Goal: Communication & Community: Answer question/provide support

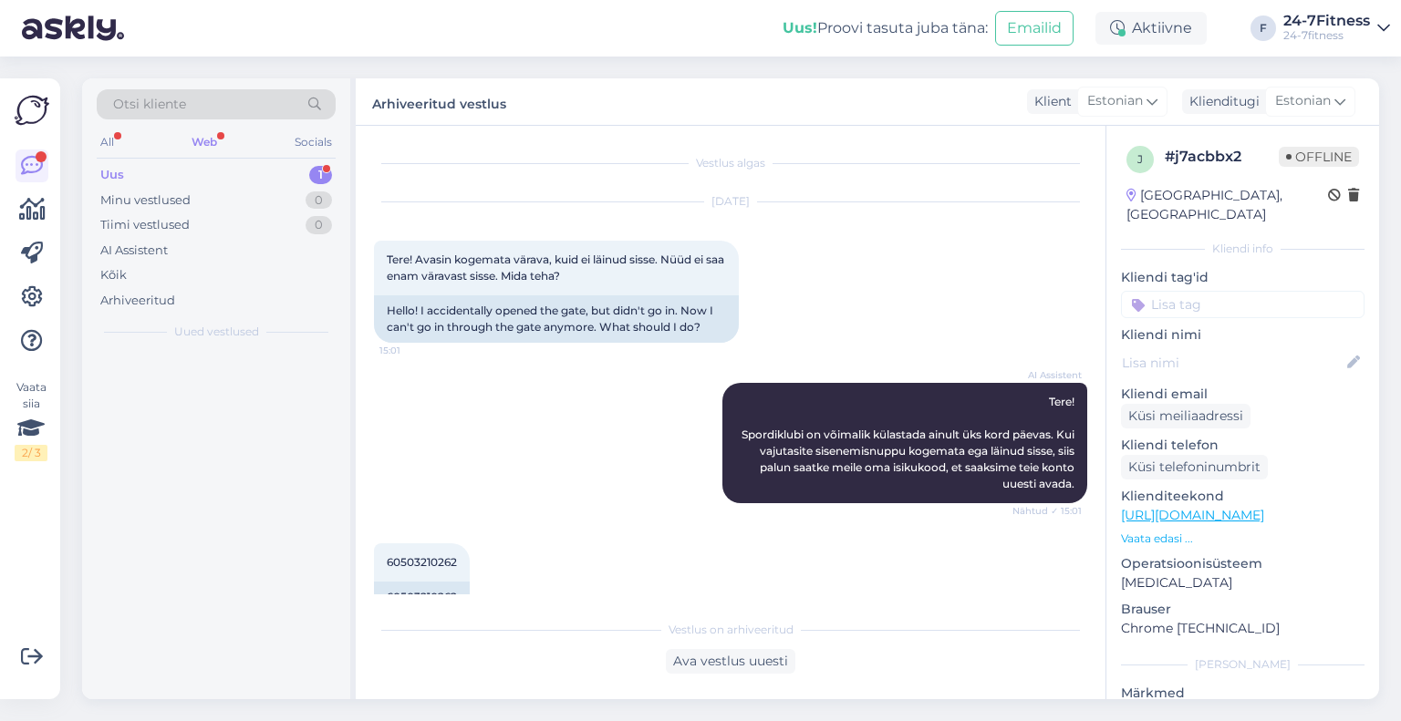
scroll to position [159, 0]
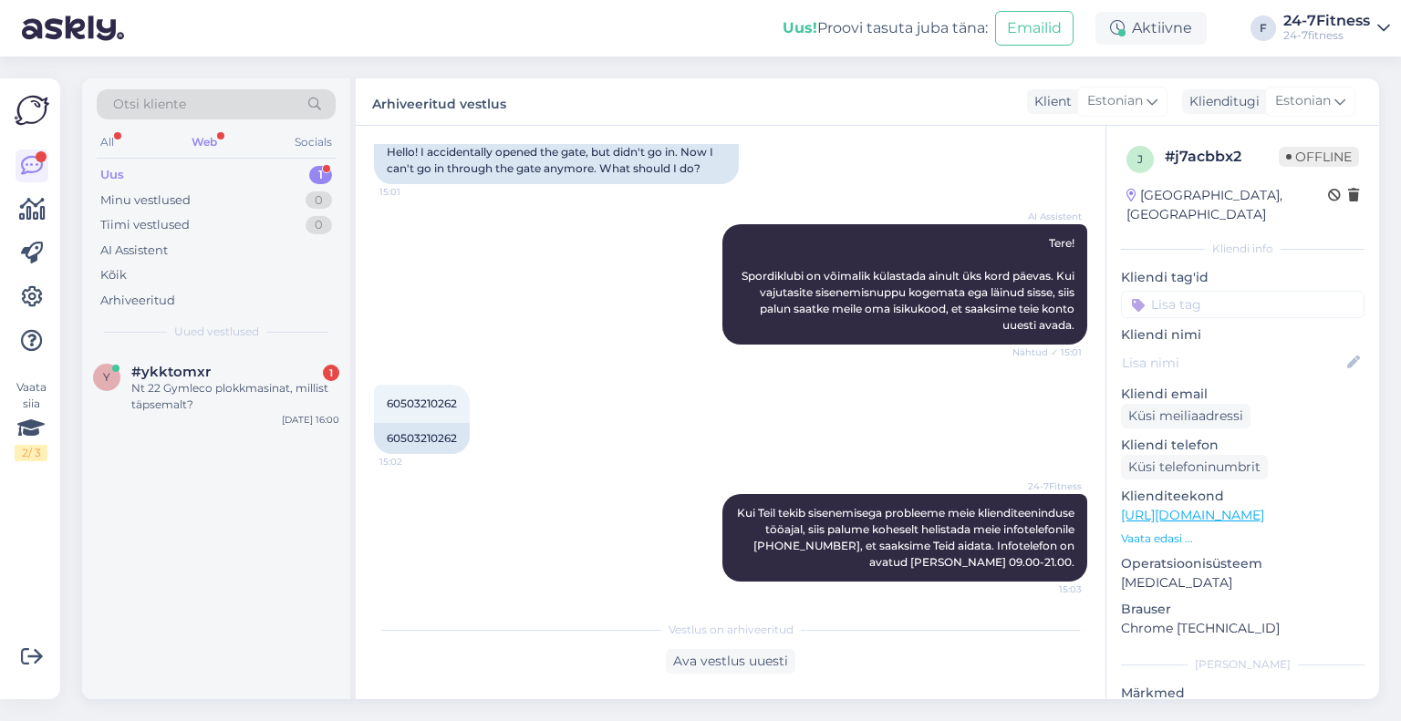
click at [229, 375] on div "#ykktomxr 1" at bounding box center [235, 372] width 208 height 16
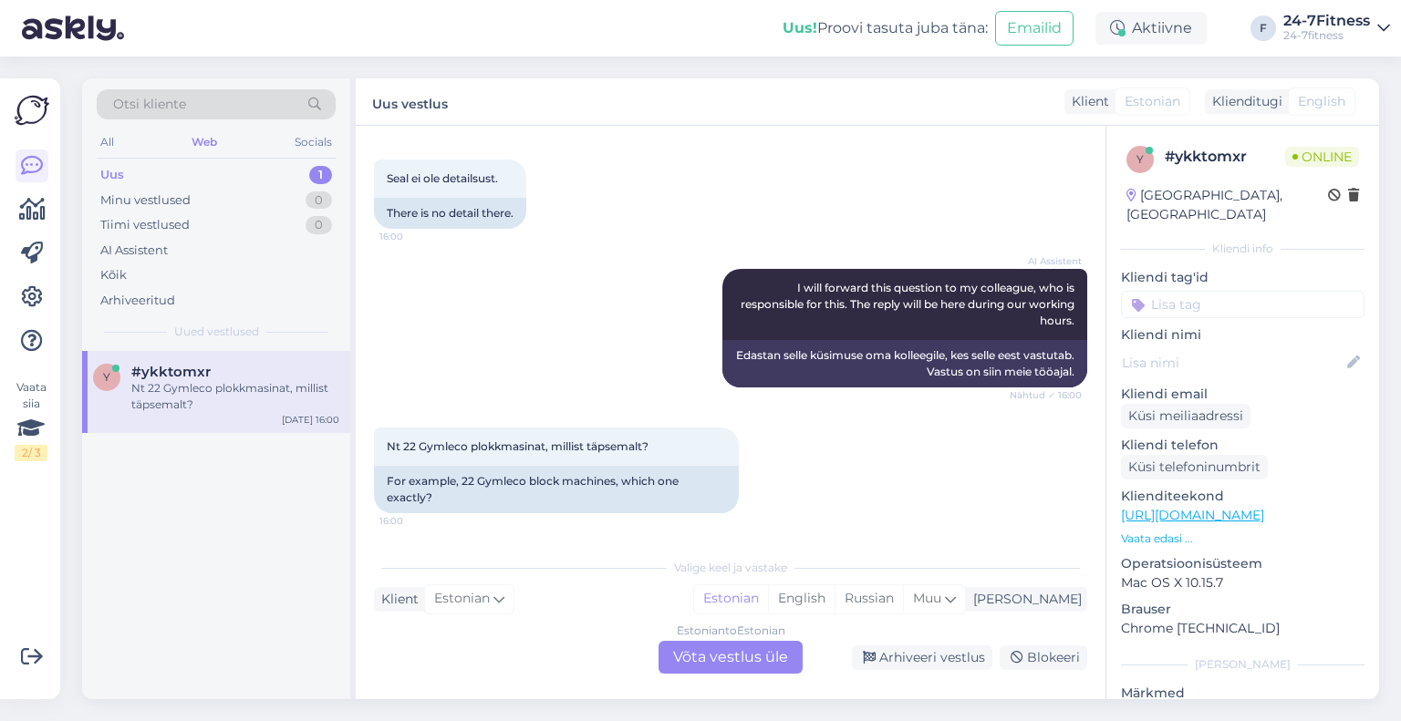
scroll to position [698, 0]
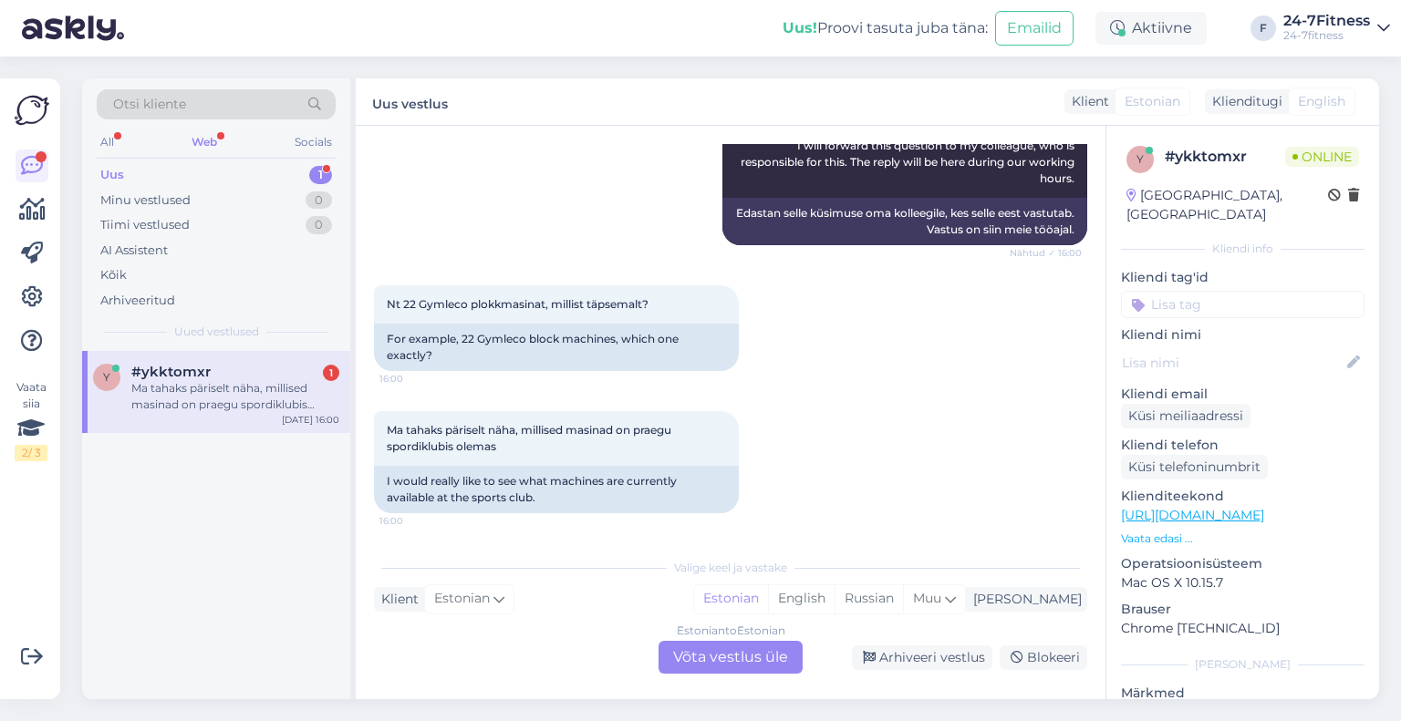
click at [742, 670] on div "Estonian to Estonian Võta vestlus üle" at bounding box center [731, 657] width 144 height 33
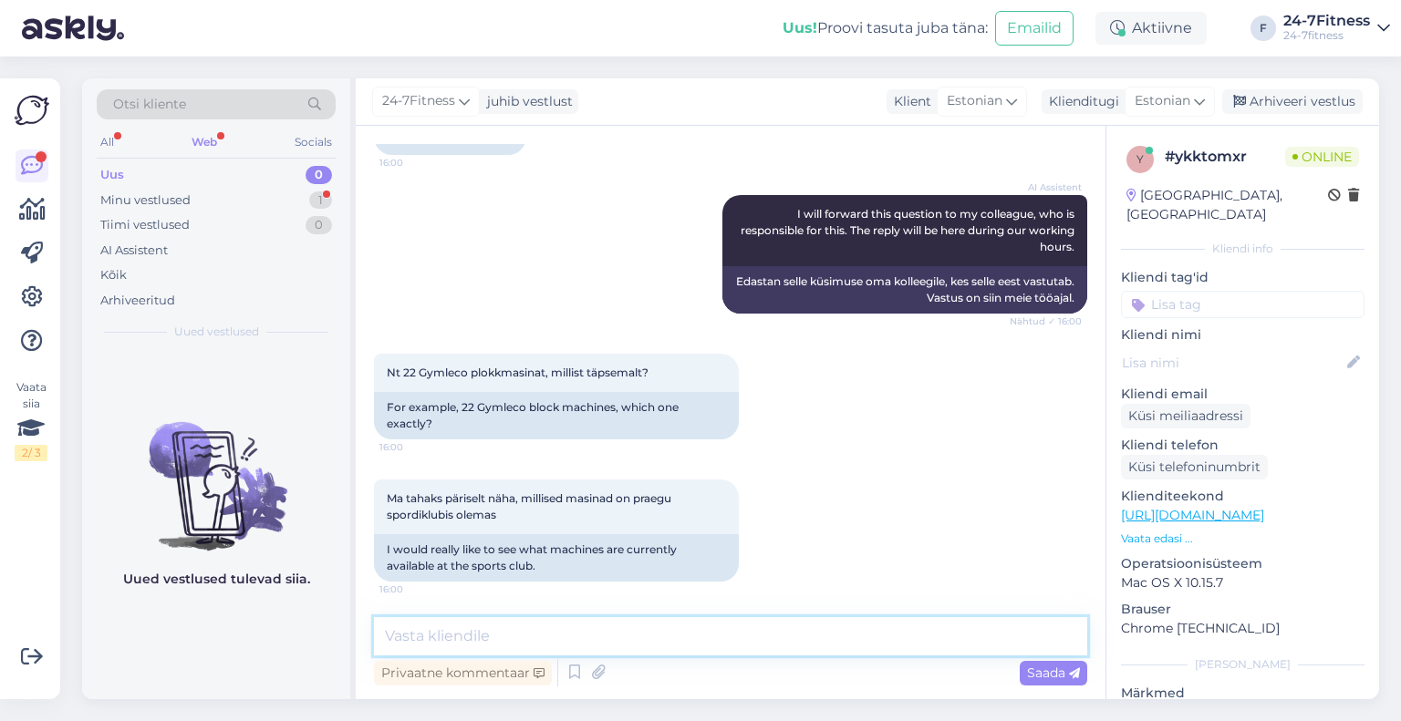
click at [734, 643] on textarea at bounding box center [730, 636] width 713 height 38
paste textarea "[EMAIL_ADDRESS][DOMAIN_NAME]"
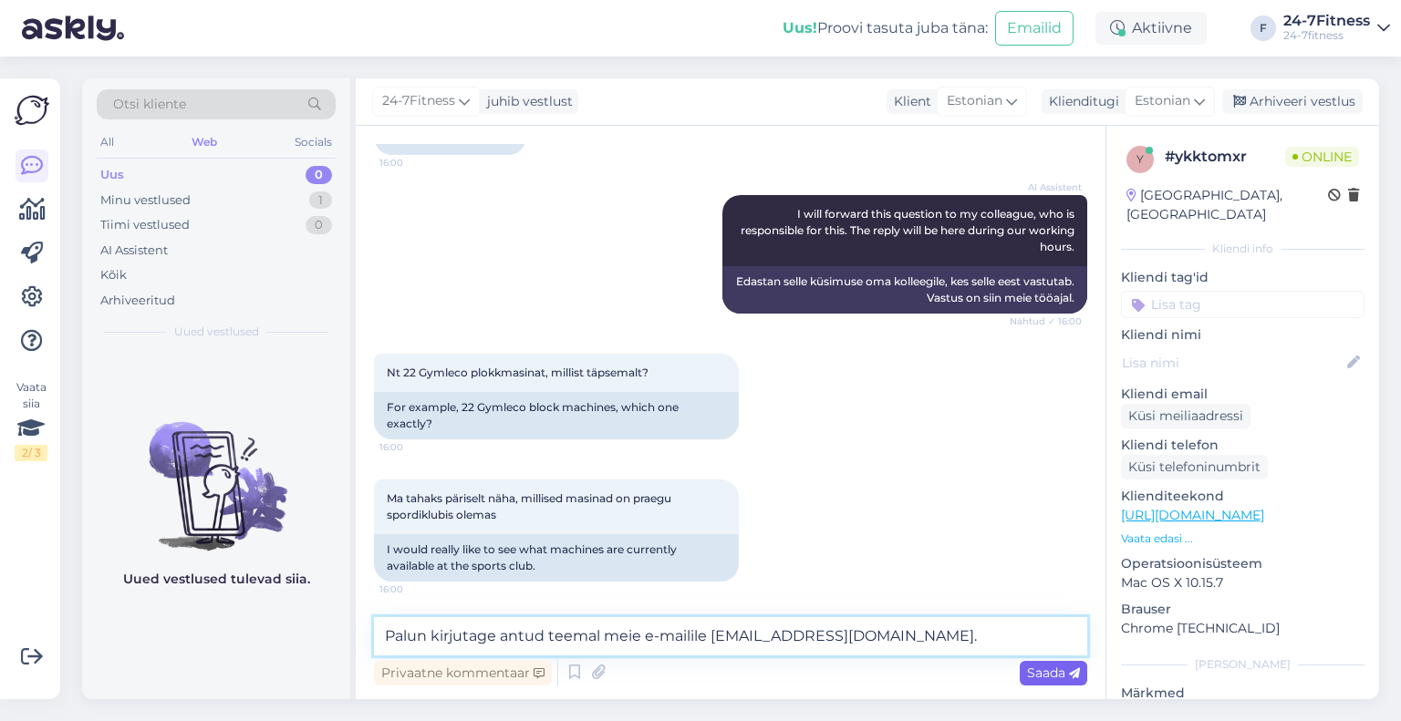
type textarea "Palun kirjutage antud teemal meie e-mailile [EMAIL_ADDRESS][DOMAIN_NAME]."
click at [1032, 667] on span "Saada" at bounding box center [1053, 673] width 53 height 16
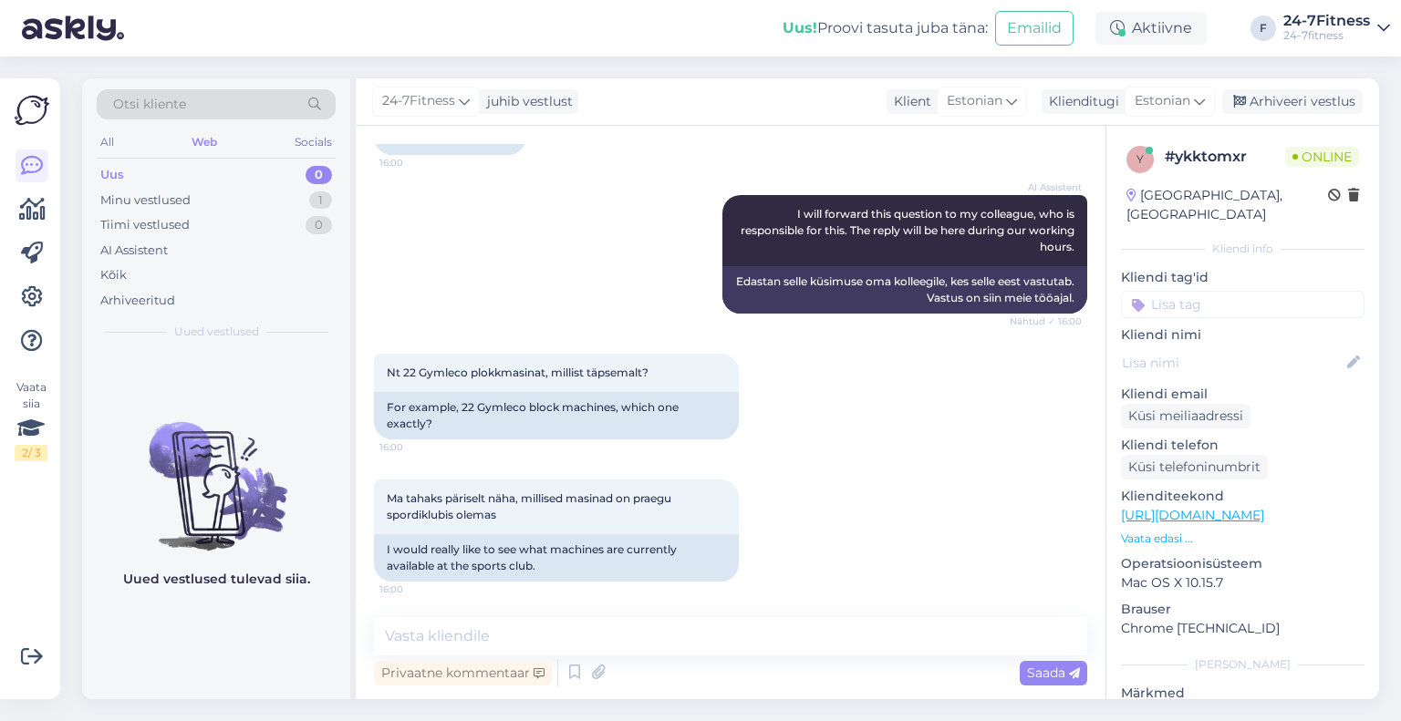
scroll to position [724, 0]
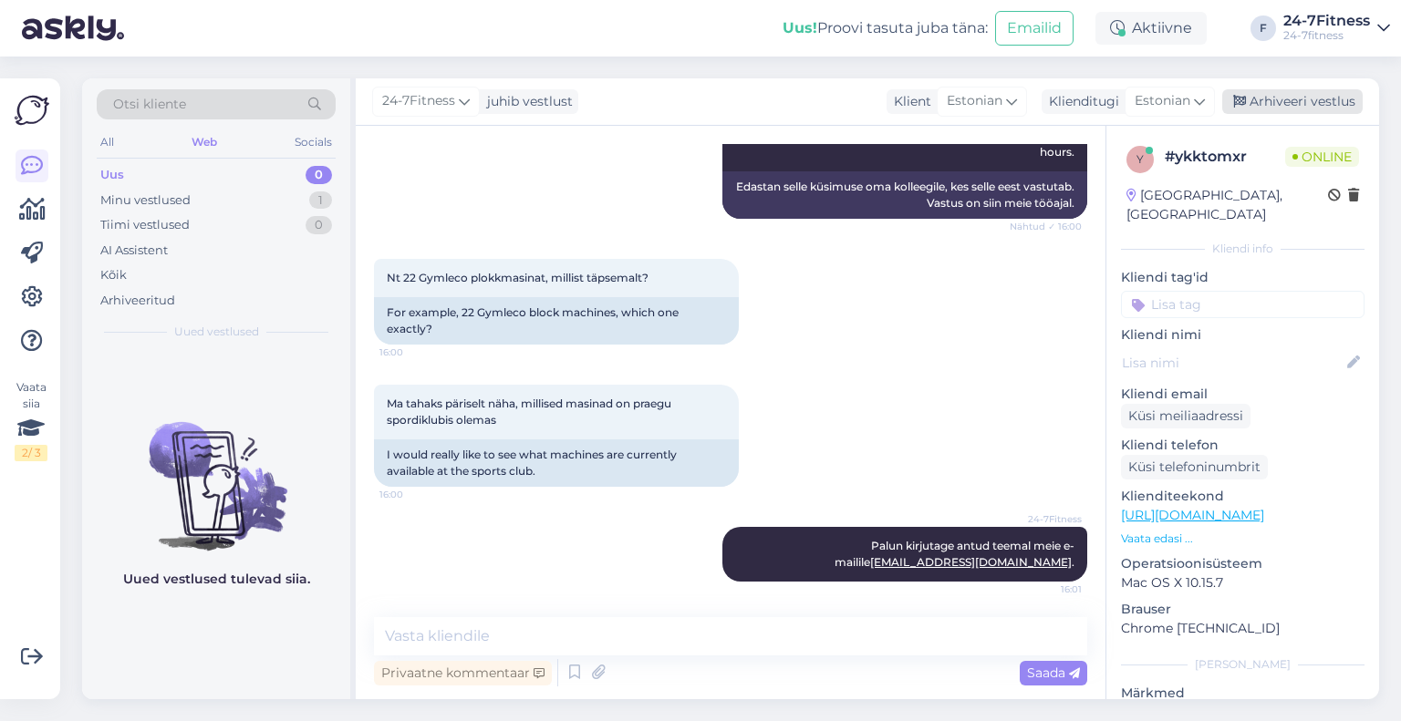
click at [1297, 94] on div "Arhiveeri vestlus" at bounding box center [1292, 101] width 140 height 25
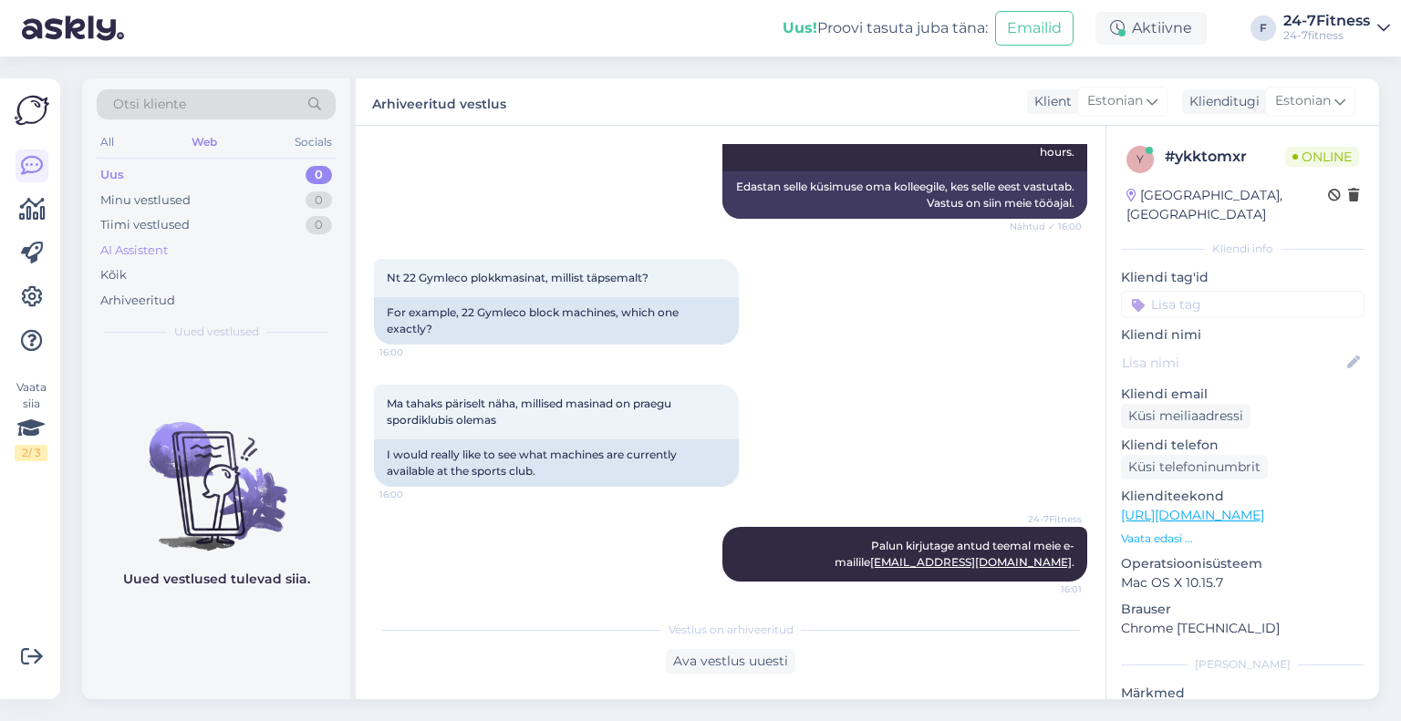
click at [167, 249] on div "AI Assistent" at bounding box center [133, 251] width 67 height 18
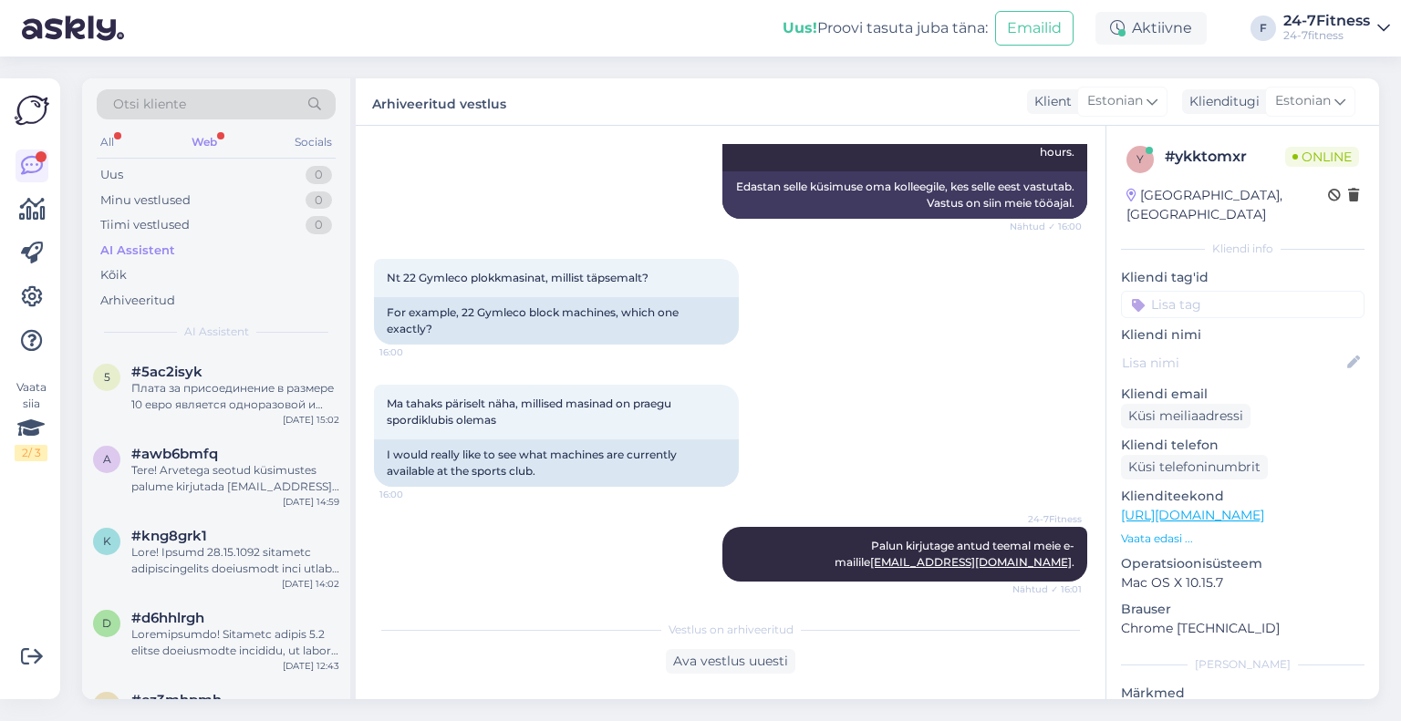
scroll to position [1492, 0]
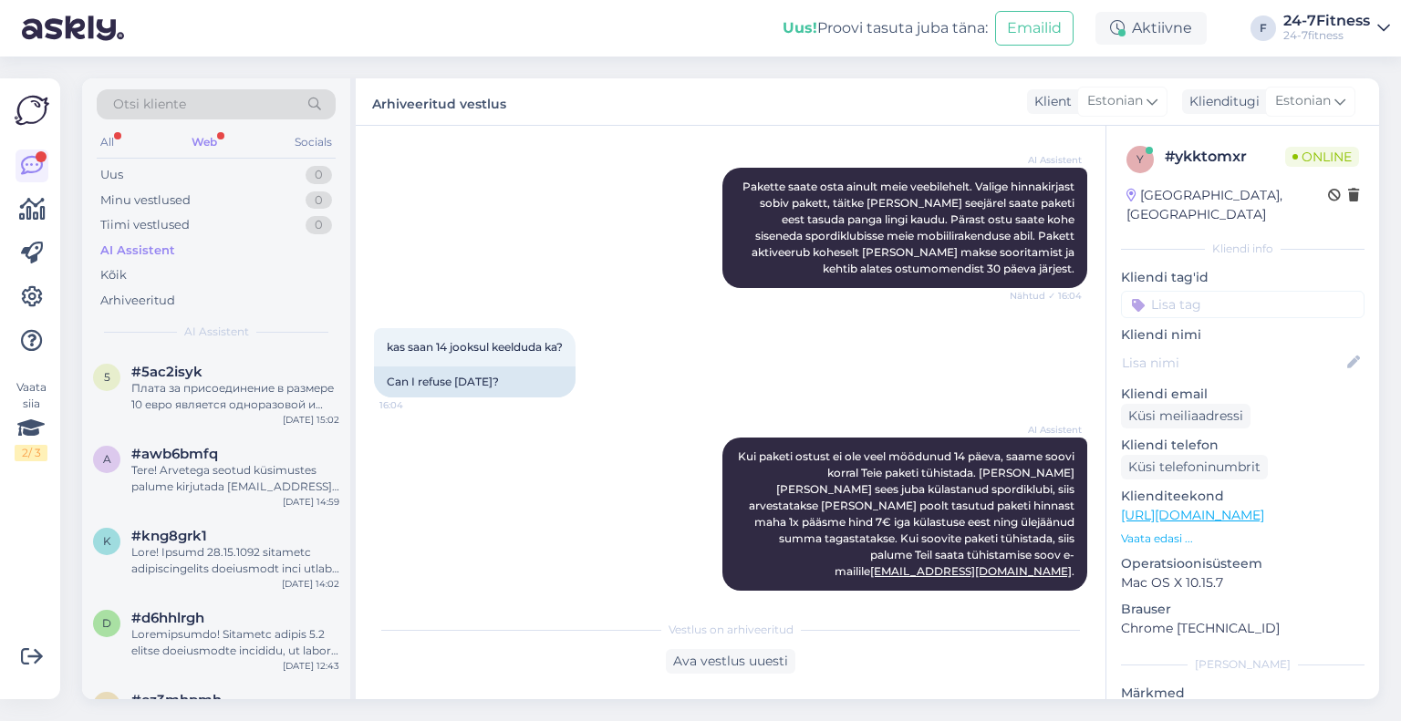
click at [211, 140] on div "Web" at bounding box center [204, 142] width 33 height 24
click at [218, 400] on div "Kui paketi ostust ei ole veel möödunud 14 päeva, saame soovi korral Teie paketi…" at bounding box center [235, 396] width 208 height 33
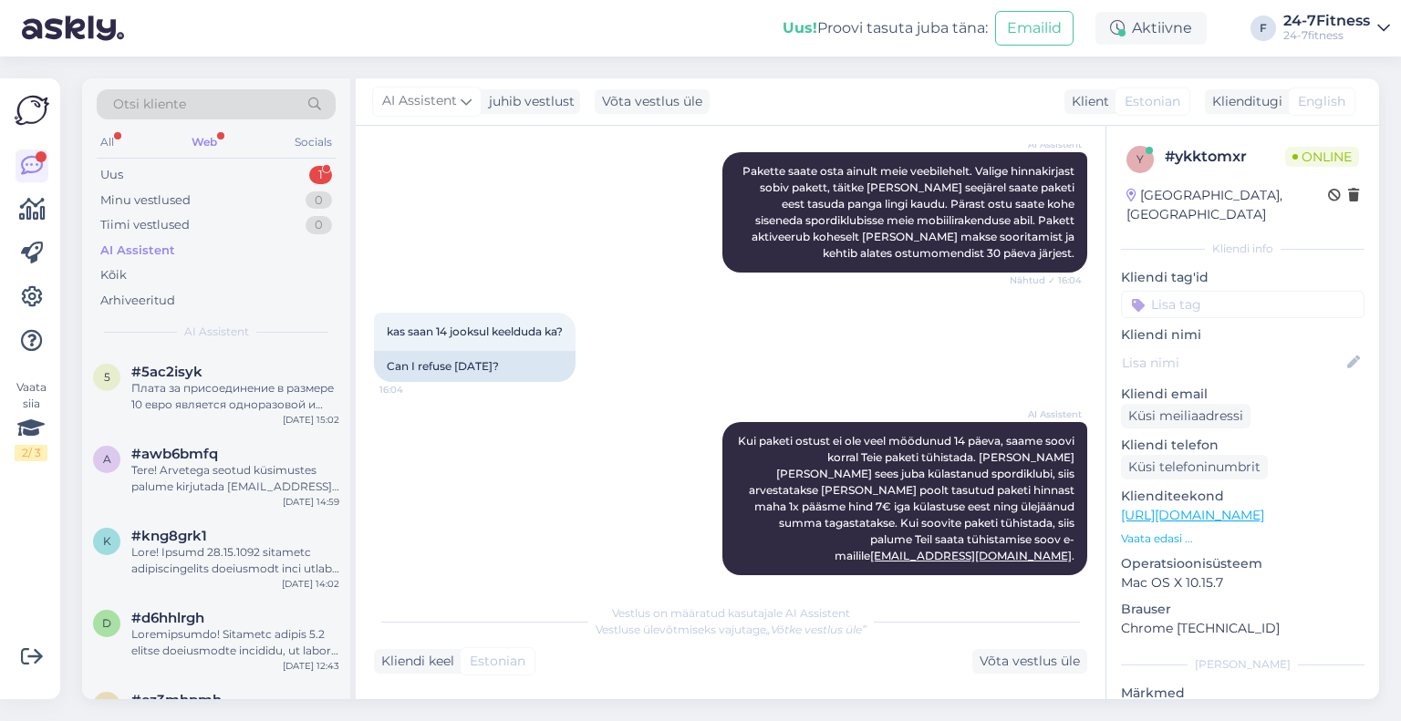
scroll to position [2472, 0]
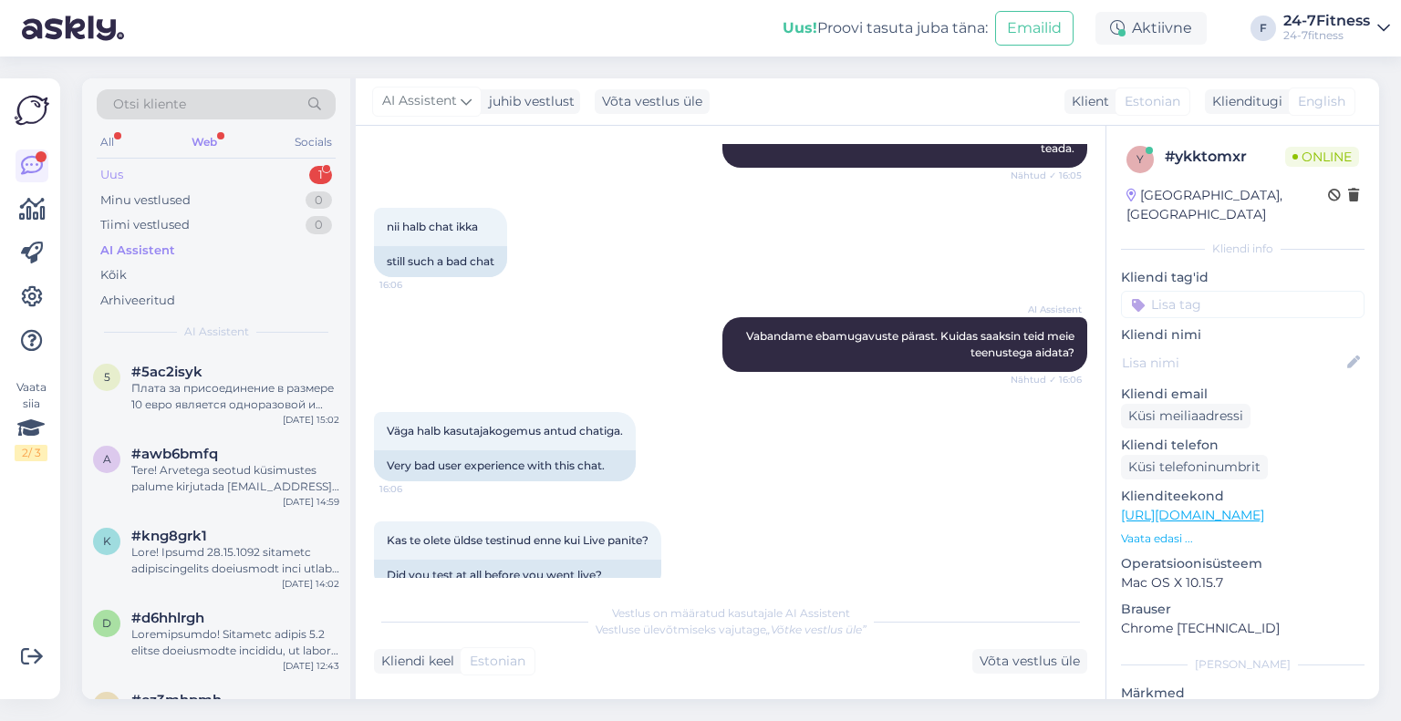
click at [250, 182] on div "Uus 1" at bounding box center [216, 175] width 239 height 26
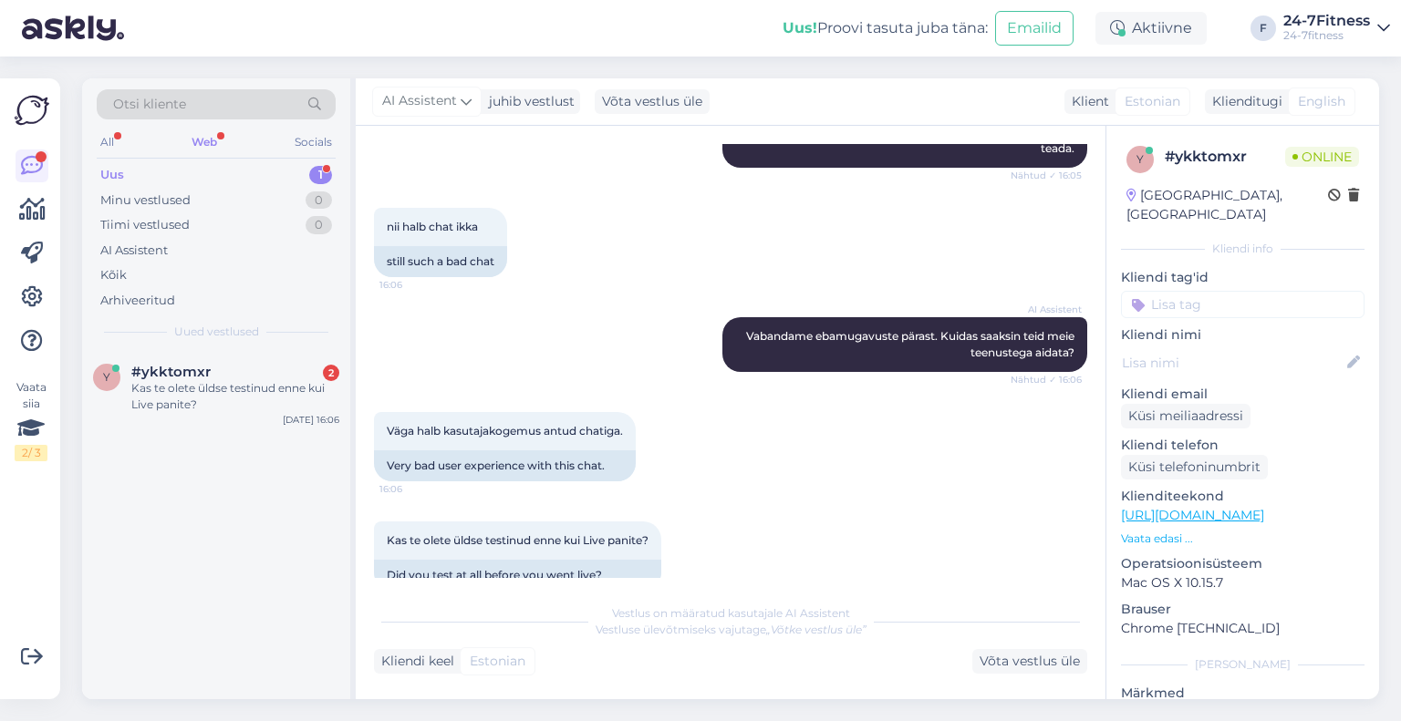
click at [244, 407] on div "Kas te olete üldse testinud enne kui Live panite?" at bounding box center [235, 396] width 208 height 33
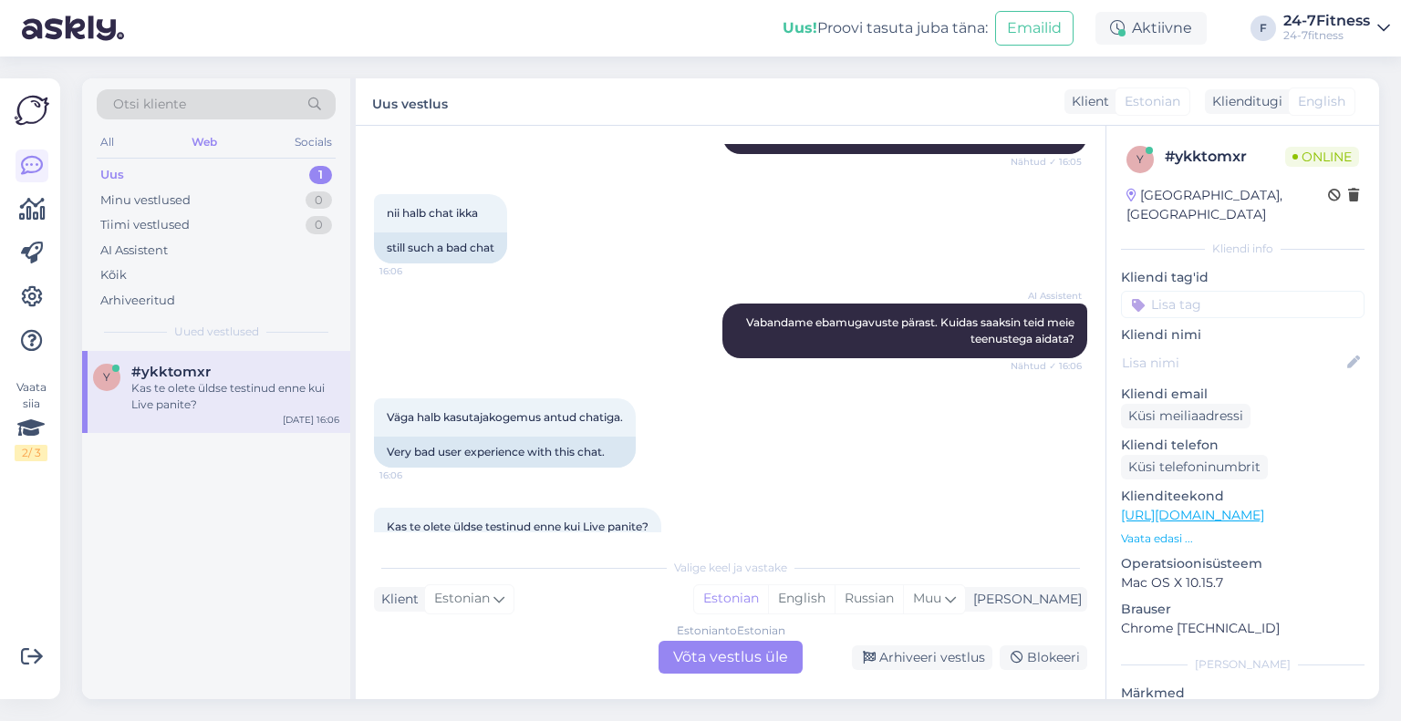
scroll to position [2517, 0]
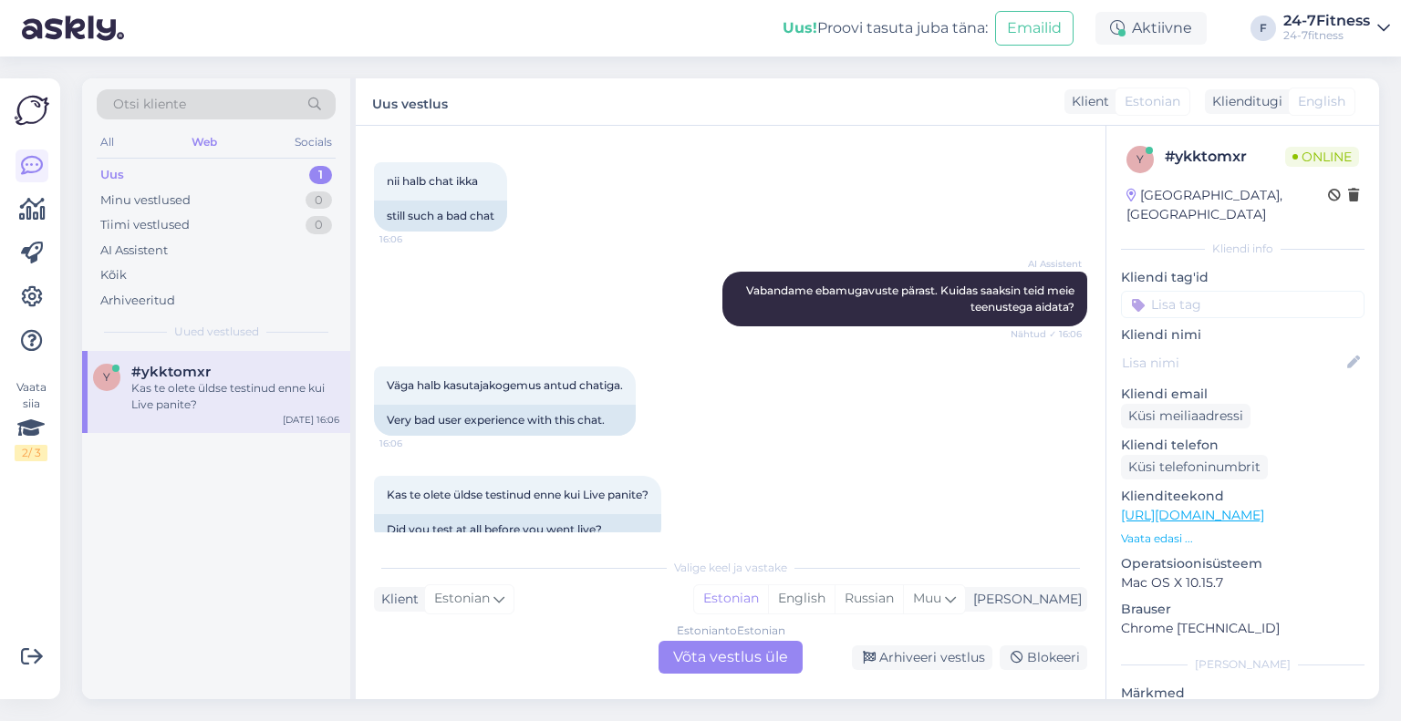
click at [744, 657] on div "Estonian to Estonian Võta vestlus üle" at bounding box center [731, 657] width 144 height 33
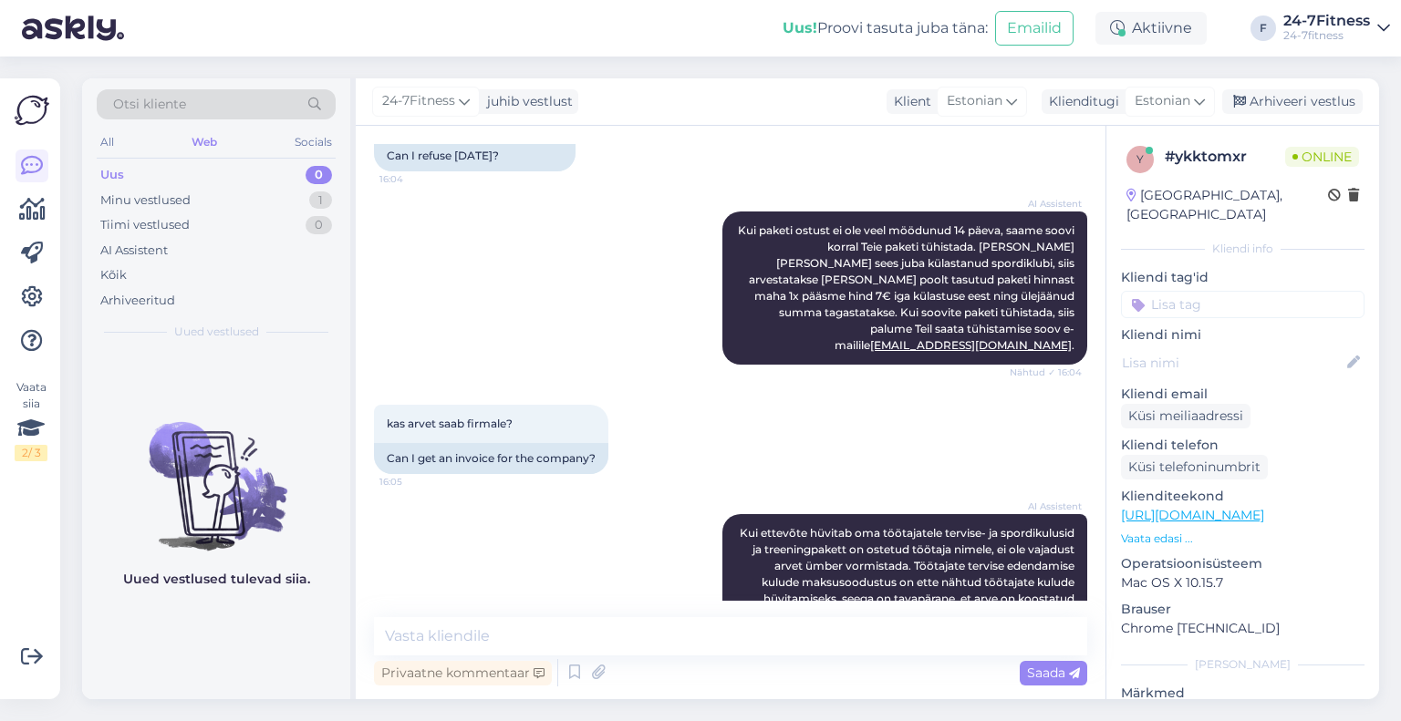
scroll to position [2448, 0]
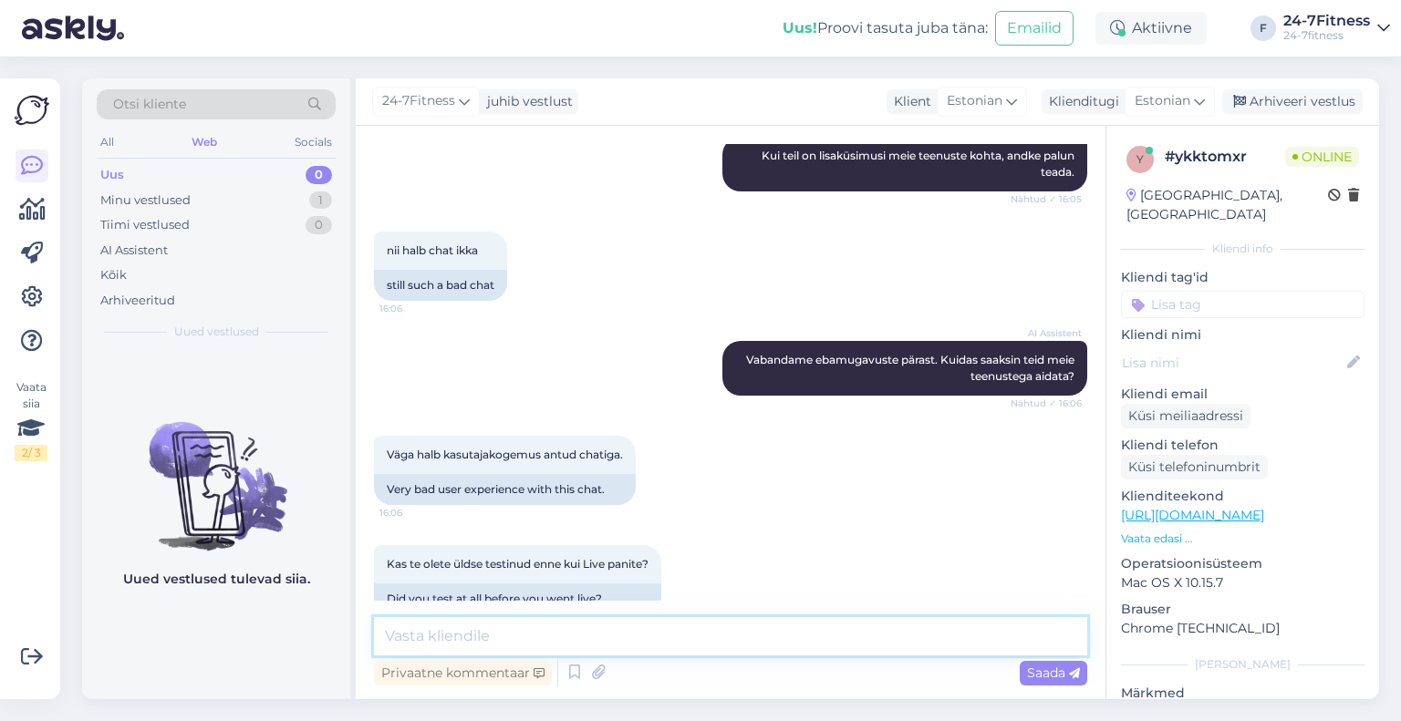
click at [680, 638] on textarea at bounding box center [730, 636] width 713 height 38
click at [561, 628] on textarea at bounding box center [730, 636] width 713 height 38
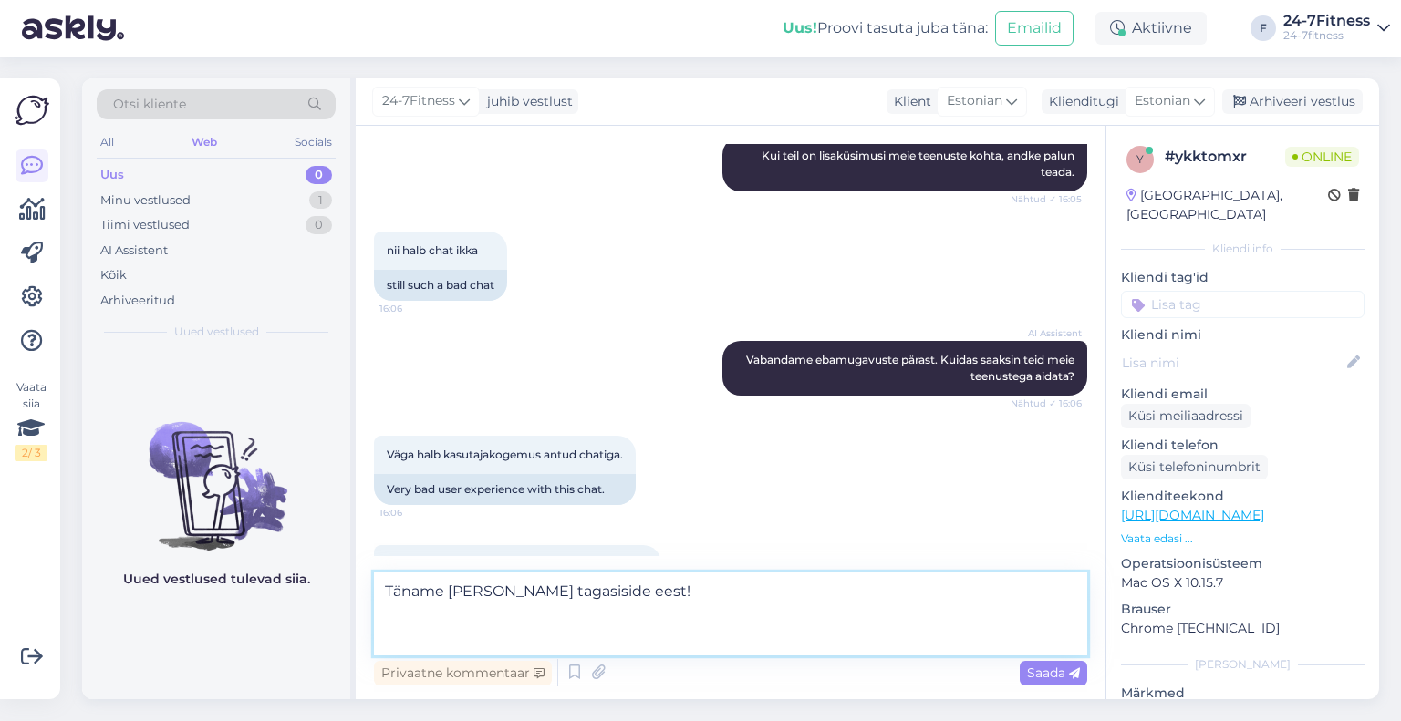
paste textarea "Kui ettevõte hüvitab oma töötajatele tervise- ja spordikulusid ja treeningpaket…"
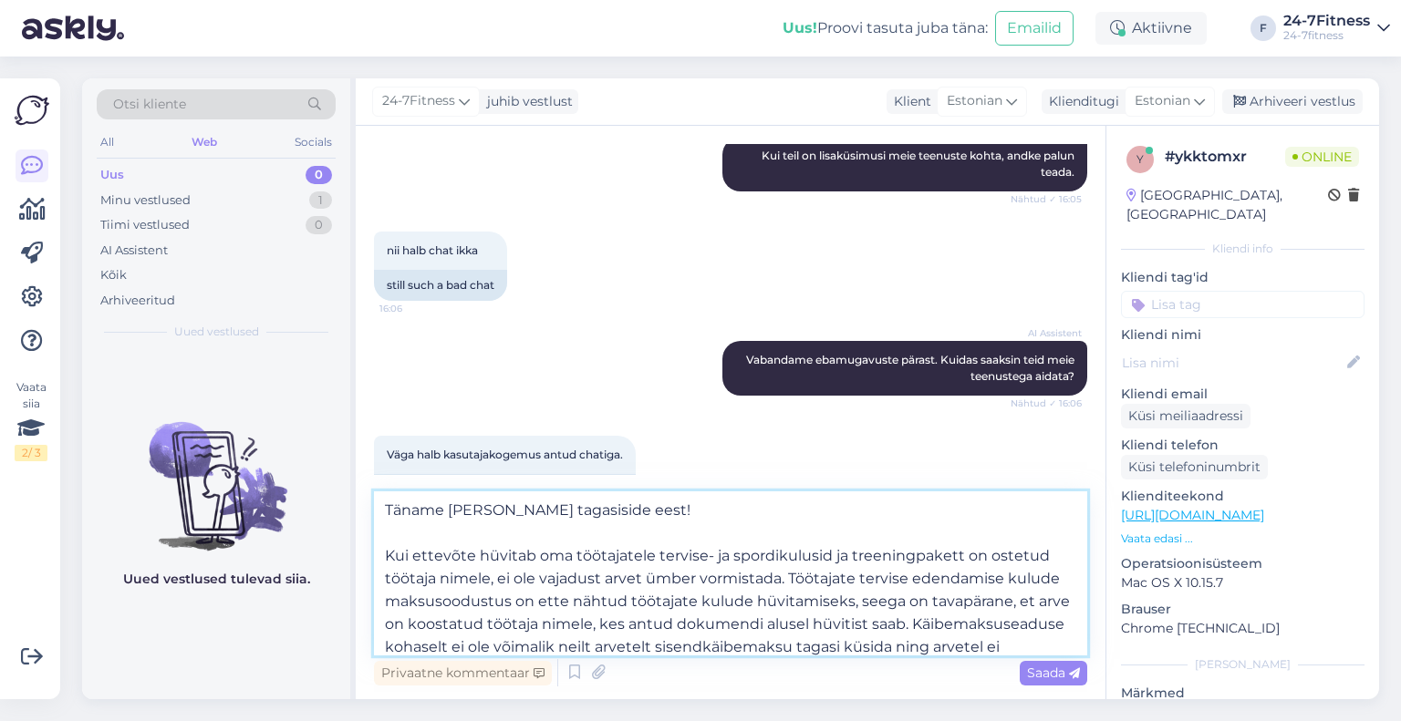
scroll to position [55, 0]
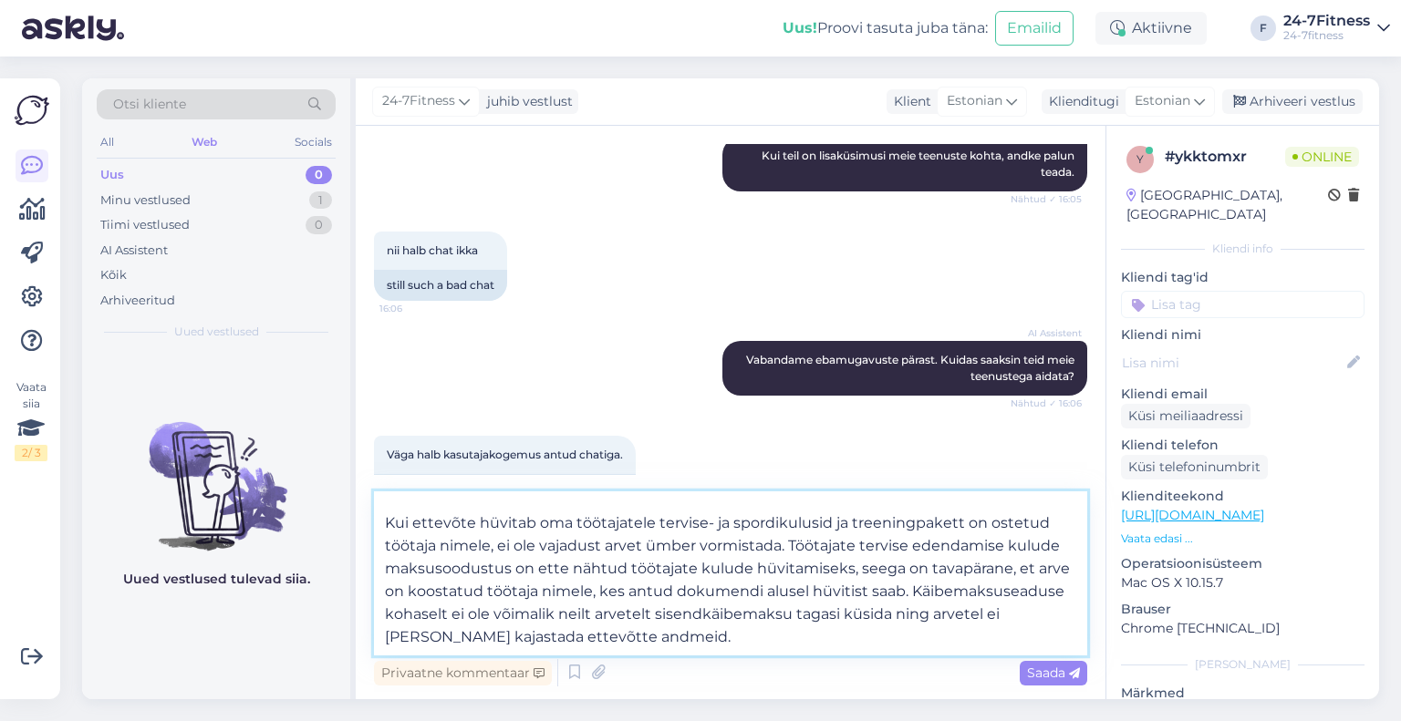
click at [967, 626] on textarea "Täname [PERSON_NAME] tagasiside eest! Kui ettevõte hüvitab oma töötajatele terv…" at bounding box center [730, 574] width 713 height 164
paste textarea "Kui soovite siiski arvet ettevõte nimele, saame [PERSON_NAME], kuid arve peab o…"
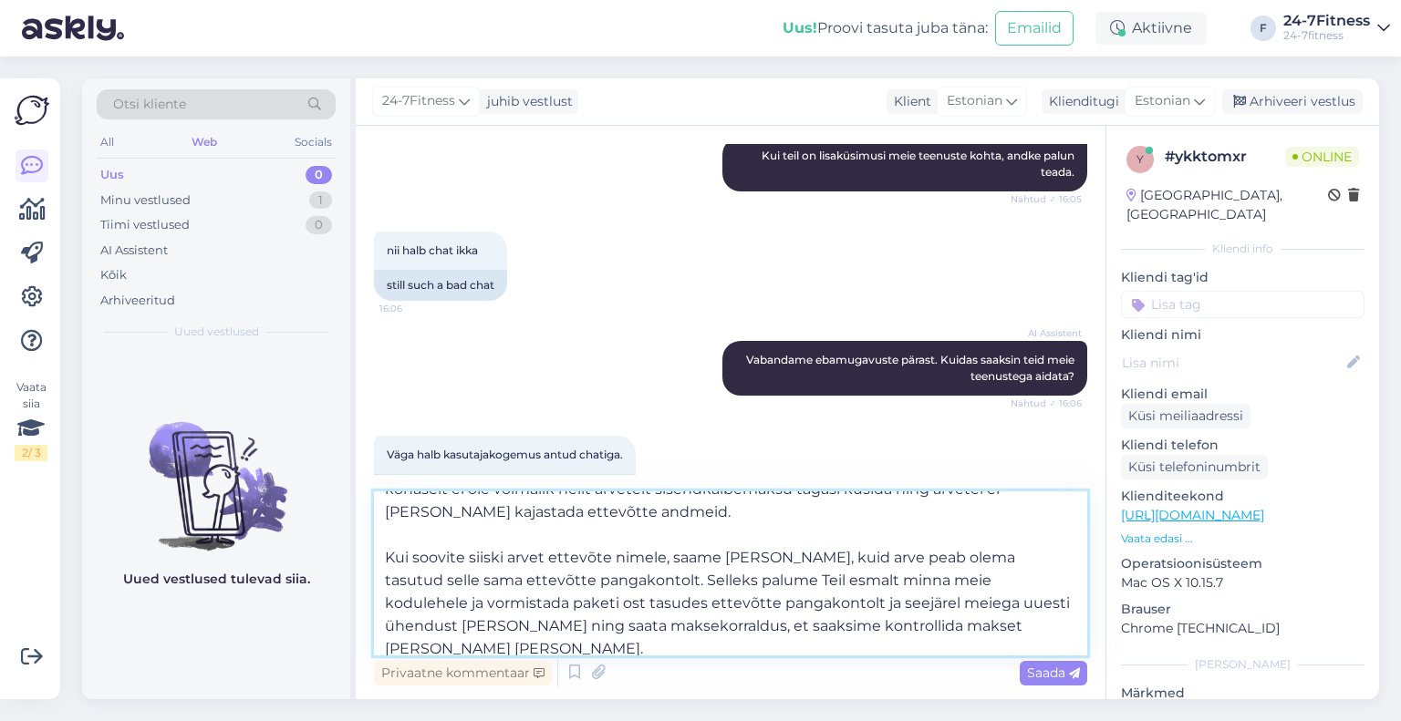
scroll to position [170, 0]
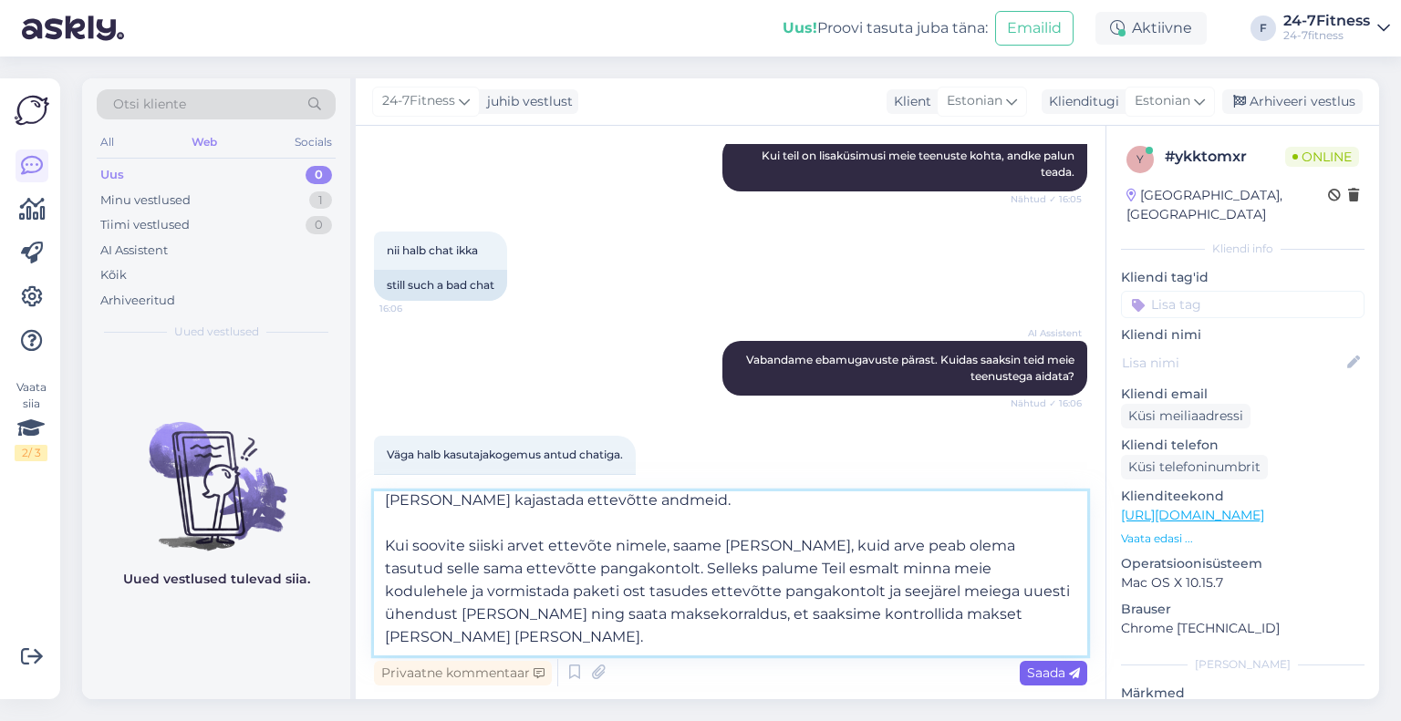
type textarea "Täname [PERSON_NAME] tagasiside eest! Kui ettevõte hüvitab oma töötajatele terv…"
click at [1053, 680] on span "Saada" at bounding box center [1053, 673] width 53 height 16
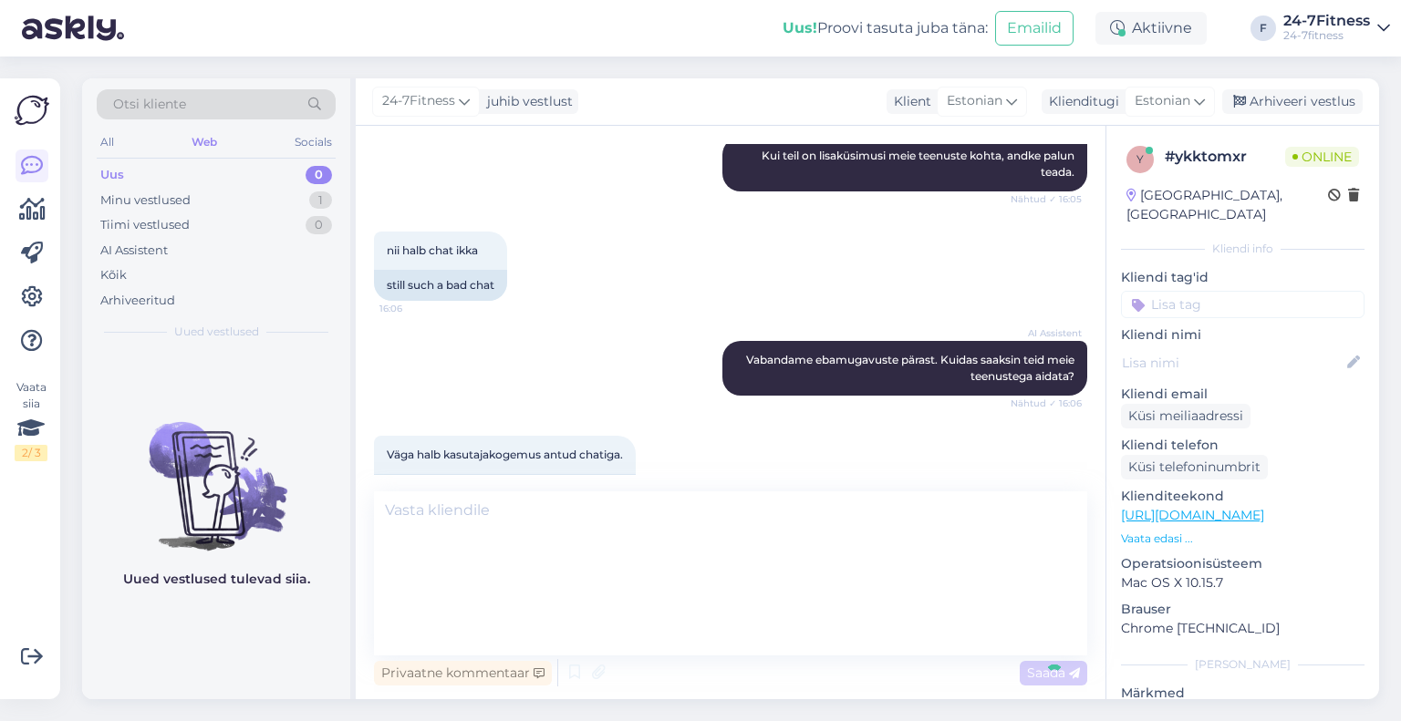
scroll to position [0, 0]
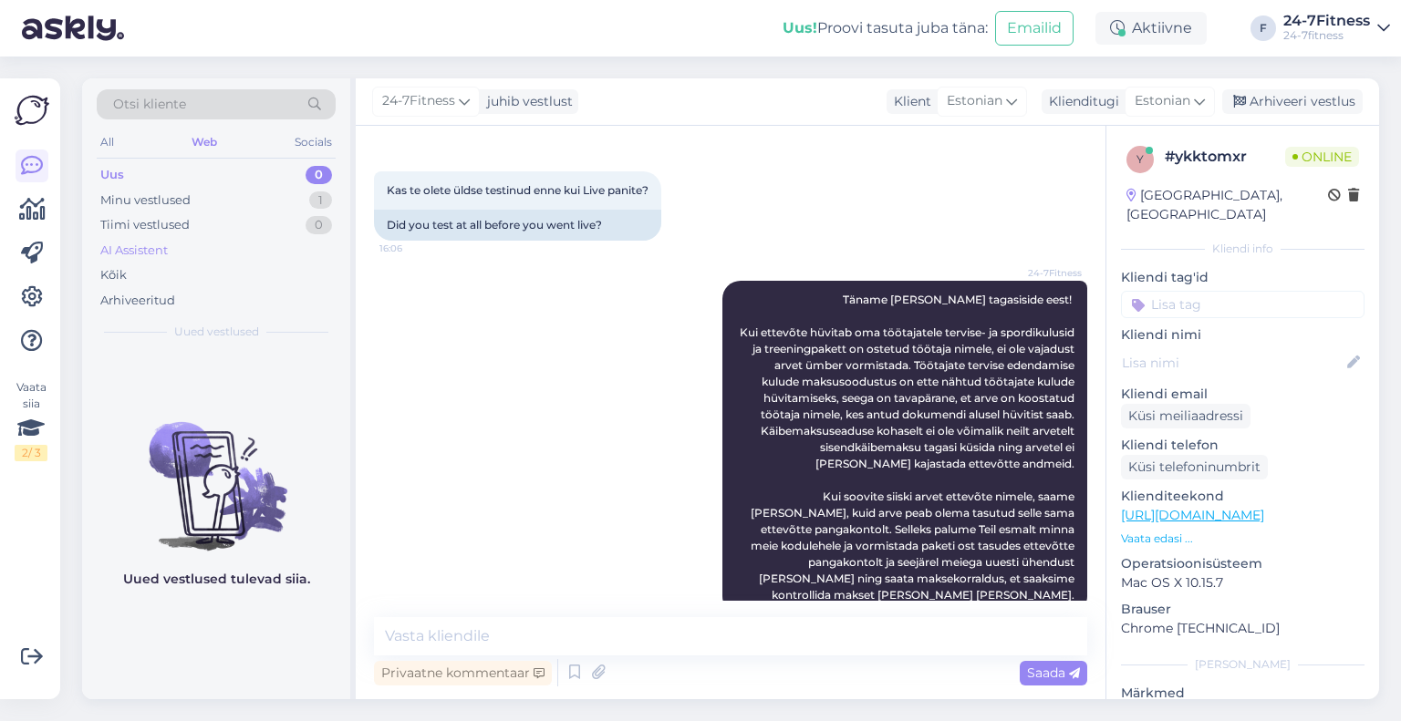
click at [113, 254] on div "AI Assistent" at bounding box center [133, 251] width 67 height 18
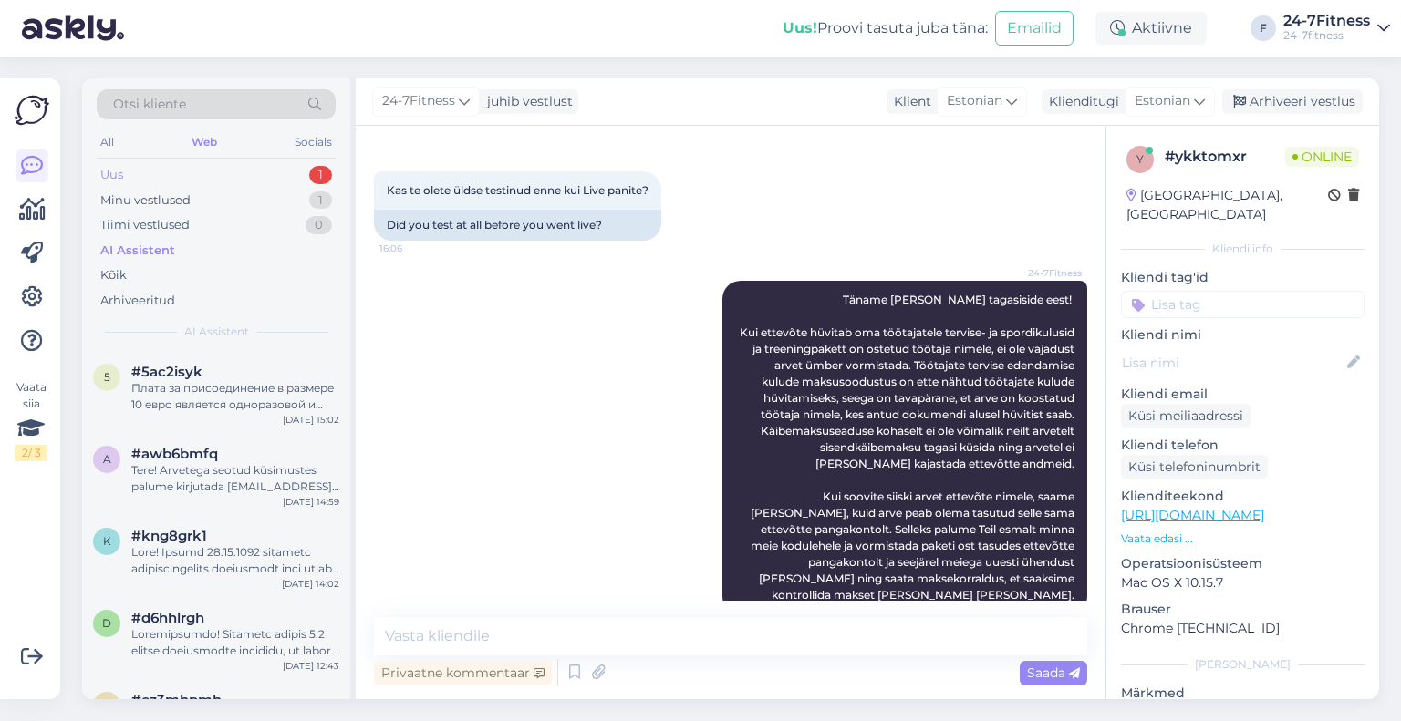
click at [215, 175] on div "Uus 1" at bounding box center [216, 175] width 239 height 26
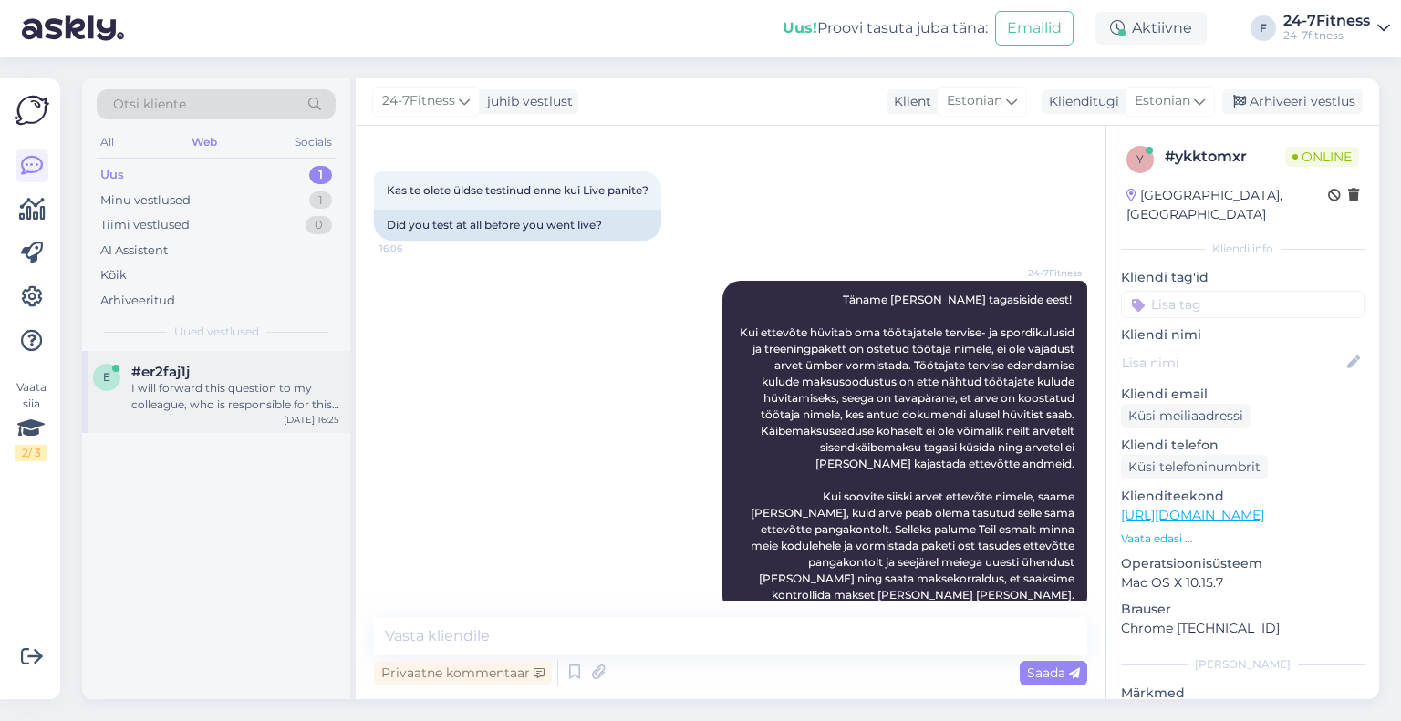
click at [243, 406] on div "I will forward this question to my colleague, who is responsible for this. The …" at bounding box center [235, 396] width 208 height 33
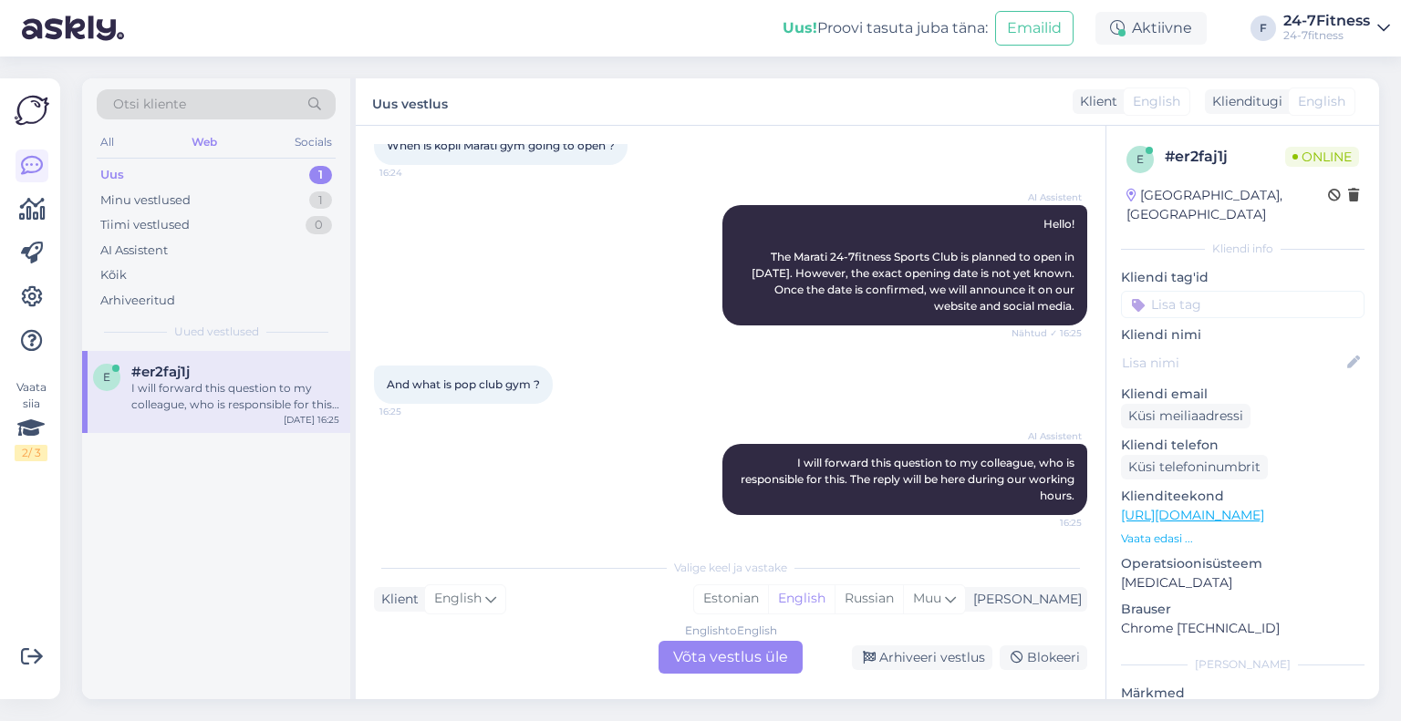
scroll to position [117, 0]
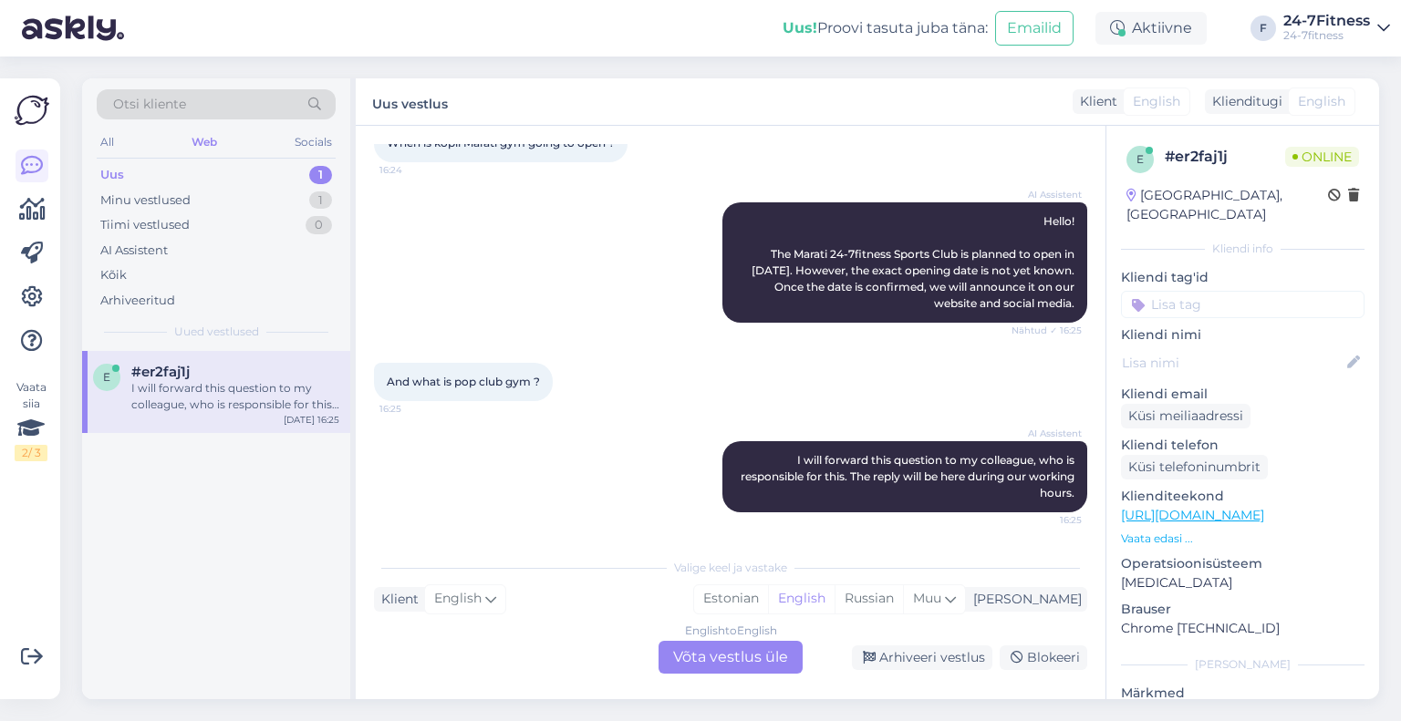
click at [773, 660] on div "English to English Võta vestlus üle" at bounding box center [731, 657] width 144 height 33
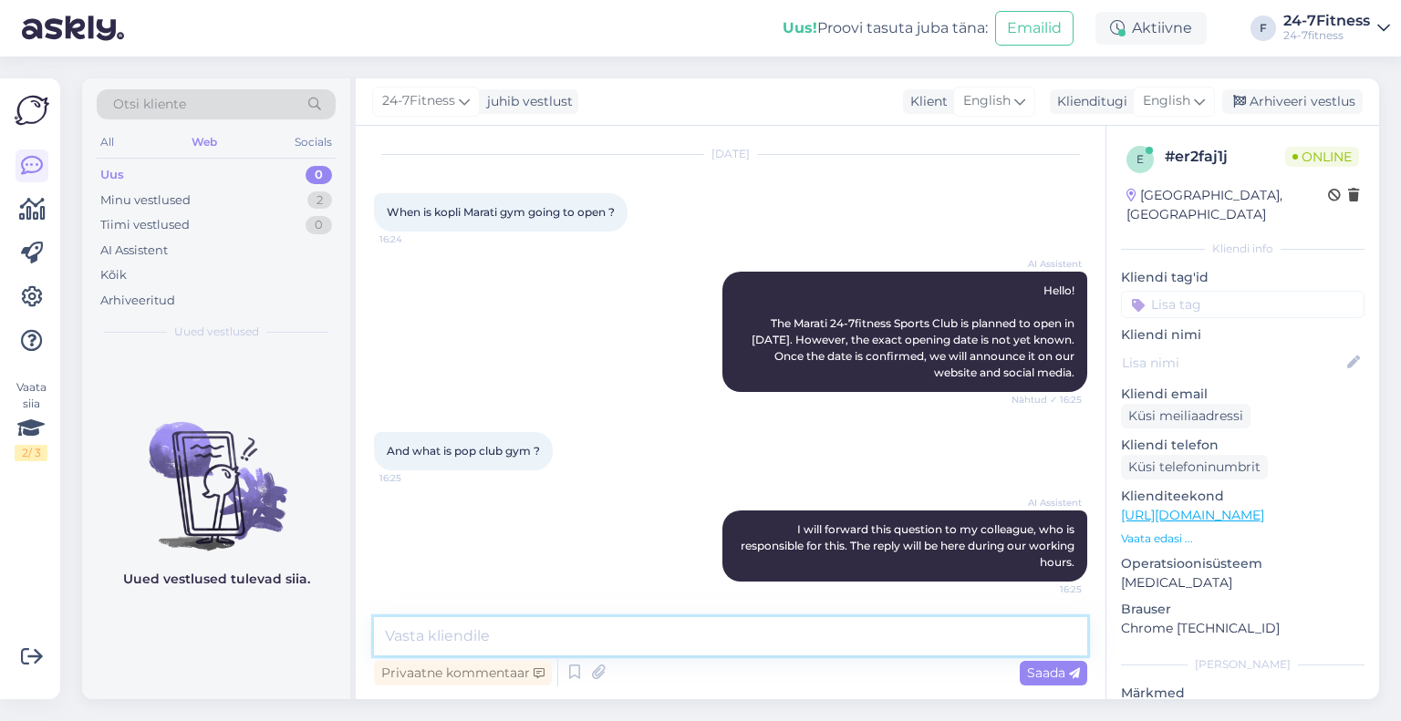
click at [728, 638] on textarea at bounding box center [730, 636] width 713 height 38
click at [1164, 107] on span "English" at bounding box center [1166, 101] width 47 height 20
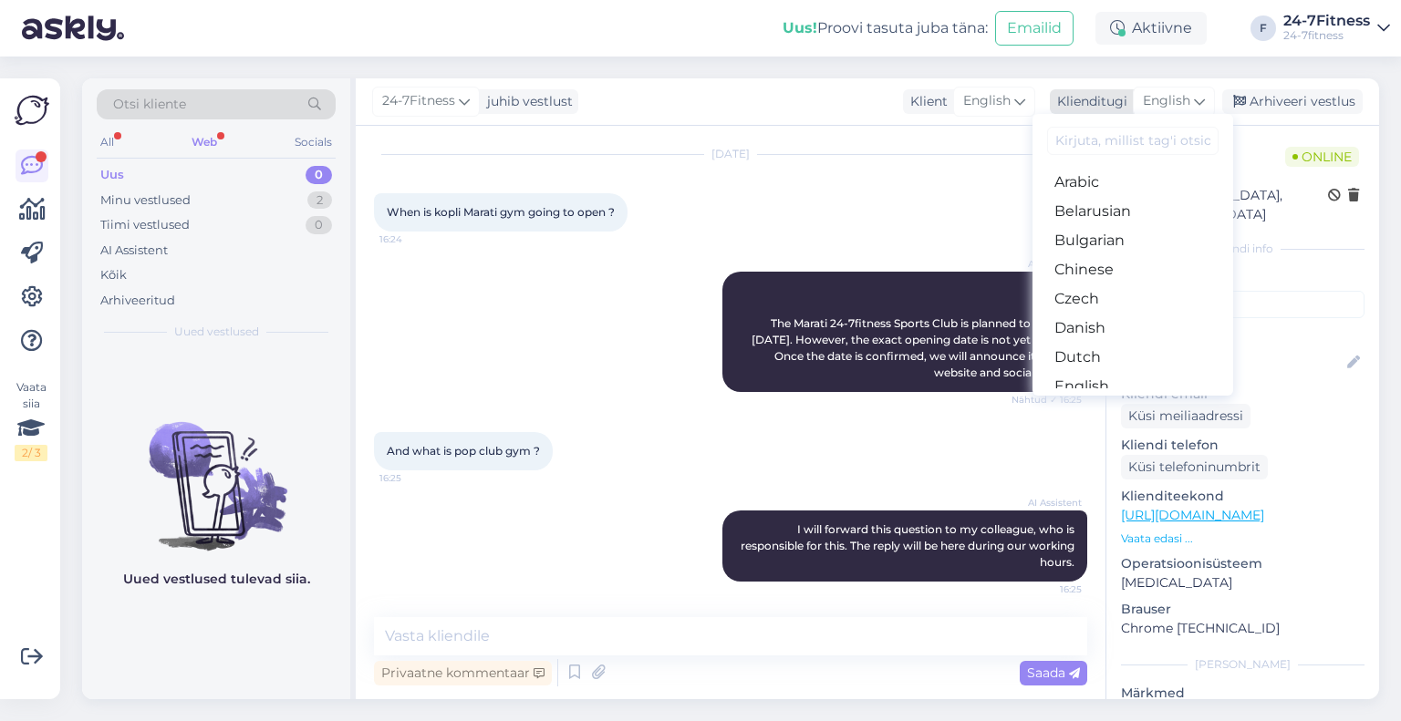
click at [1164, 107] on span "English" at bounding box center [1166, 101] width 47 height 20
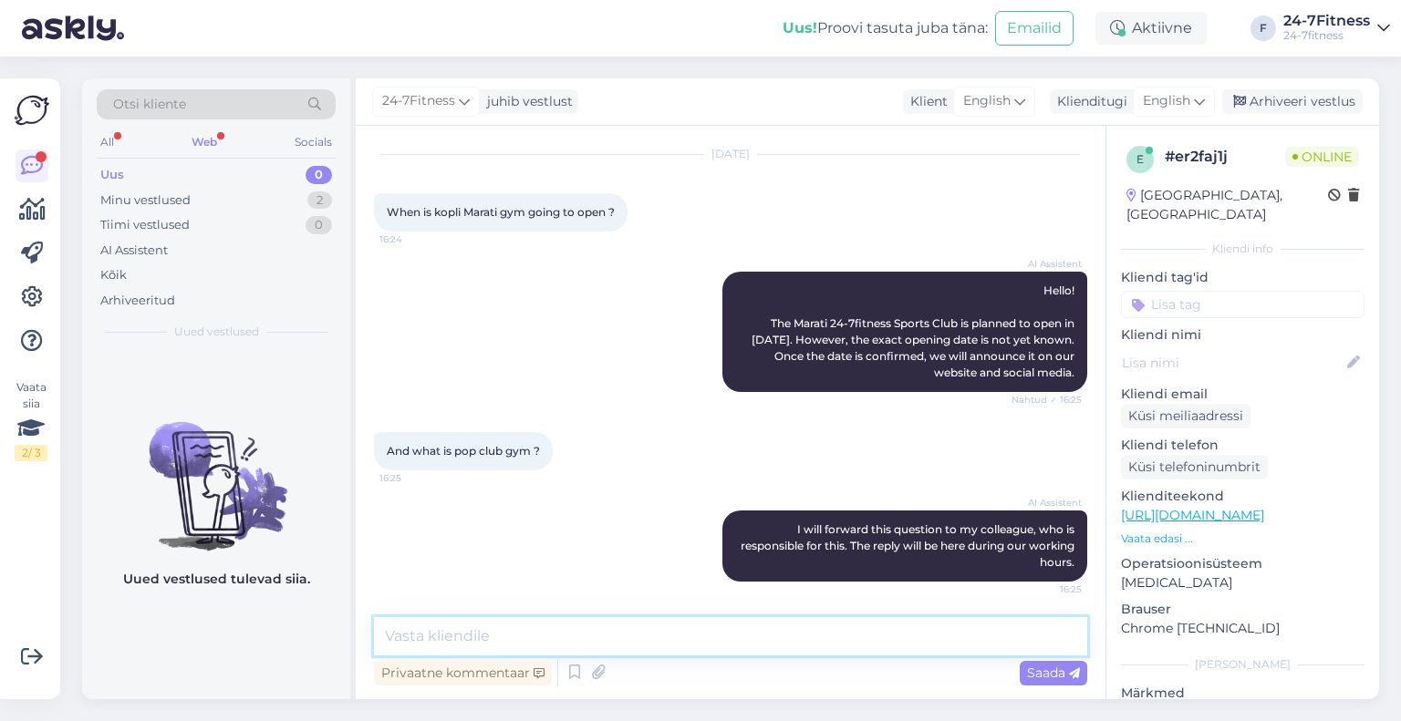
click at [568, 638] on textarea at bounding box center [730, 636] width 713 height 38
paste textarea "This means that there will be no changing rooms or showers, but changing cabins."
type textarea "This means that there will be no changing rooms or showers, but changing cabins."
click at [1053, 671] on span "Saada" at bounding box center [1053, 673] width 53 height 16
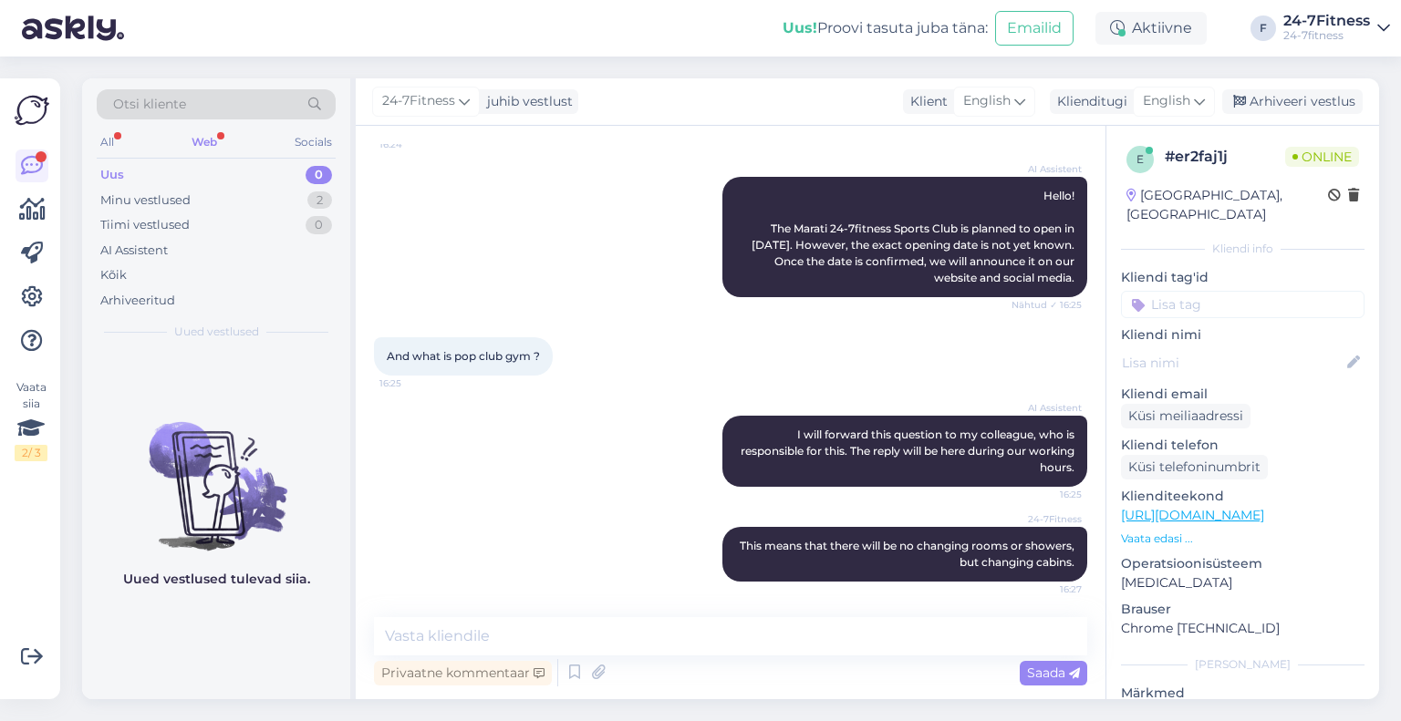
click at [204, 127] on div "Otsi kliente" at bounding box center [216, 109] width 239 height 41
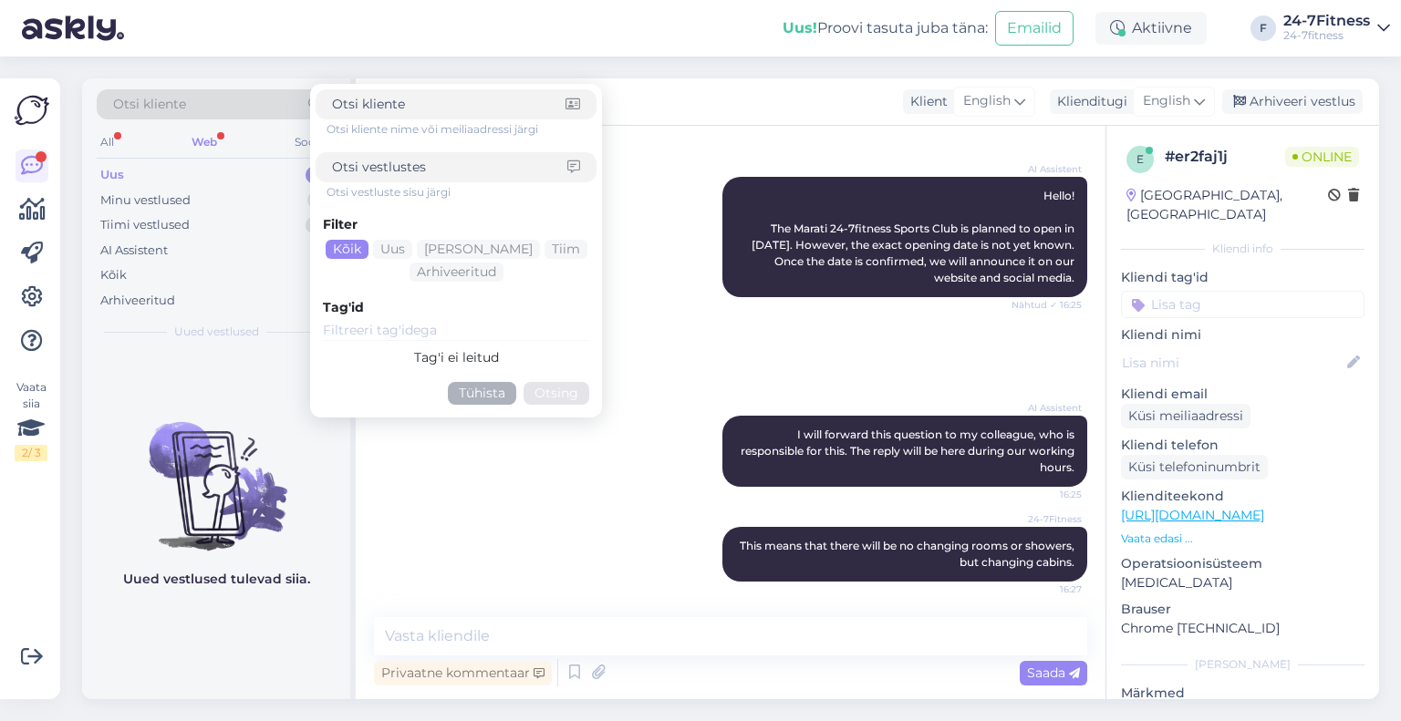
click at [209, 150] on div "Web" at bounding box center [204, 142] width 33 height 24
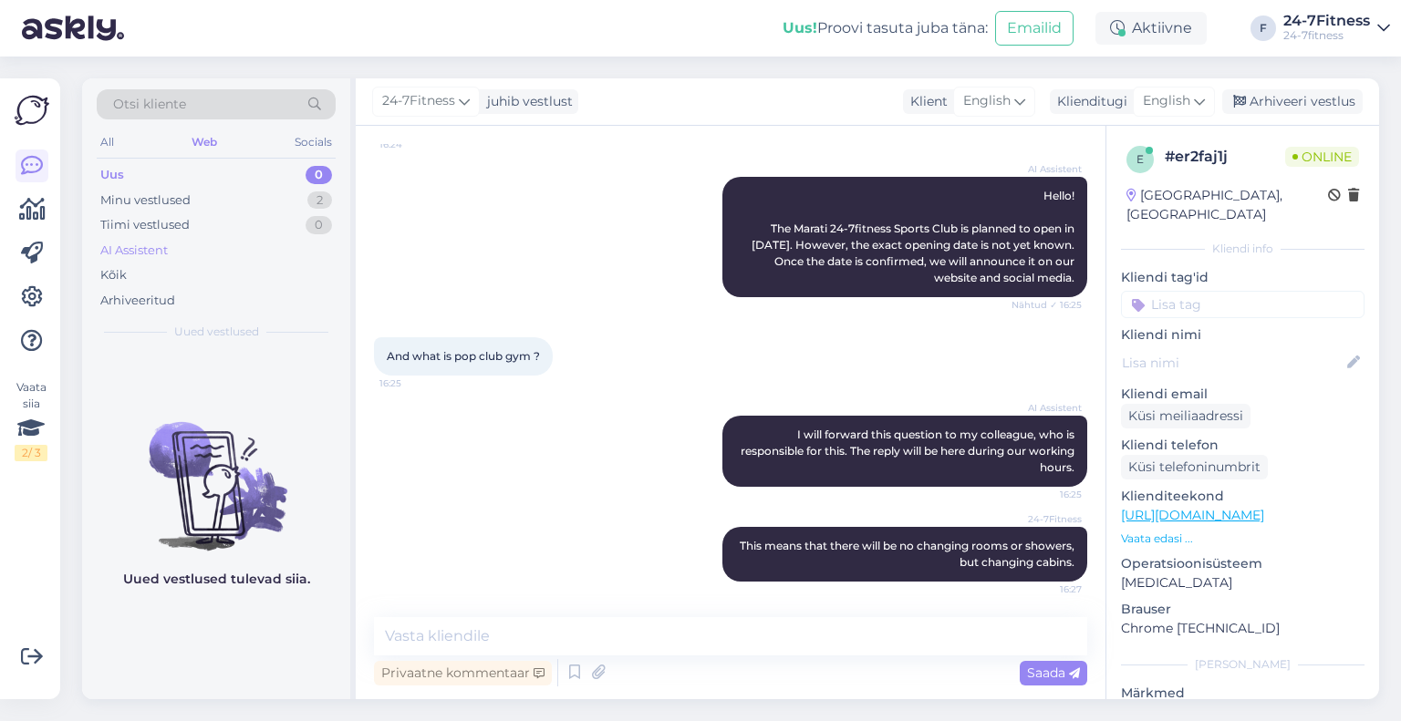
click at [153, 254] on div "AI Assistent" at bounding box center [133, 251] width 67 height 18
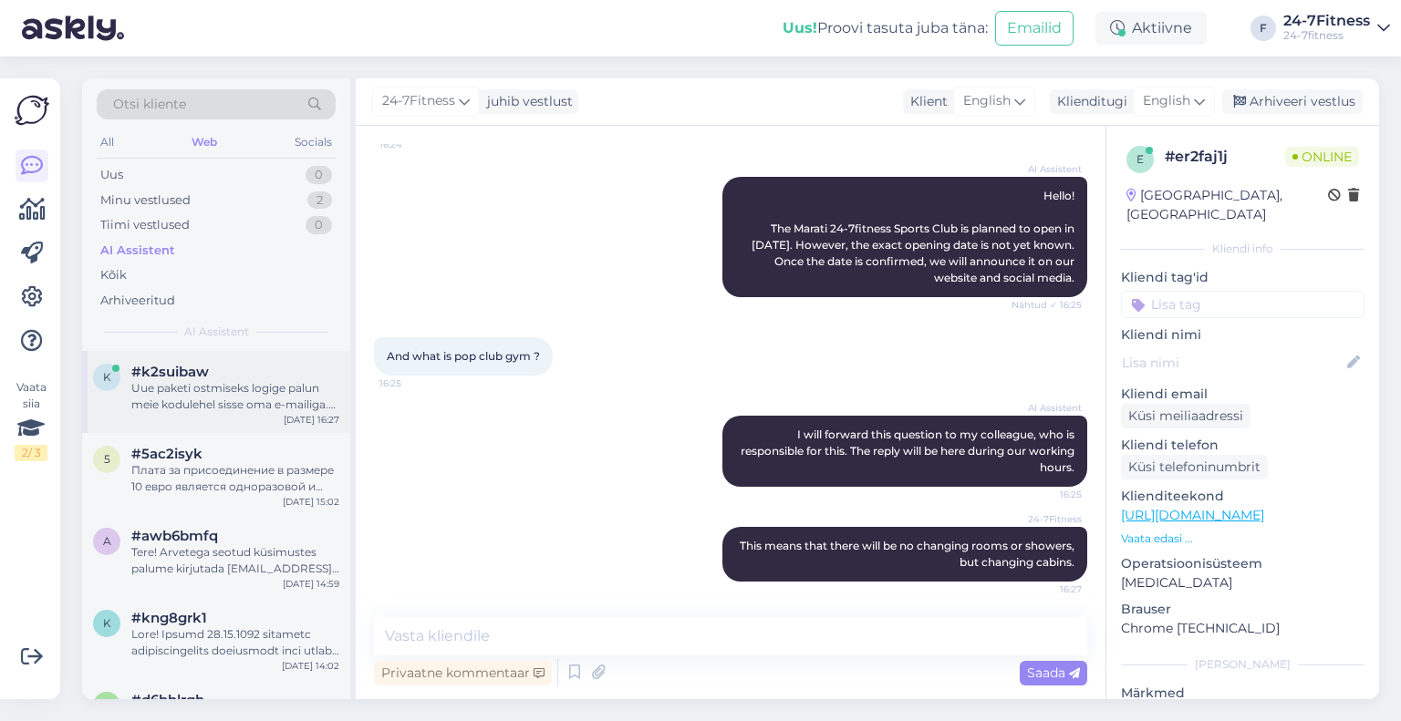
click at [179, 380] on div "Uue paketi ostmiseks logige palun meie kodulehel sisse oma e-mailiga. Valige 'M…" at bounding box center [235, 396] width 208 height 33
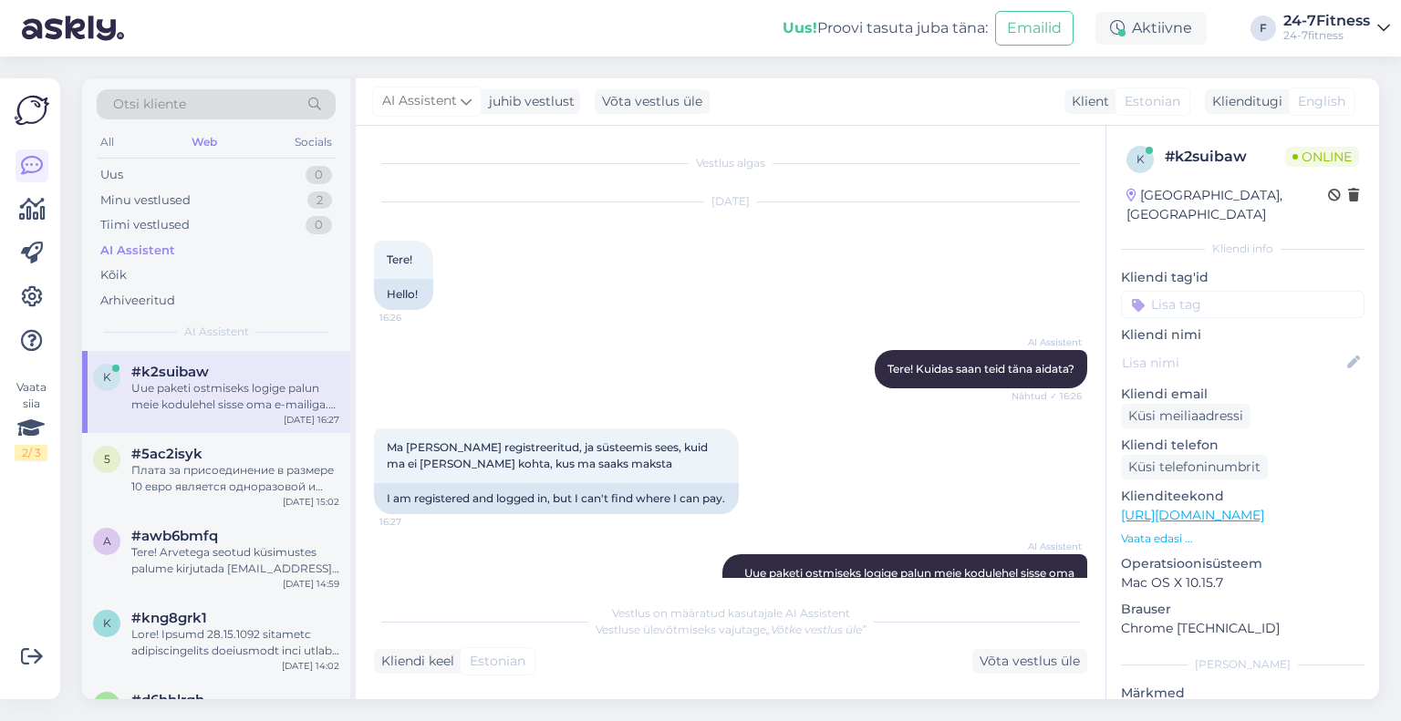
scroll to position [84, 0]
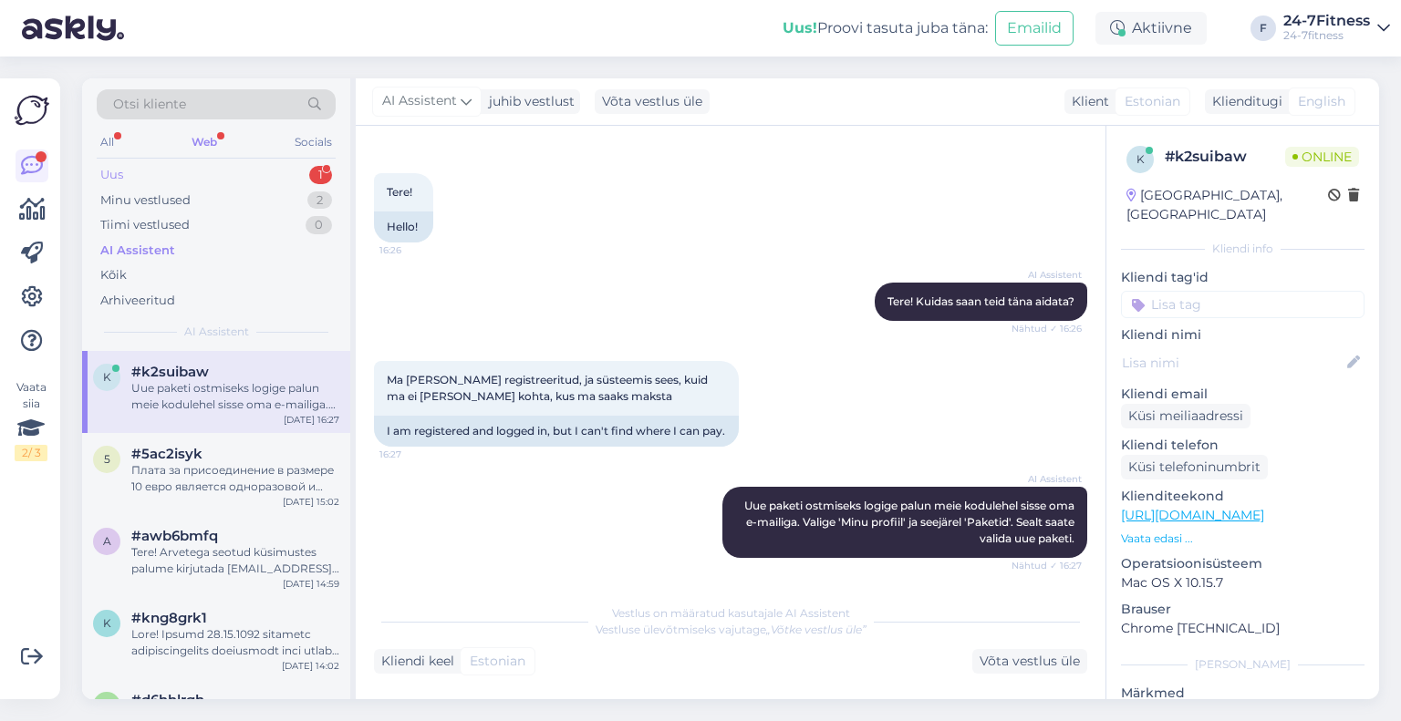
click at [240, 168] on div "Uus 1" at bounding box center [216, 175] width 239 height 26
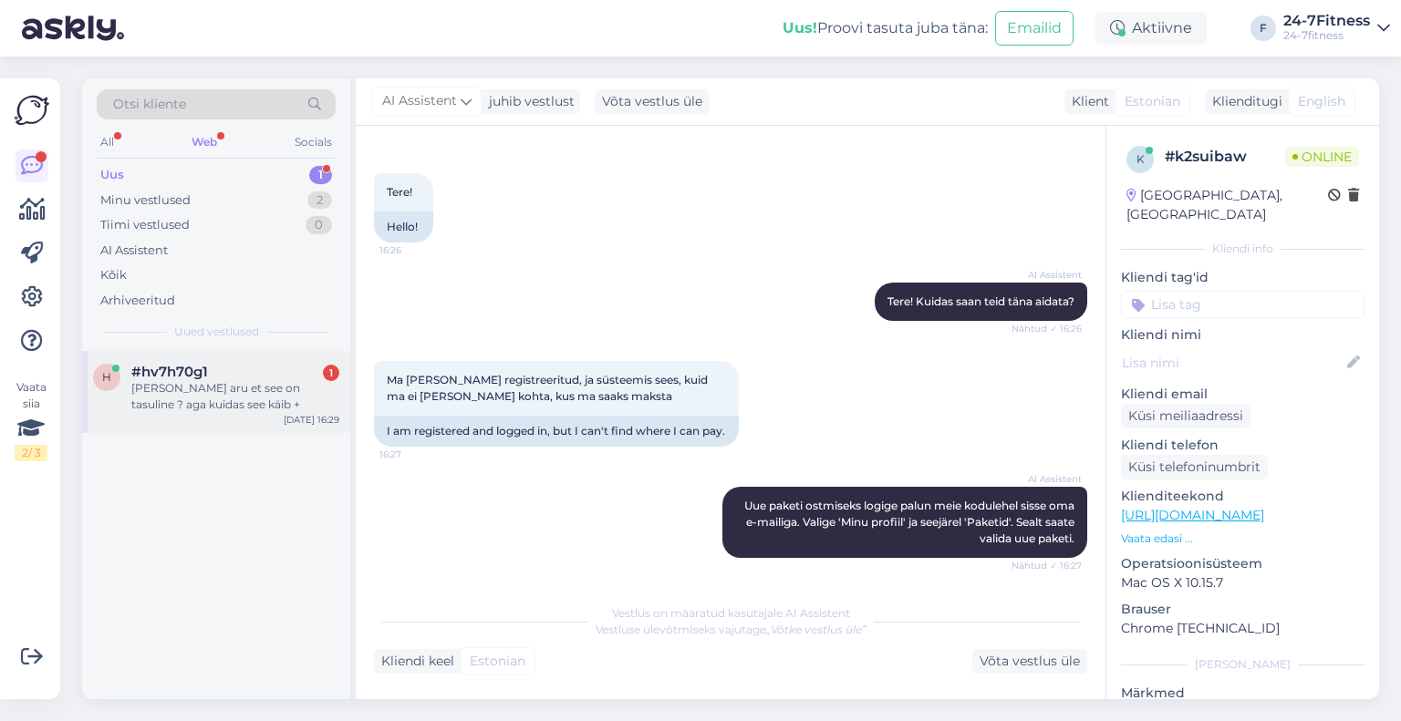
click at [202, 371] on span "#hv7h70g1" at bounding box center [169, 372] width 77 height 16
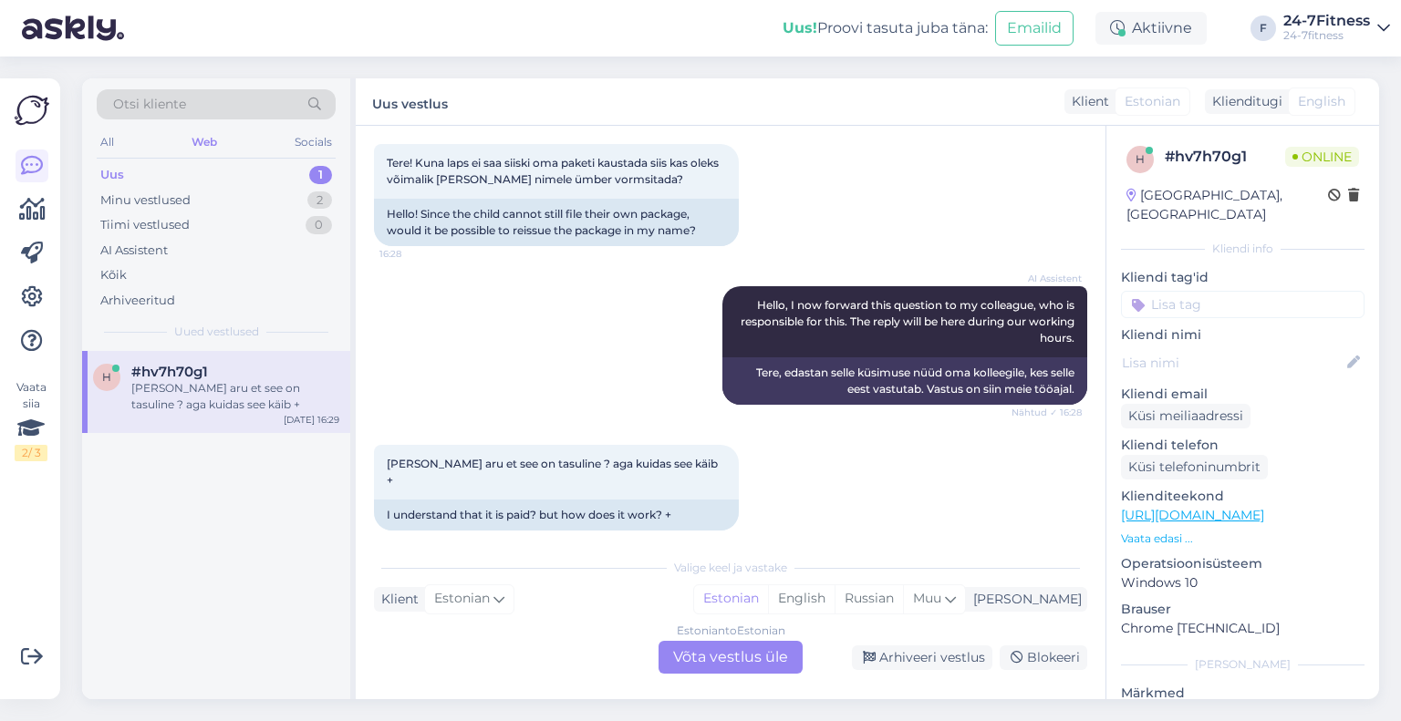
scroll to position [99, 0]
click at [766, 670] on div "Estonian to Estonian Võta vestlus üle" at bounding box center [731, 657] width 144 height 33
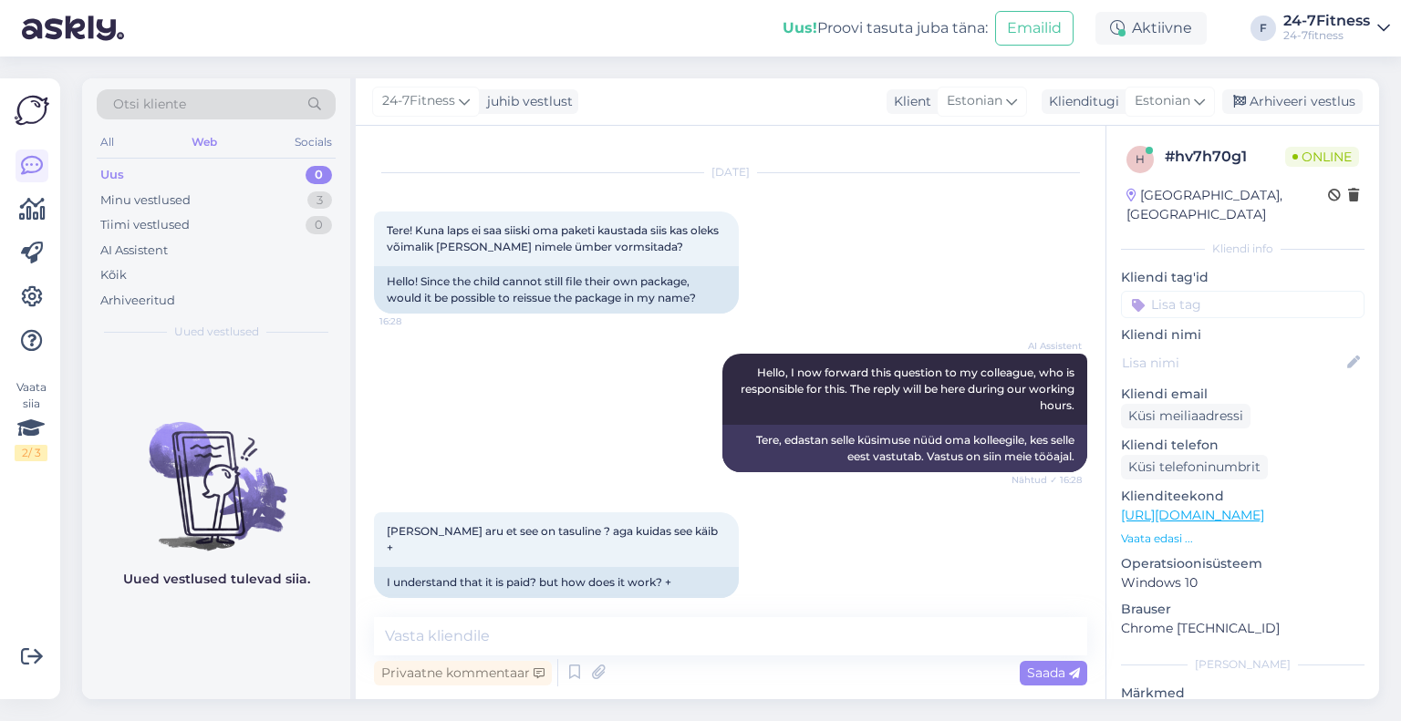
click at [624, 615] on div "Vestlus algas [DATE] Tere! Kuna laps ei saa siiski oma paketi kaustada siis kas…" at bounding box center [731, 413] width 750 height 574
click at [628, 630] on textarea at bounding box center [730, 636] width 713 height 38
click at [546, 620] on textarea at bounding box center [730, 636] width 713 height 38
paste textarea "Samuti anname Teile teada, et kui Te ei soovi enam spordiklubi teenuseid kasuta…"
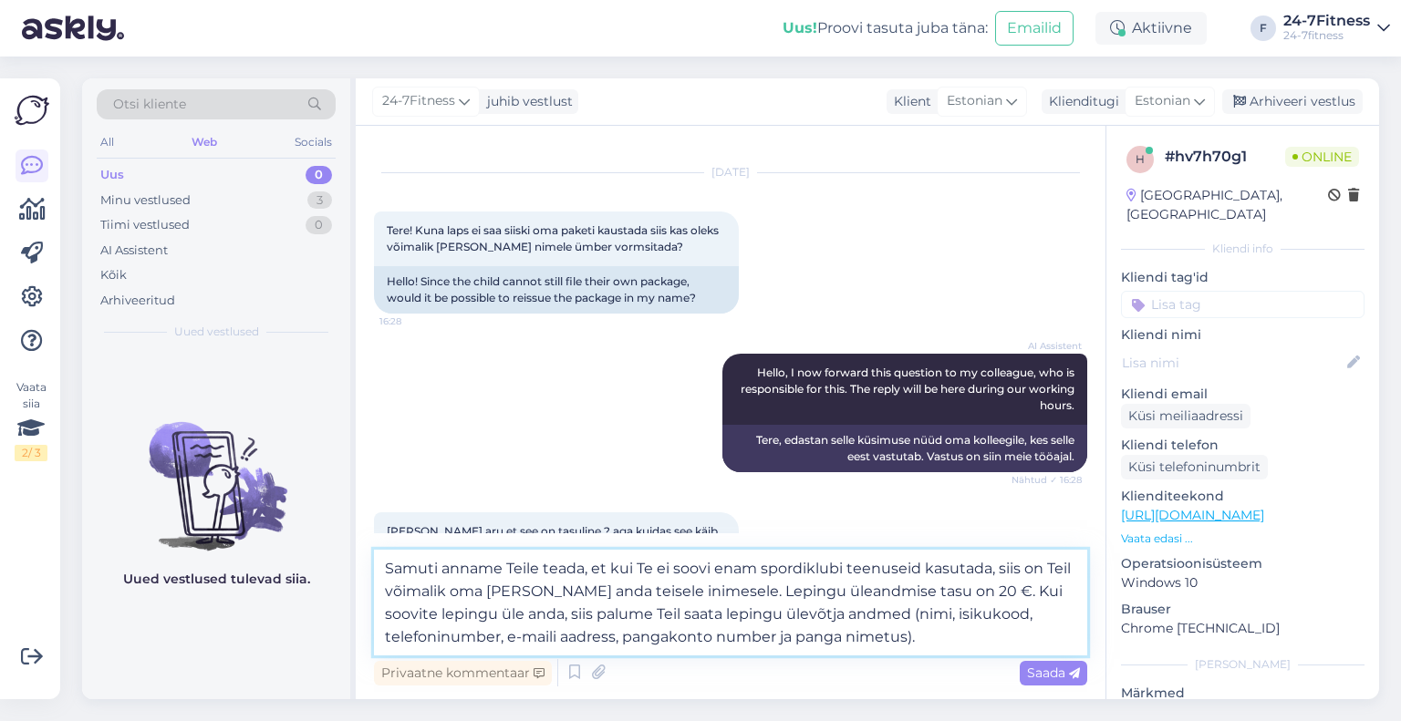
scroll to position [98, 0]
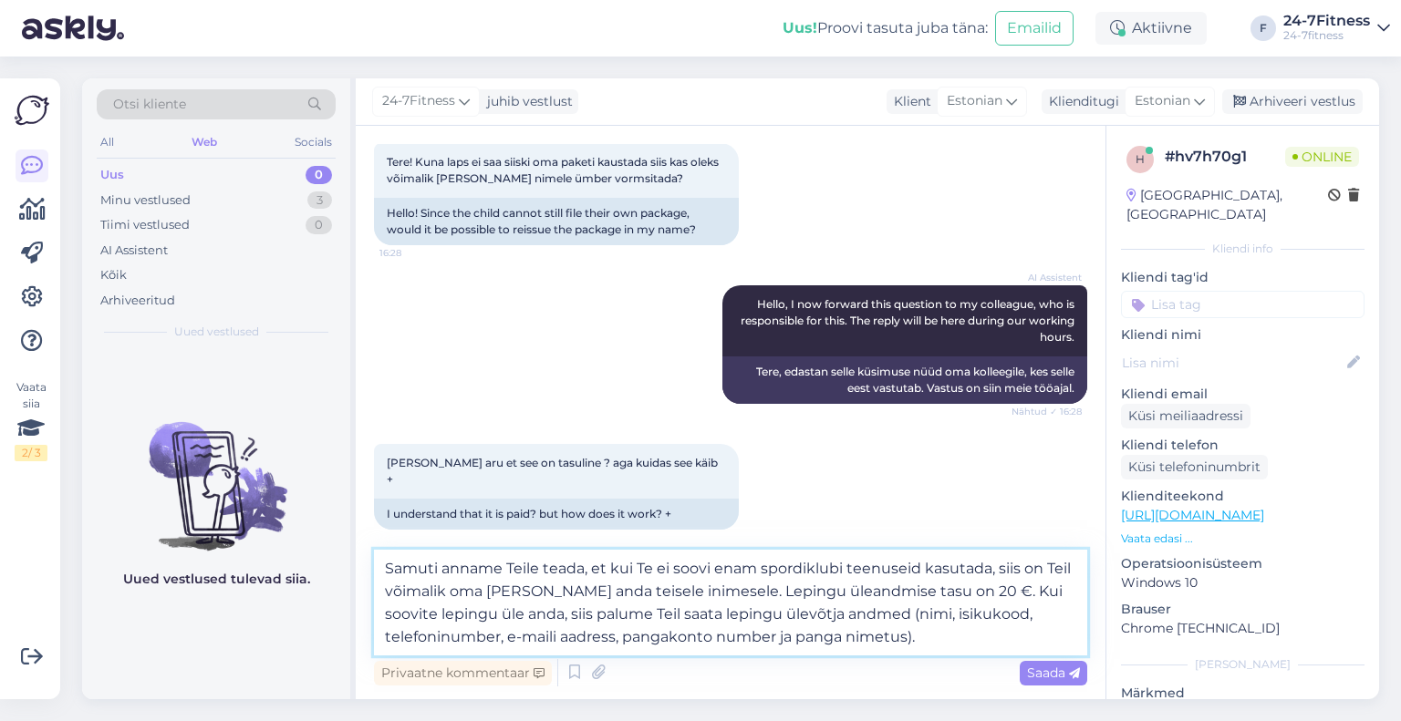
drag, startPoint x: 630, startPoint y: 566, endPoint x: 340, endPoint y: 566, distance: 290.0
click at [340, 566] on div "Otsi kliente All Web Socials Uus 0 Minu vestlused 3 Tiimi vestlused 0 AI Assist…" at bounding box center [730, 388] width 1297 height 621
click at [428, 565] on textarea "Kui Te ei soovi enam spordiklubi teenuseid kasutada, siis on Teil võimalik oma …" at bounding box center [730, 603] width 713 height 106
click at [992, 575] on textarea "[PERSON_NAME] laps ei soovi enam spordiklubi teenuseid kasutada, siis on Teil v…" at bounding box center [730, 603] width 713 height 106
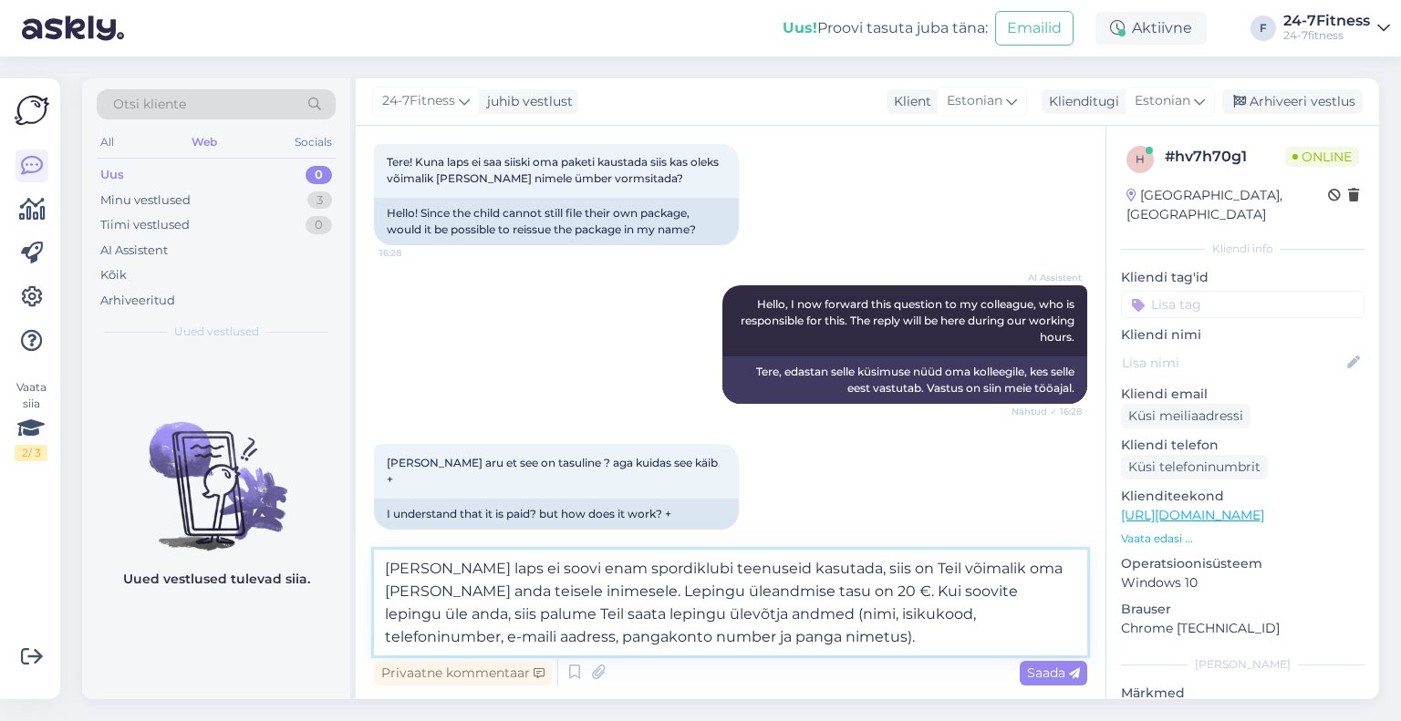
click at [980, 572] on textarea "[PERSON_NAME] laps ei soovi enam spordiklubi teenuseid kasutada, siis on Teil v…" at bounding box center [730, 603] width 713 height 106
click at [675, 639] on textarea "[PERSON_NAME] laps ei soovi enam spordiklubi teenuseid kasutada, siis on Teil v…" at bounding box center [730, 603] width 713 height 106
paste textarea "[EMAIL_ADDRESS][DOMAIN_NAME]"
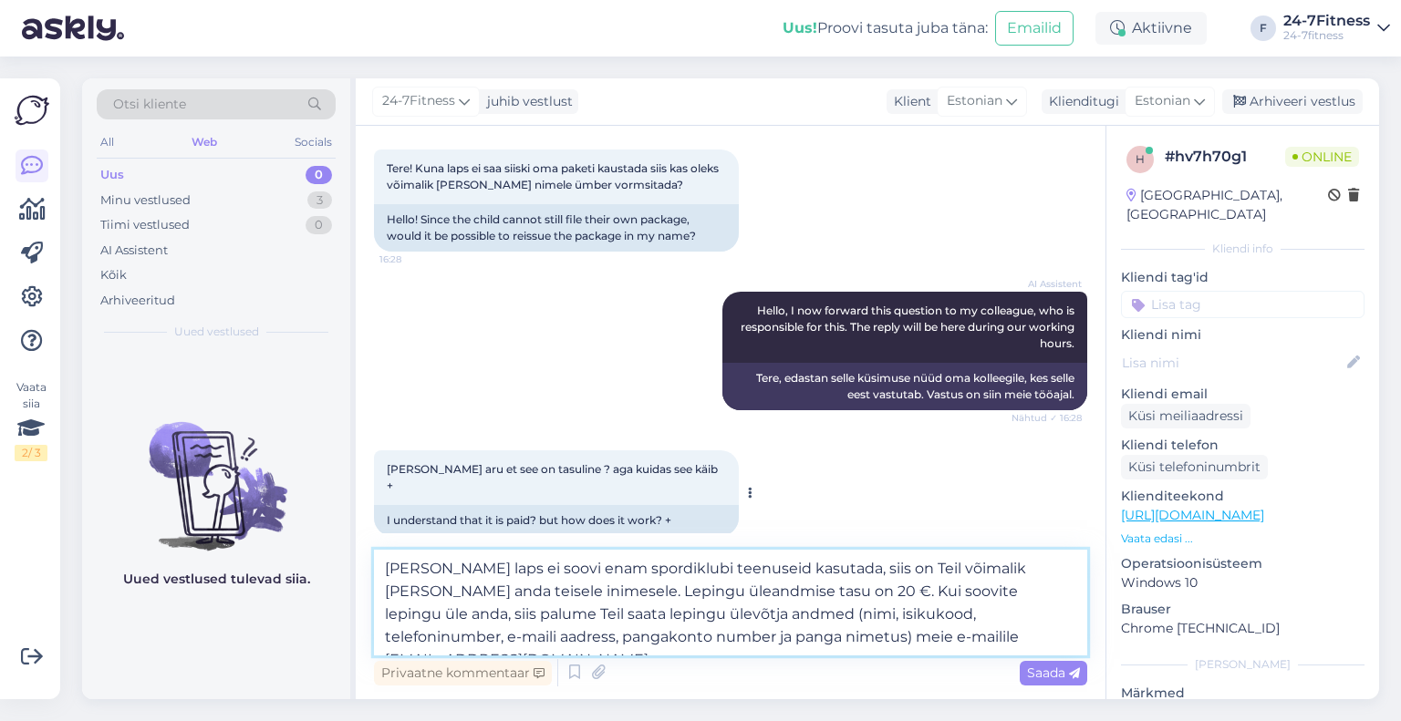
scroll to position [97, 0]
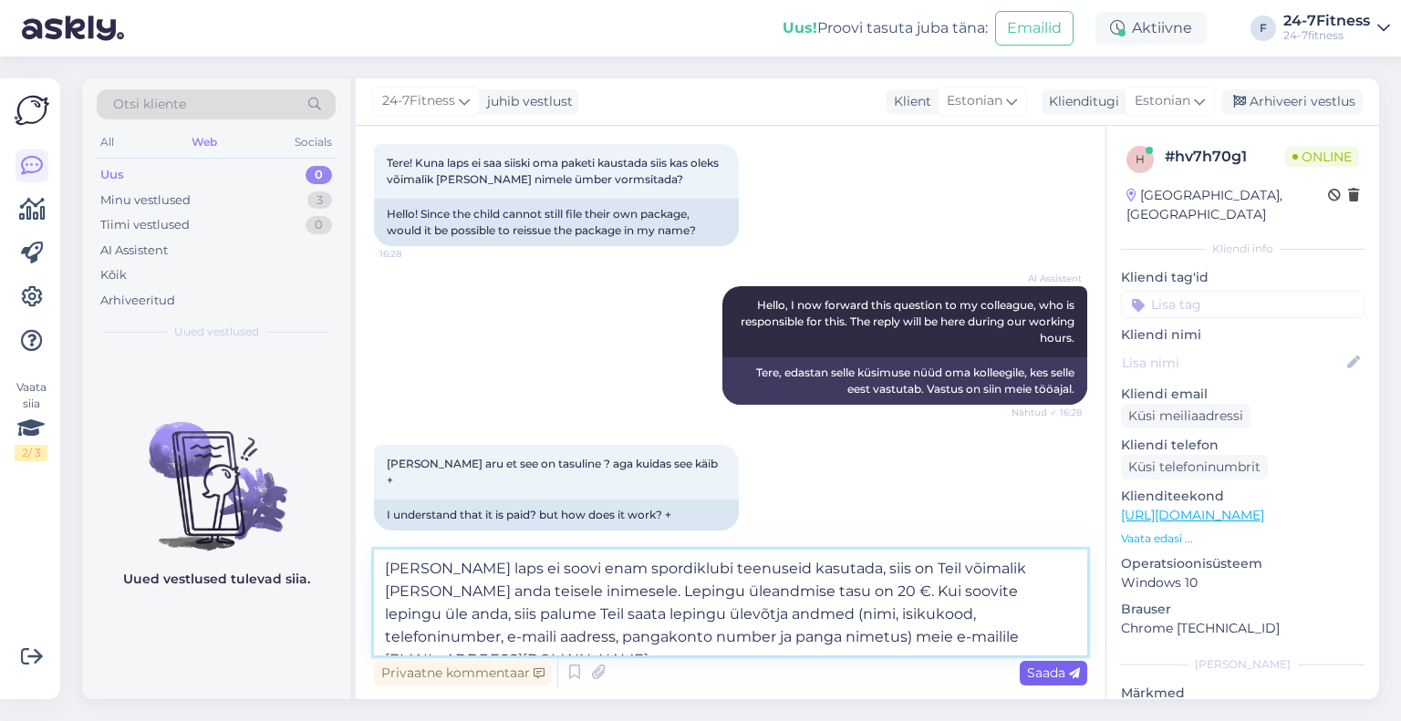
type textarea "[PERSON_NAME] laps ei soovi enam spordiklubi teenuseid kasutada, siis on Teil v…"
click at [1051, 674] on span "Saada" at bounding box center [1053, 673] width 53 height 16
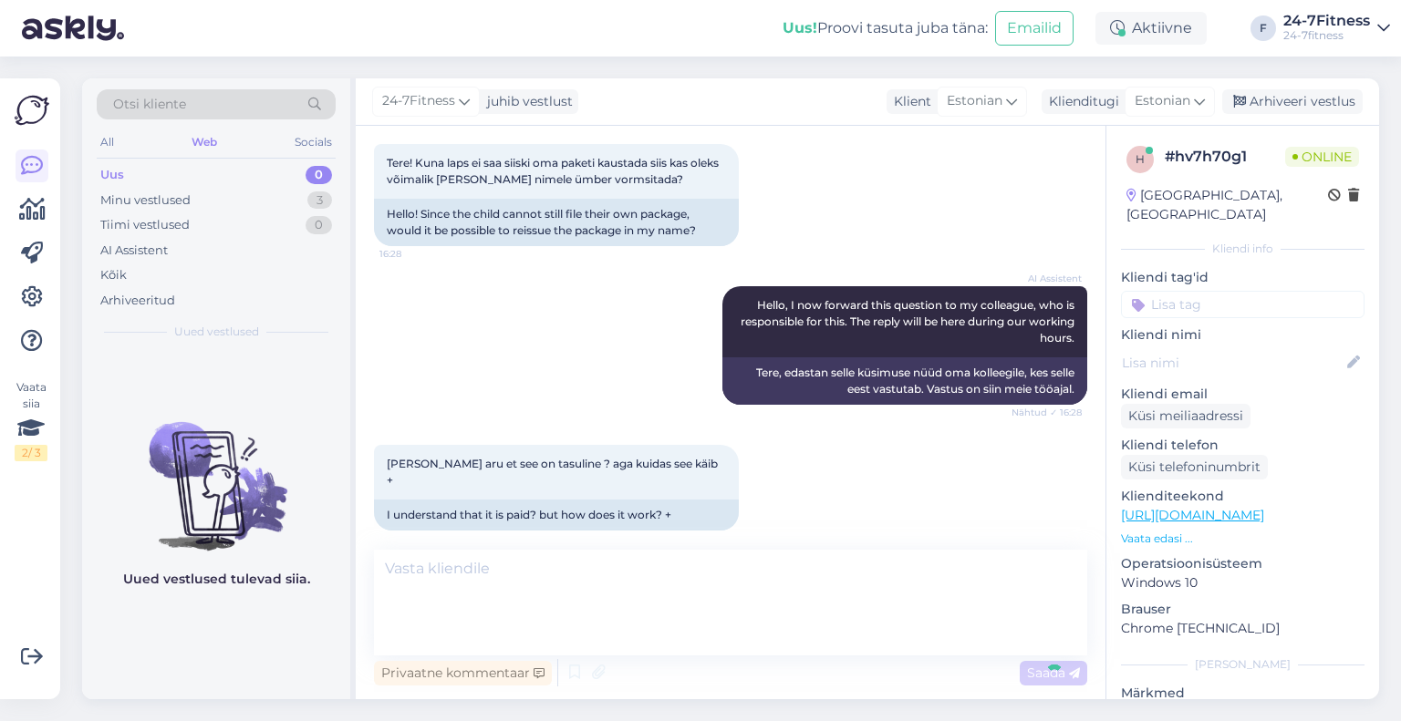
scroll to position [206, 0]
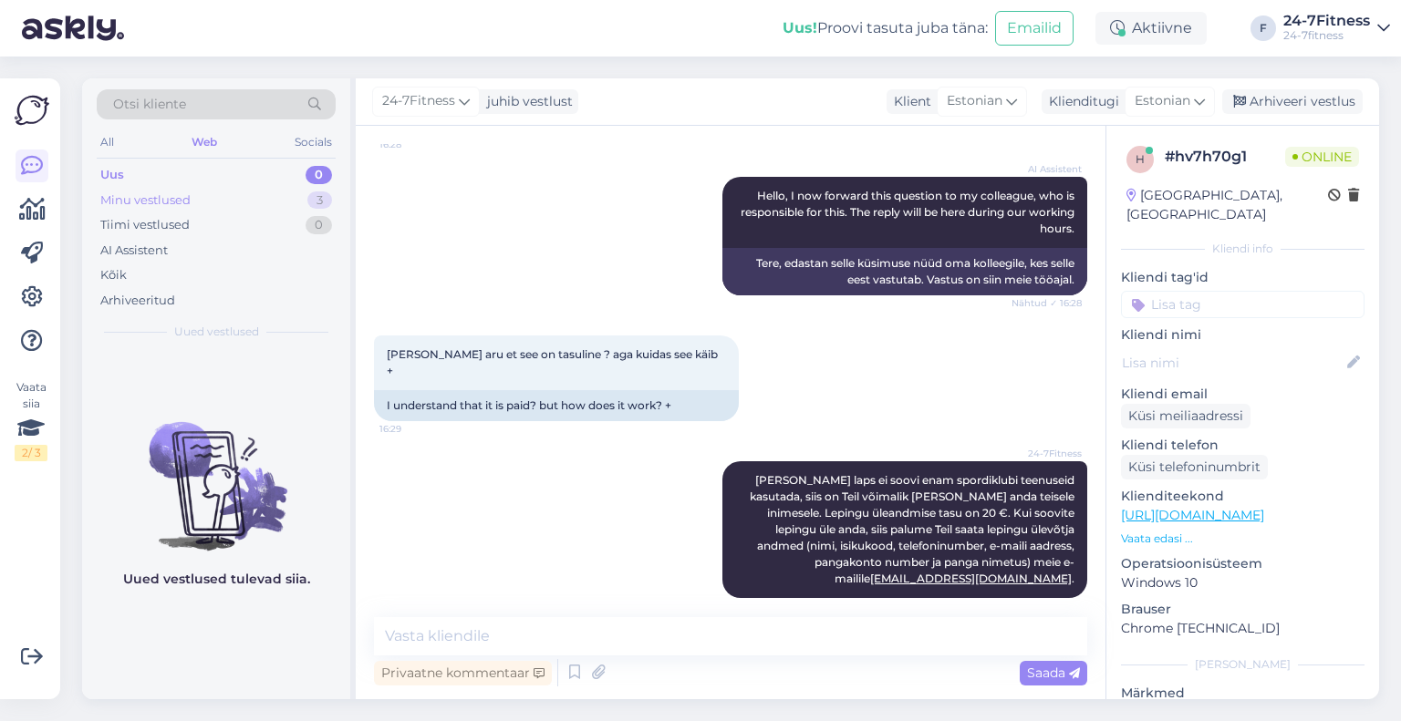
click at [208, 207] on div "Minu vestlused 3" at bounding box center [216, 201] width 239 height 26
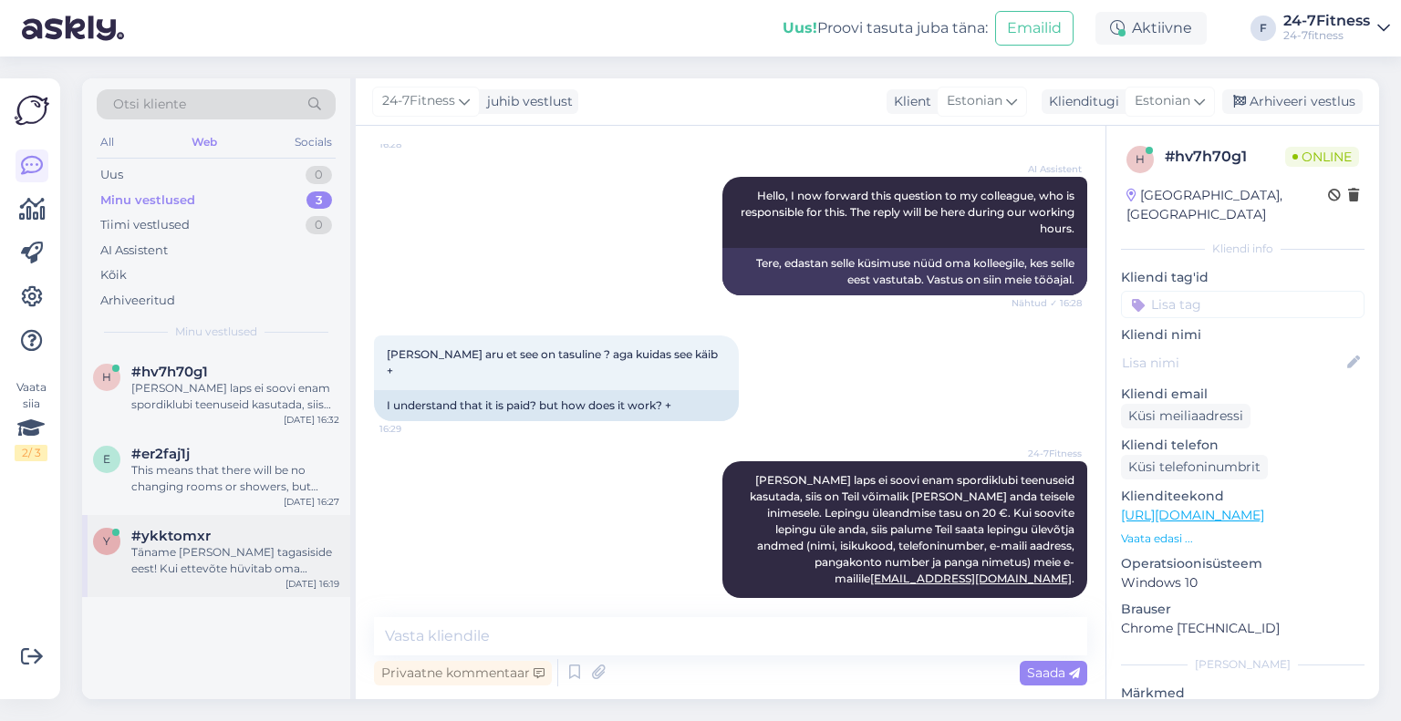
click at [233, 552] on div "Täname [PERSON_NAME] tagasiside eest! Kui ettevõte hüvitab oma töötajatele terv…" at bounding box center [235, 561] width 208 height 33
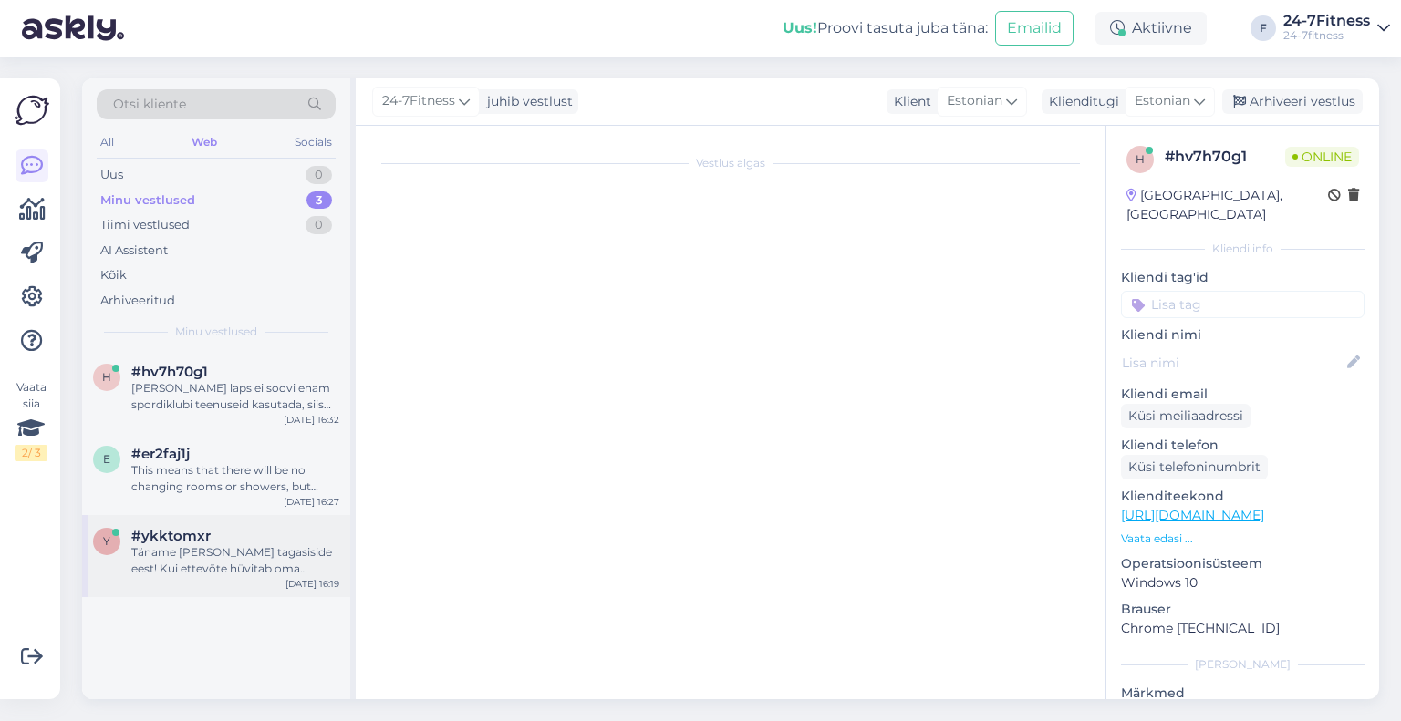
scroll to position [2822, 0]
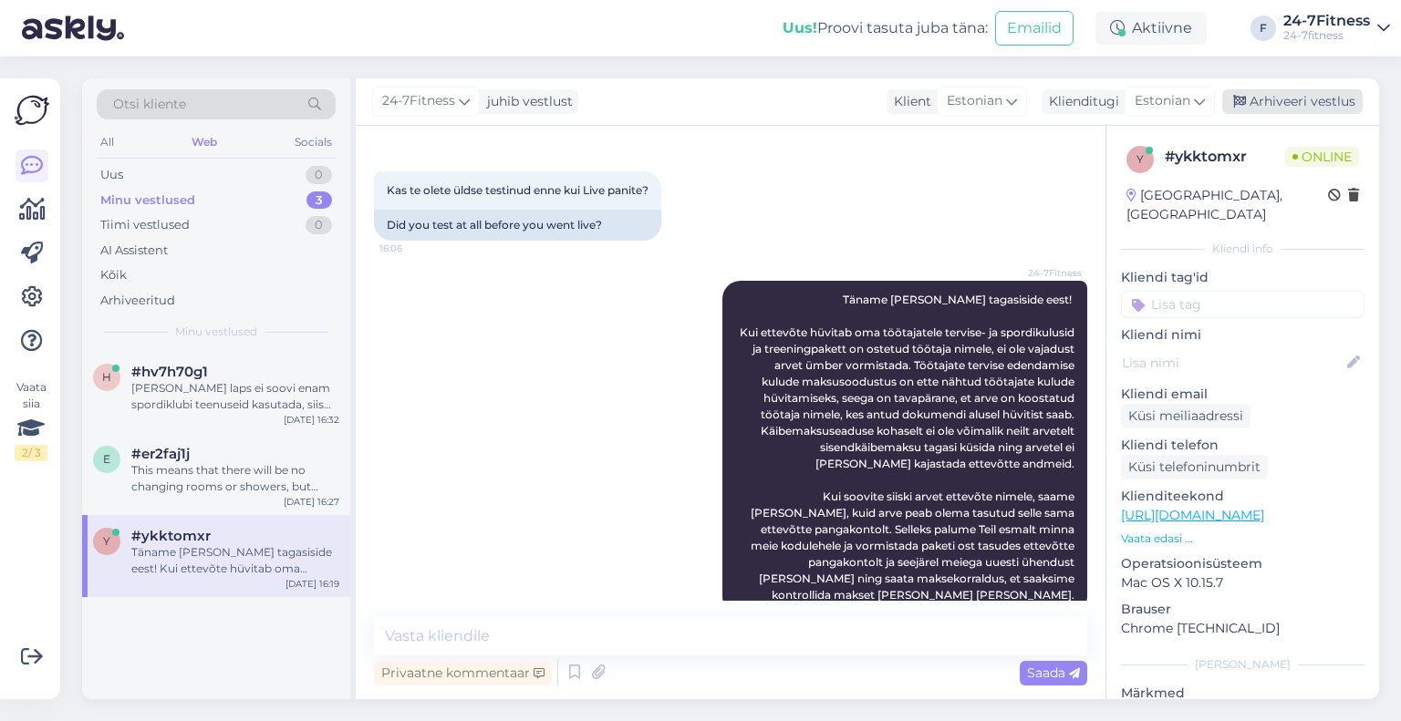
click at [1289, 97] on div "Arhiveeri vestlus" at bounding box center [1292, 101] width 140 height 25
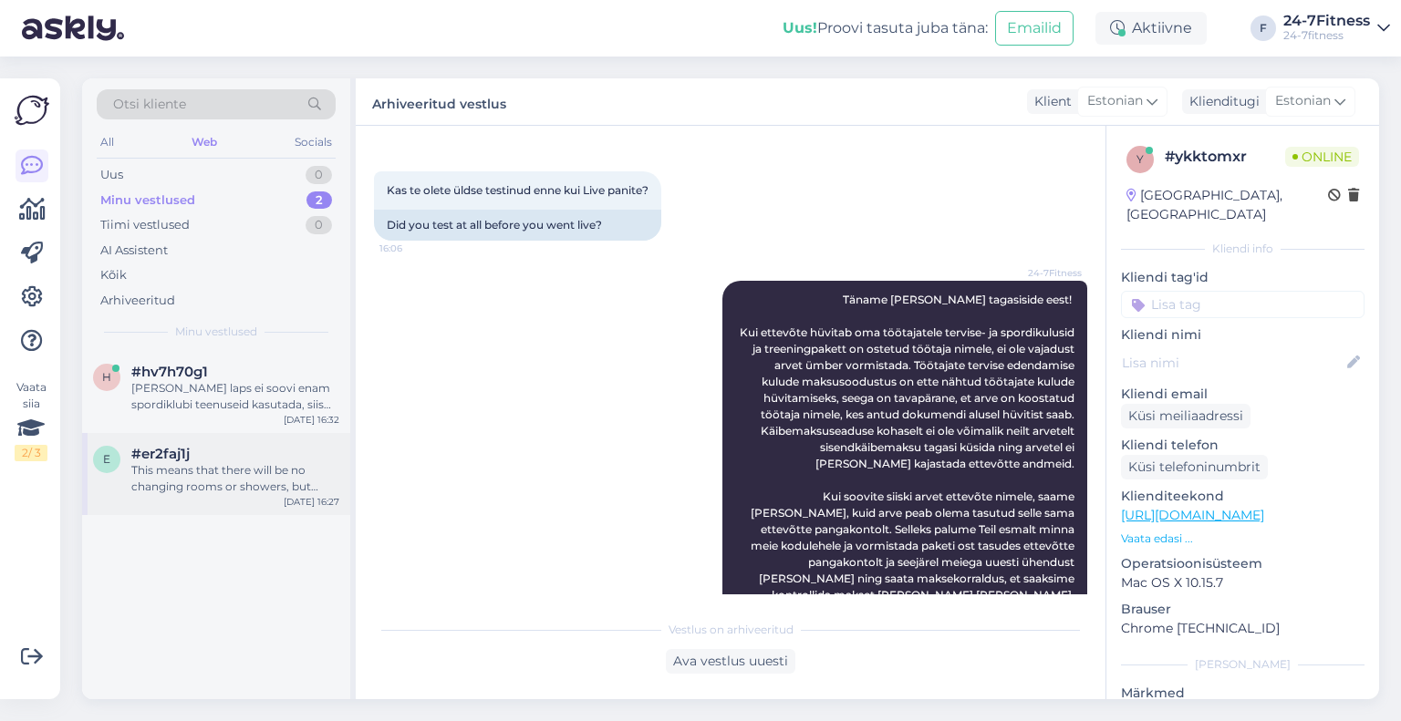
click at [238, 482] on div "This means that there will be no changing rooms or showers, but changing cabins." at bounding box center [235, 478] width 208 height 33
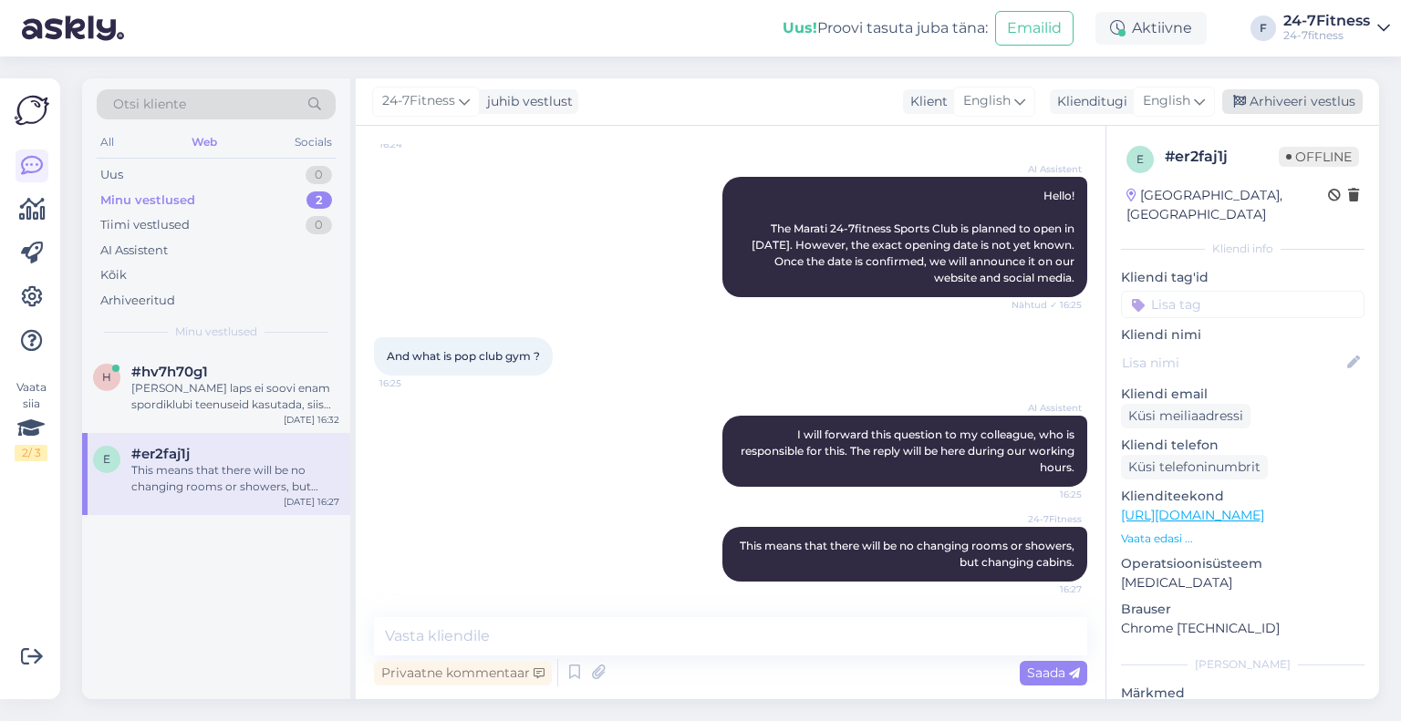
click at [1336, 95] on div "Arhiveeri vestlus" at bounding box center [1292, 101] width 140 height 25
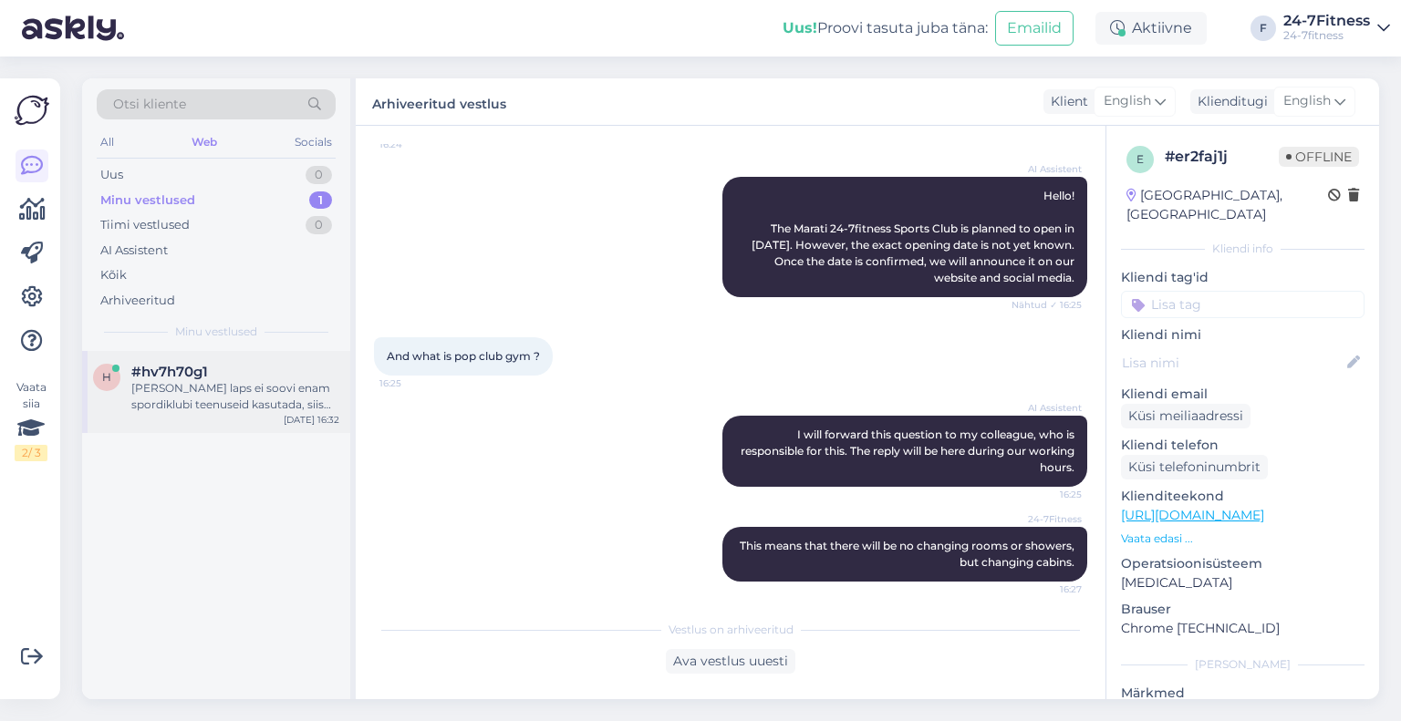
click at [171, 391] on div "[PERSON_NAME] laps ei soovi enam spordiklubi teenuseid kasutada, siis on Teil v…" at bounding box center [235, 396] width 208 height 33
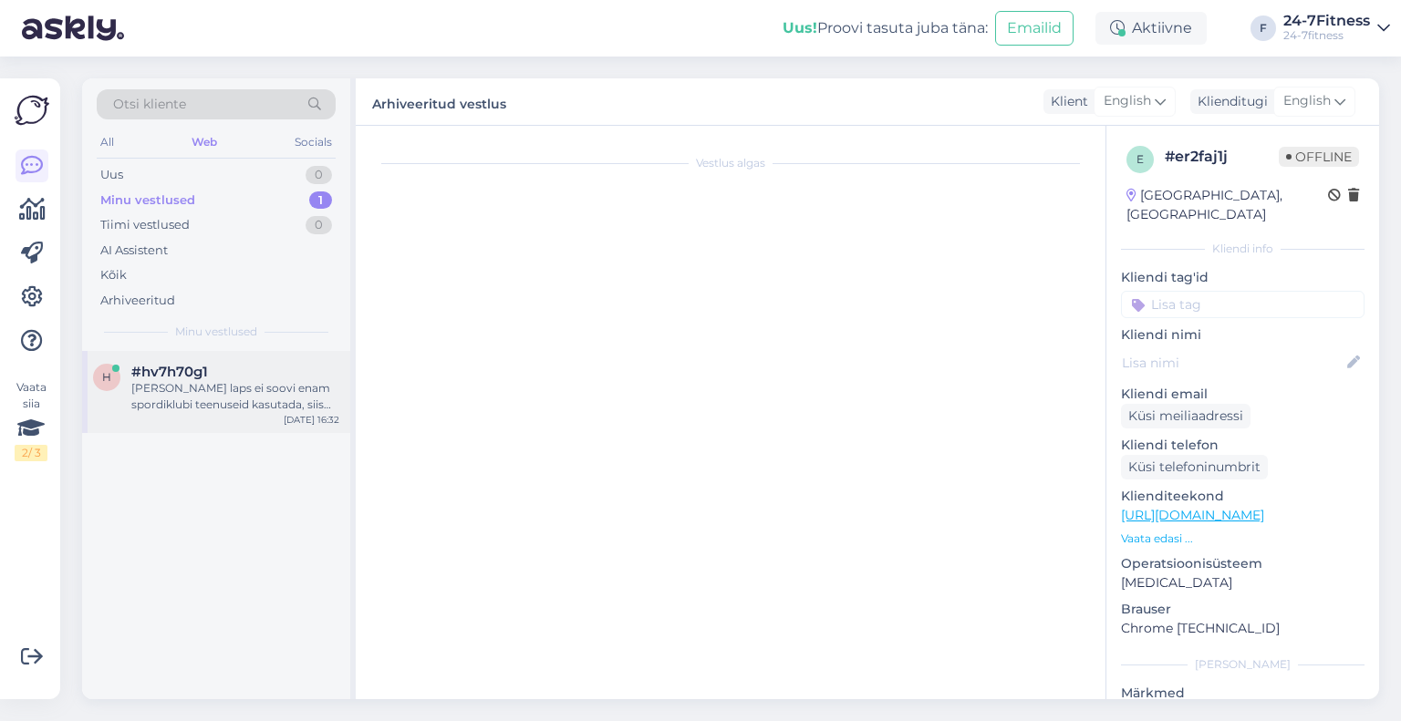
scroll to position [206, 0]
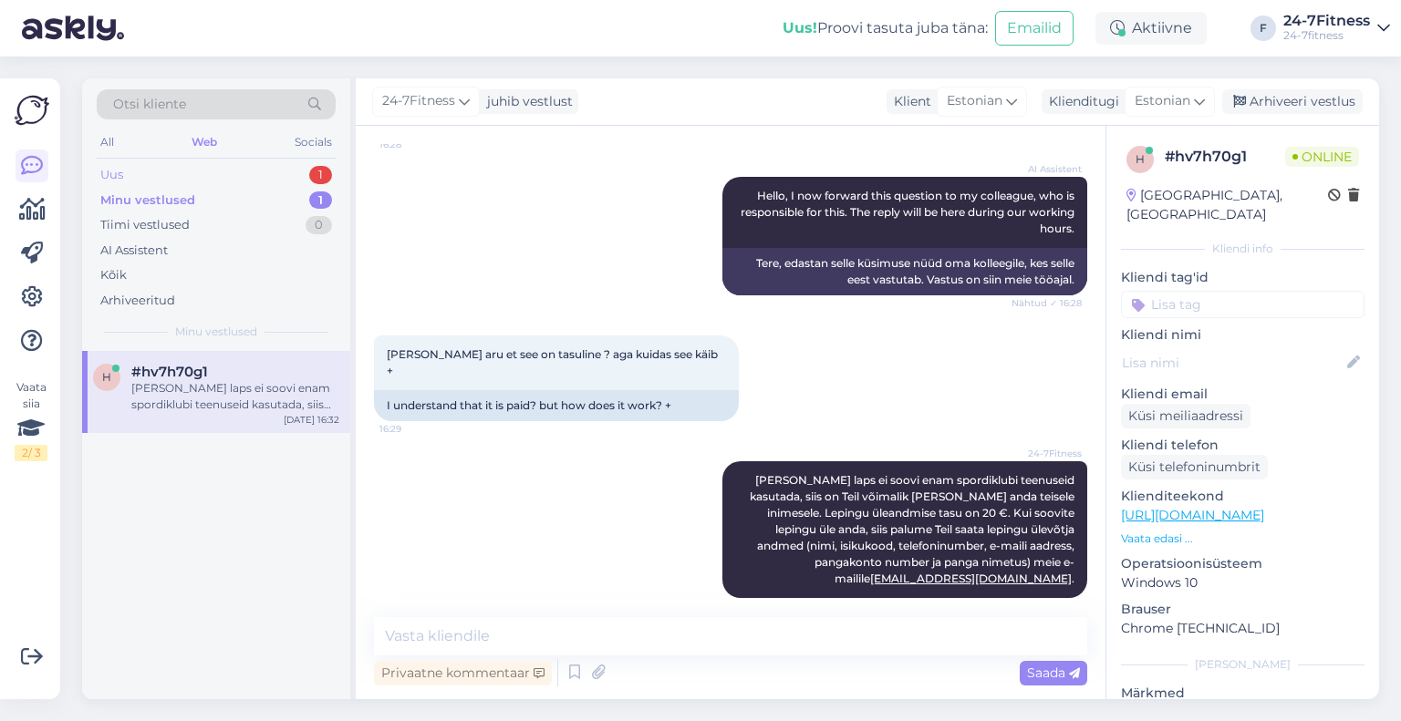
click at [270, 169] on div "Uus 1" at bounding box center [216, 175] width 239 height 26
click at [256, 376] on div "#er2faj1j" at bounding box center [235, 372] width 208 height 16
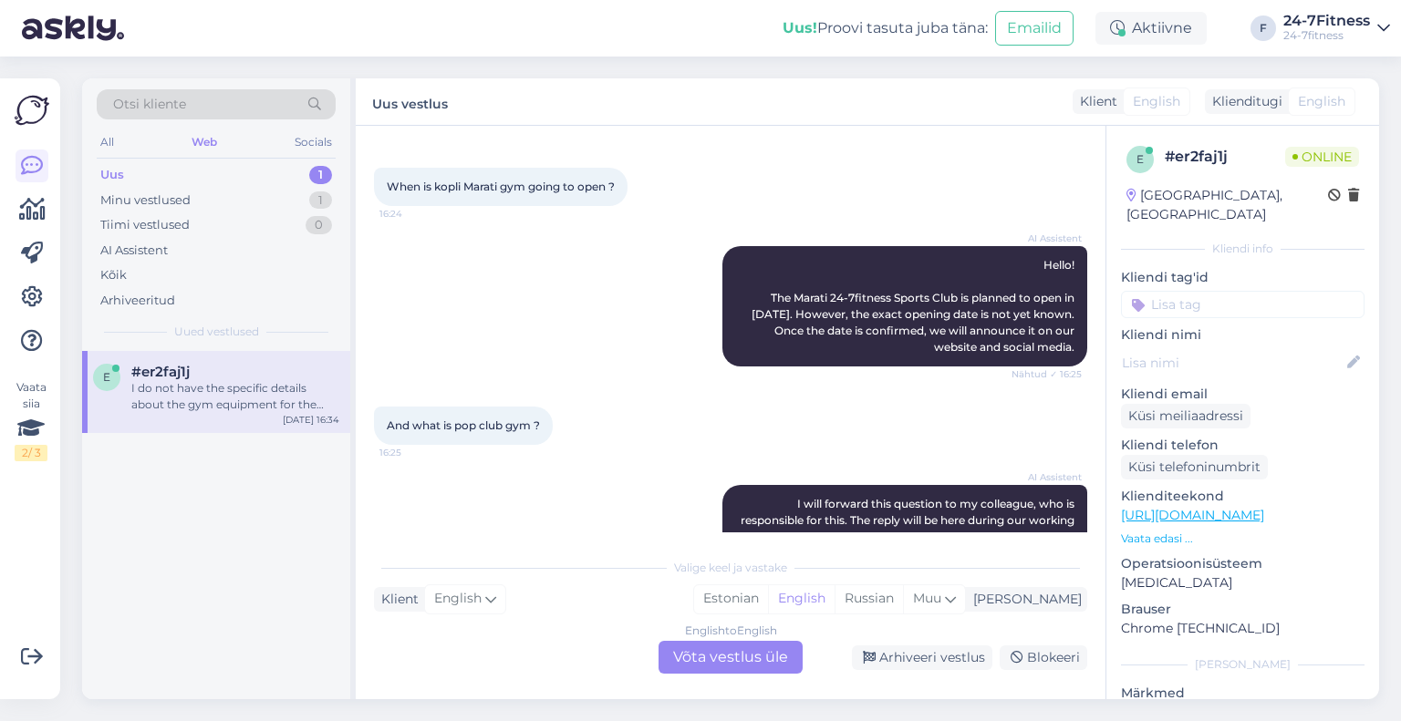
scroll to position [434, 0]
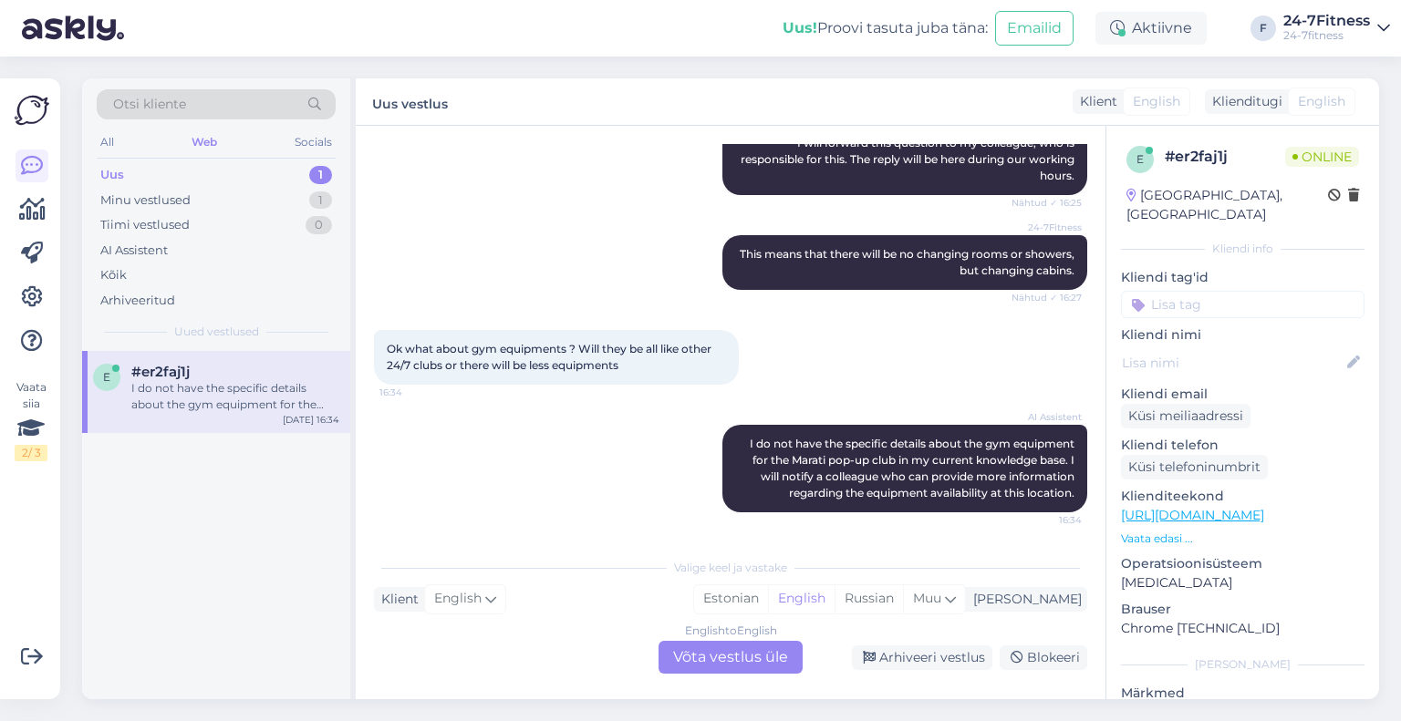
click at [700, 663] on div "English to English Võta vestlus üle" at bounding box center [731, 657] width 144 height 33
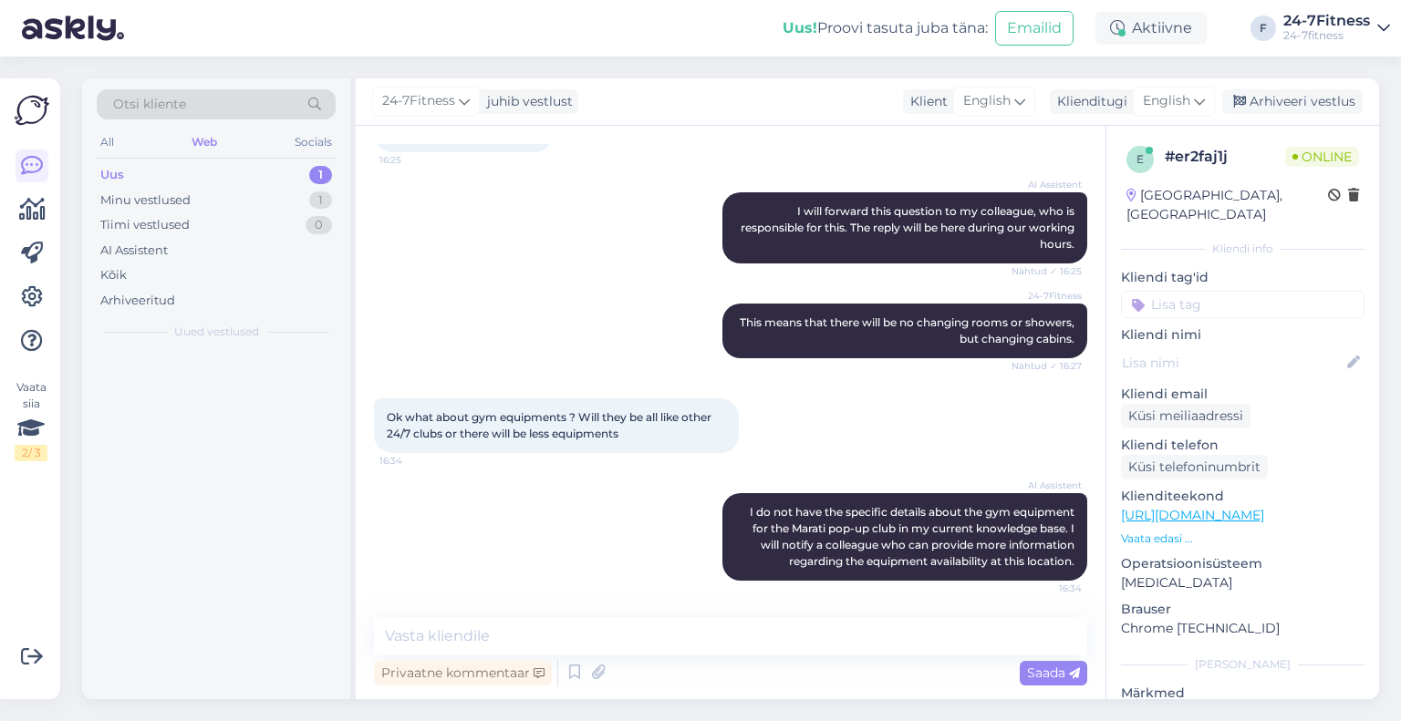
scroll to position [365, 0]
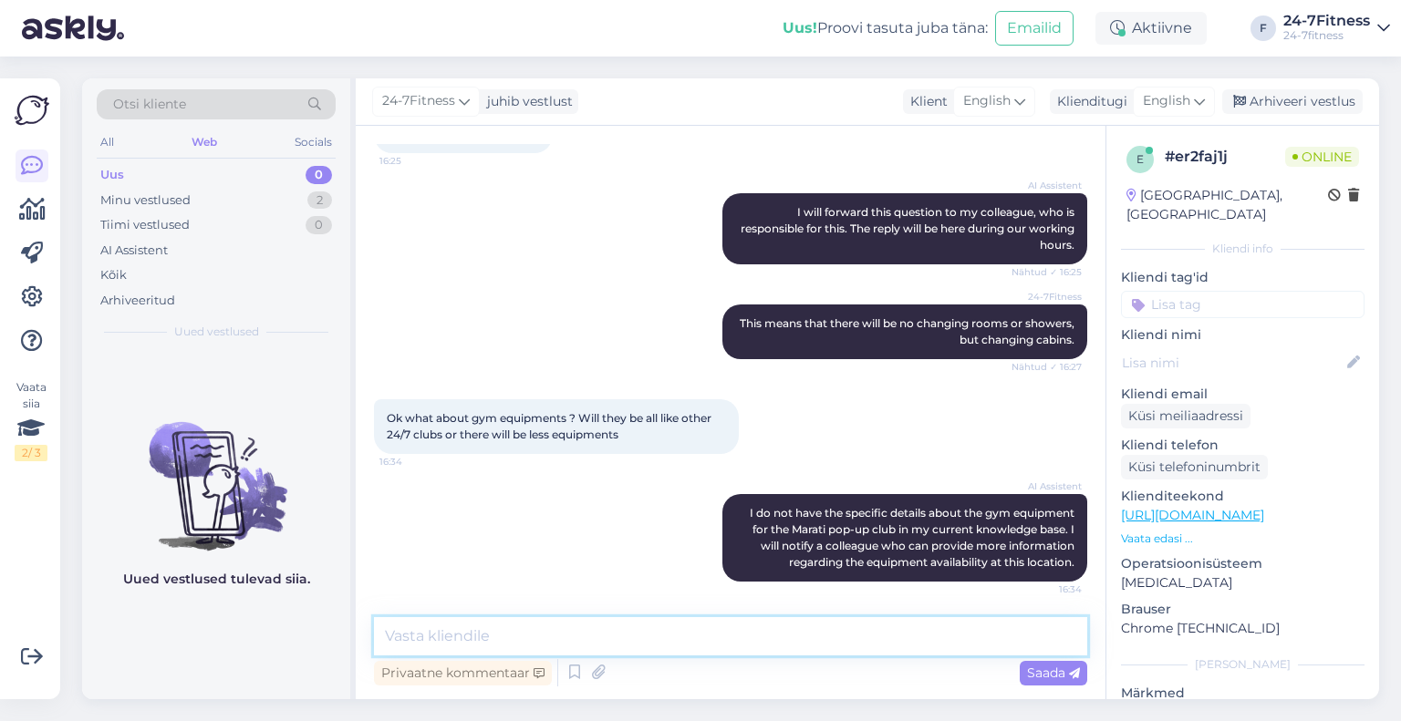
click at [699, 637] on textarea at bounding box center [730, 636] width 713 height 38
paste textarea "Unfortunately, we do not yet have exact information about the gym equipment at …"
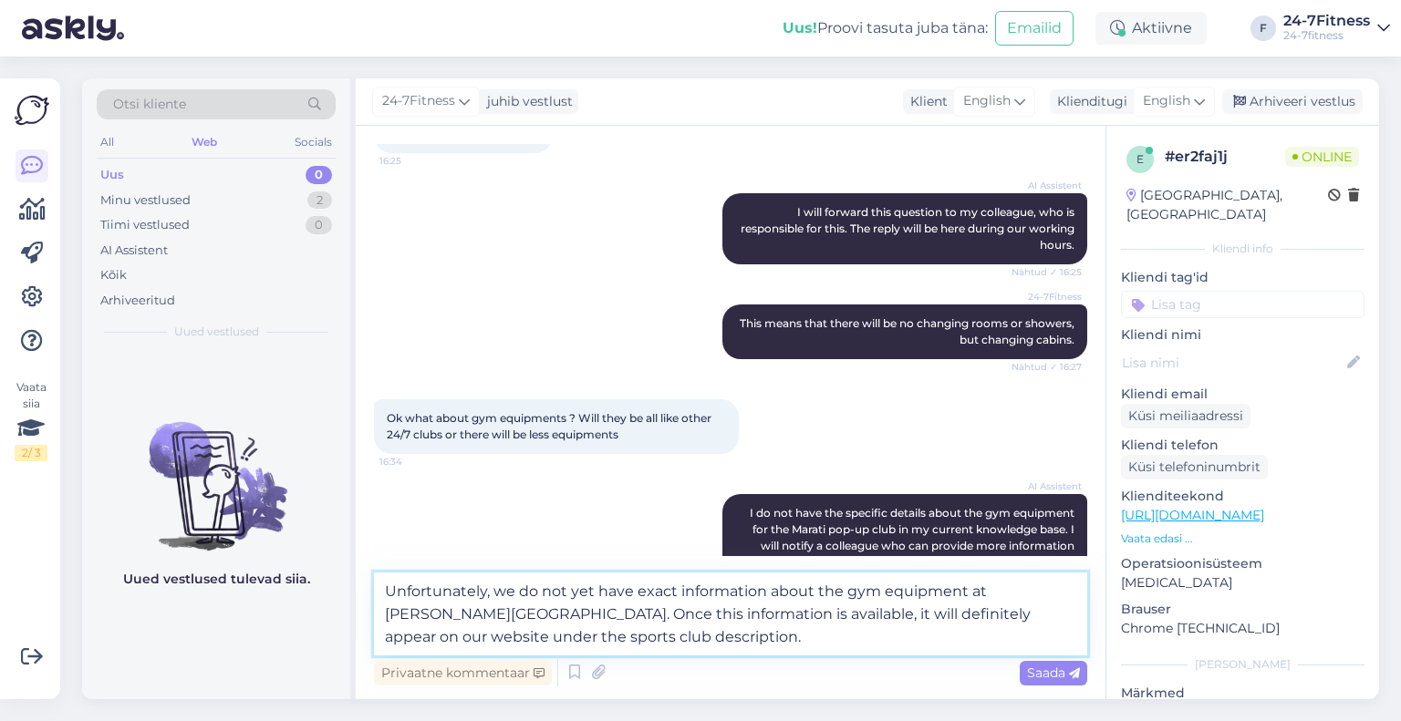
scroll to position [410, 0]
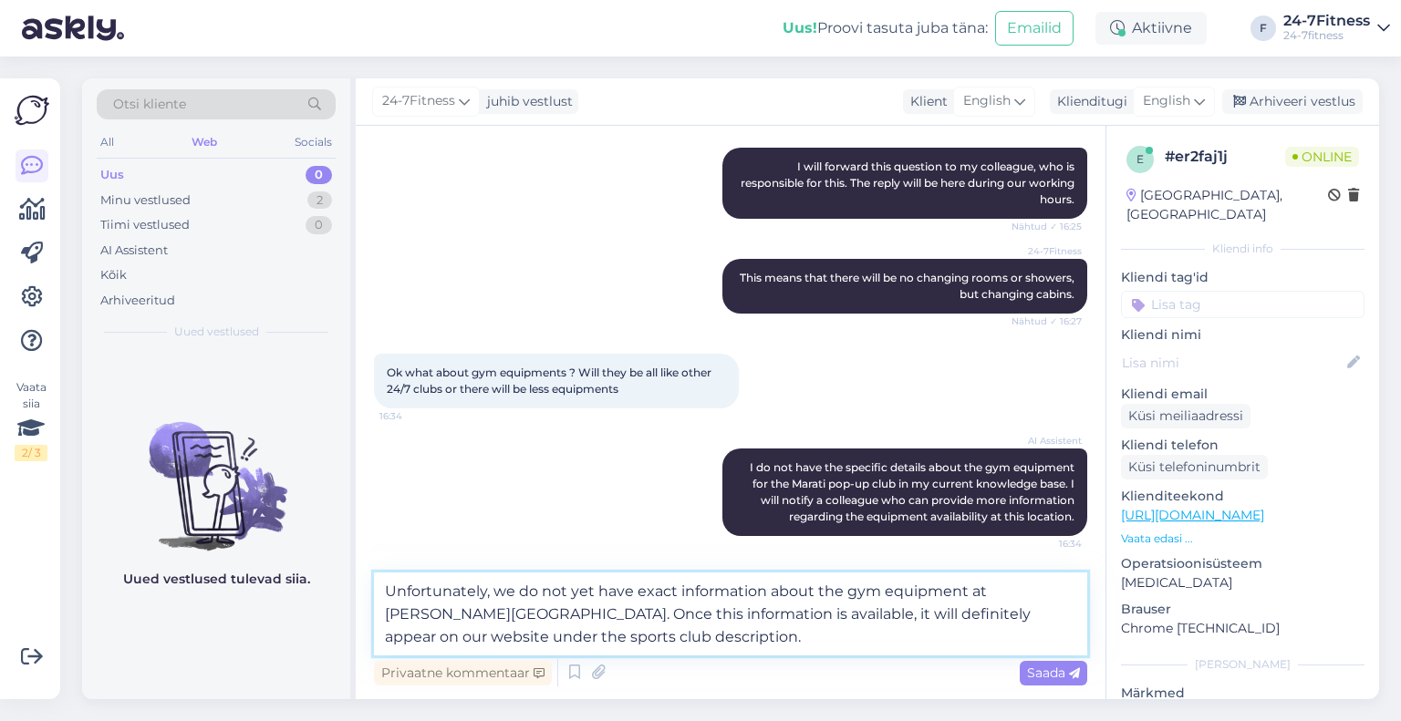
click at [1014, 590] on textarea "Unfortunately, we do not yet have exact information about the gym equipment at …" at bounding box center [730, 614] width 713 height 83
click at [1031, 590] on textarea "Unfortunately, we do not yet have exact information about the gym equipment at …" at bounding box center [730, 614] width 713 height 83
type textarea "Unfortunately, we do not yet have exact information about the gym equipment at …"
click at [1040, 673] on span "Saada" at bounding box center [1053, 673] width 53 height 16
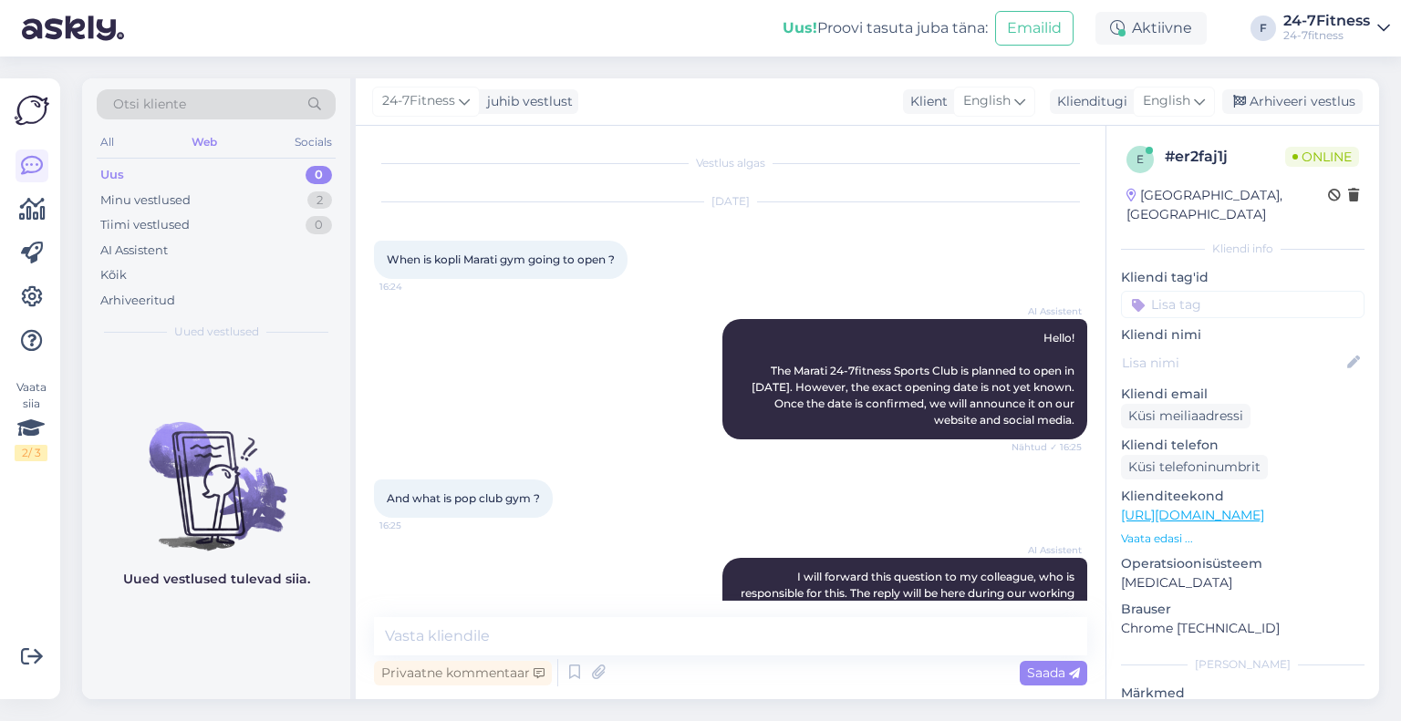
scroll to position [493, 0]
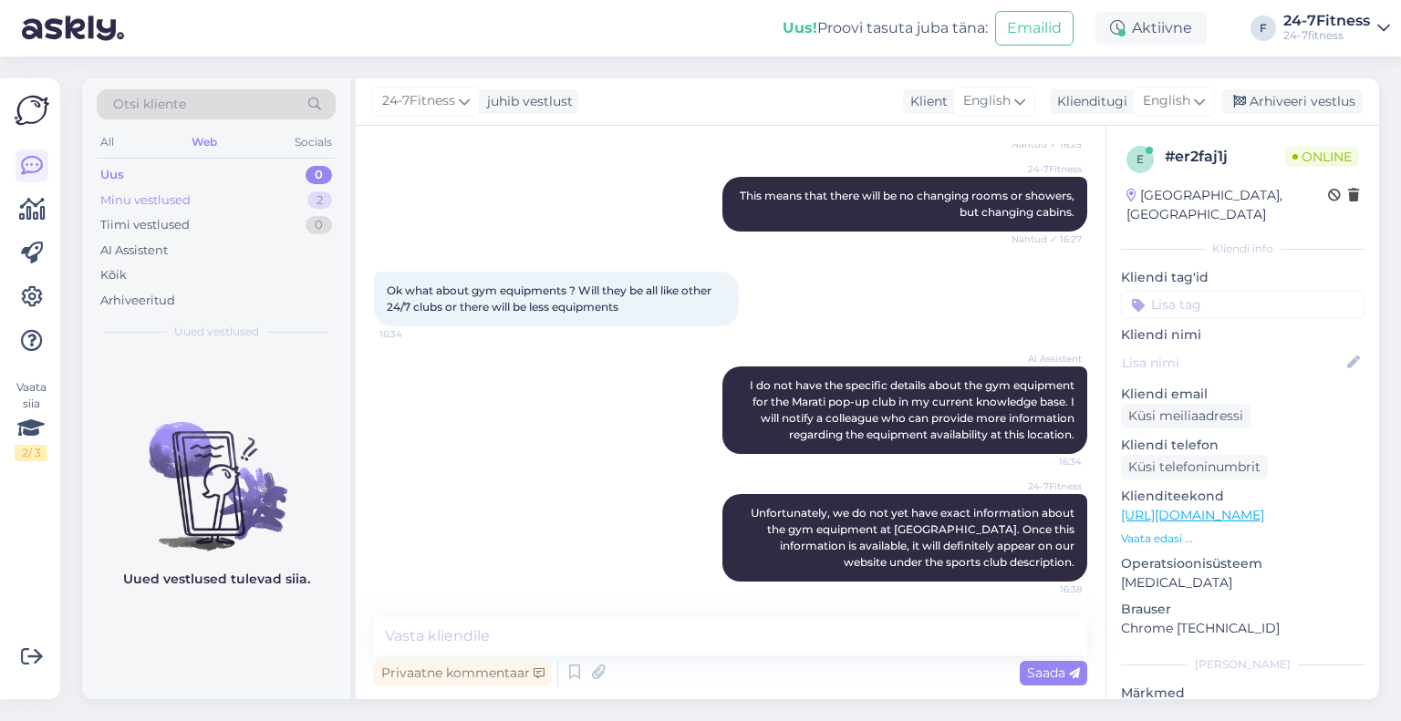
click at [270, 192] on div "Minu vestlused 2" at bounding box center [216, 201] width 239 height 26
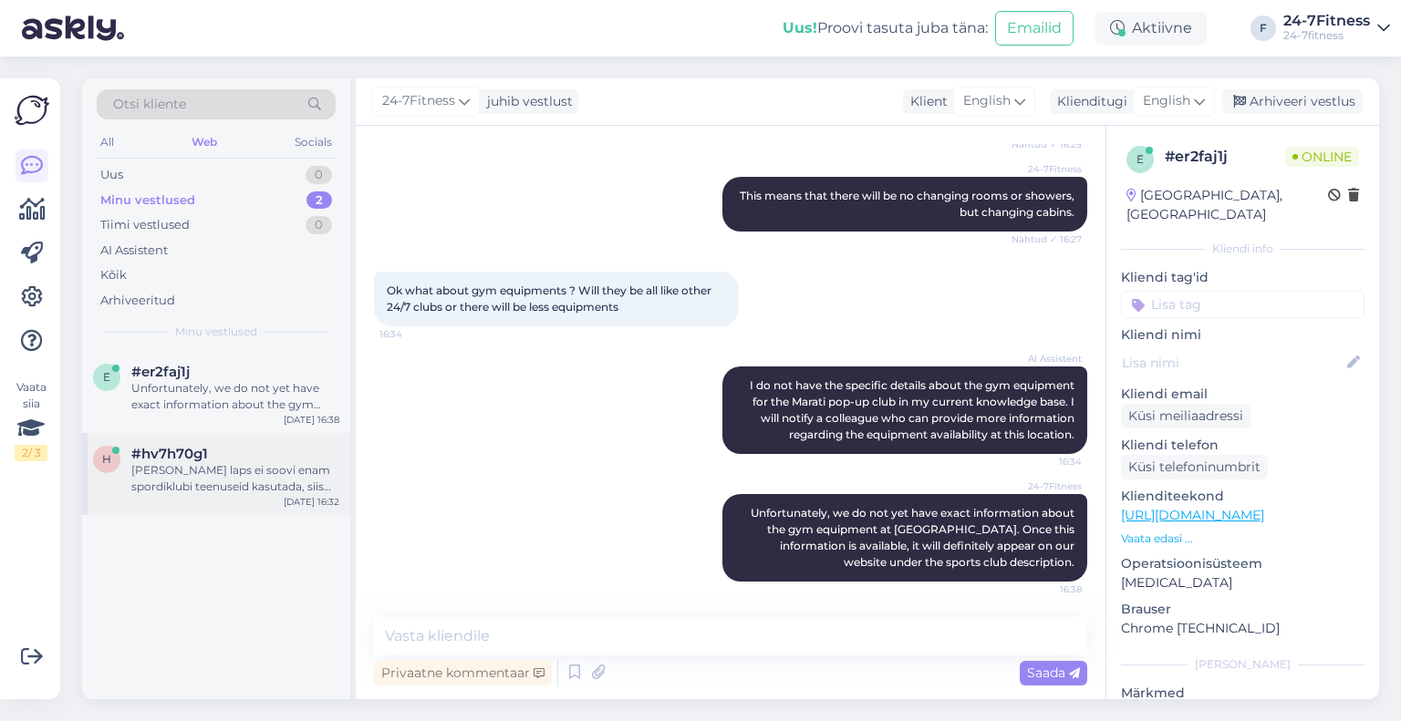
click at [245, 477] on div "[PERSON_NAME] laps ei soovi enam spordiklubi teenuseid kasutada, siis on Teil v…" at bounding box center [235, 478] width 208 height 33
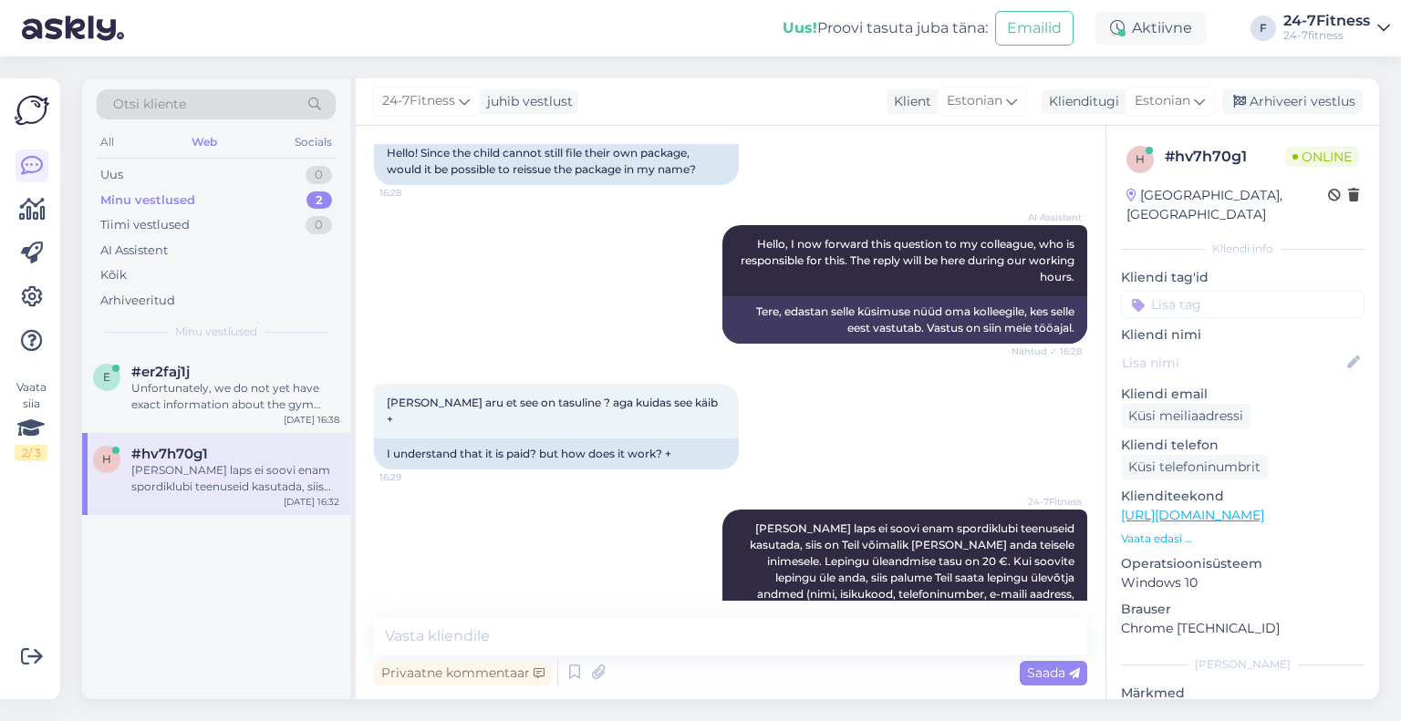
scroll to position [206, 0]
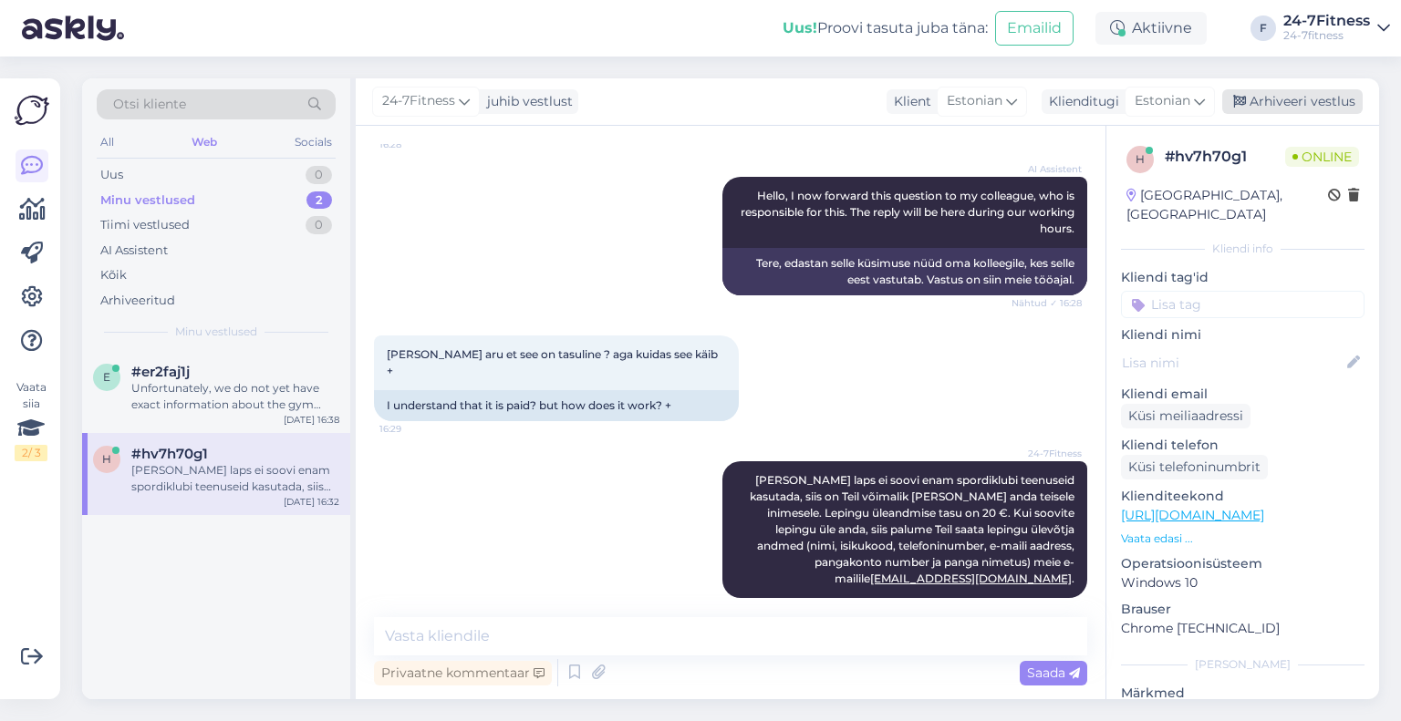
click at [1264, 109] on div "Arhiveeri vestlus" at bounding box center [1292, 101] width 140 height 25
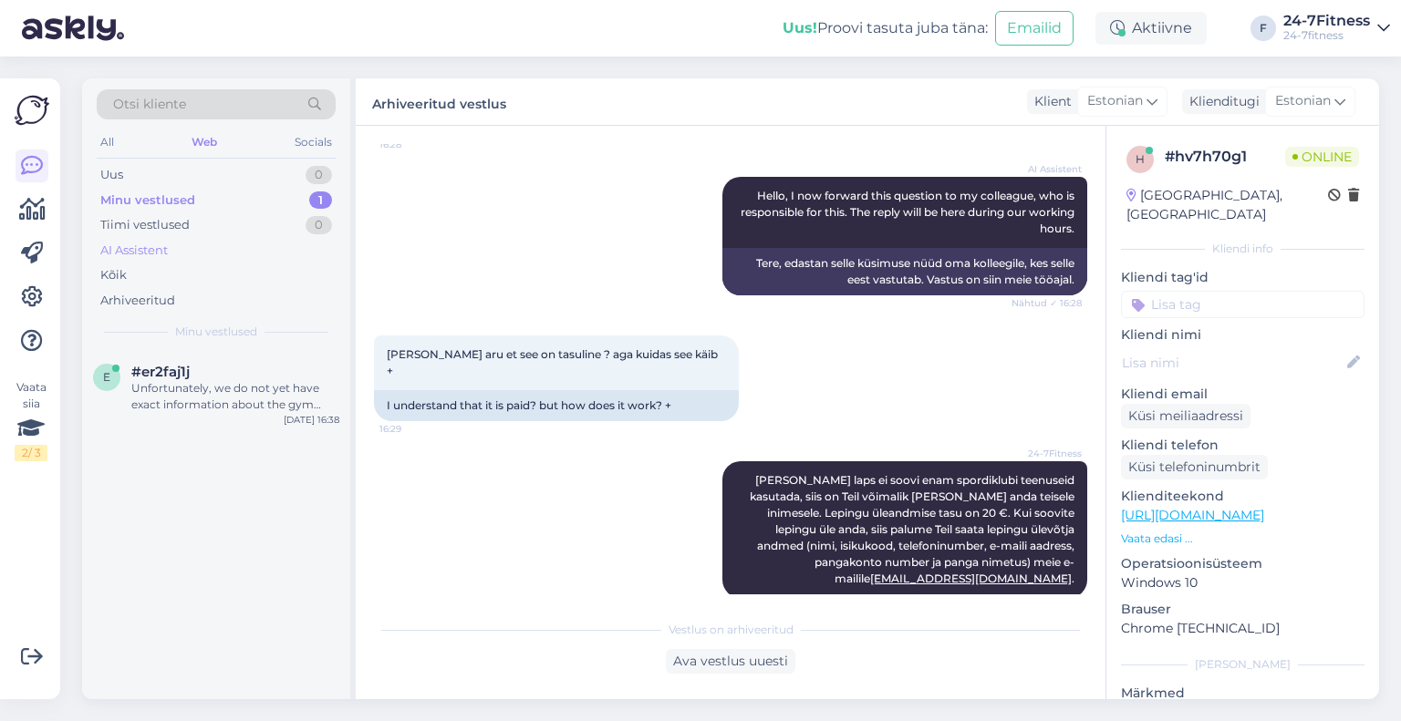
click at [189, 252] on div "AI Assistent" at bounding box center [216, 251] width 239 height 26
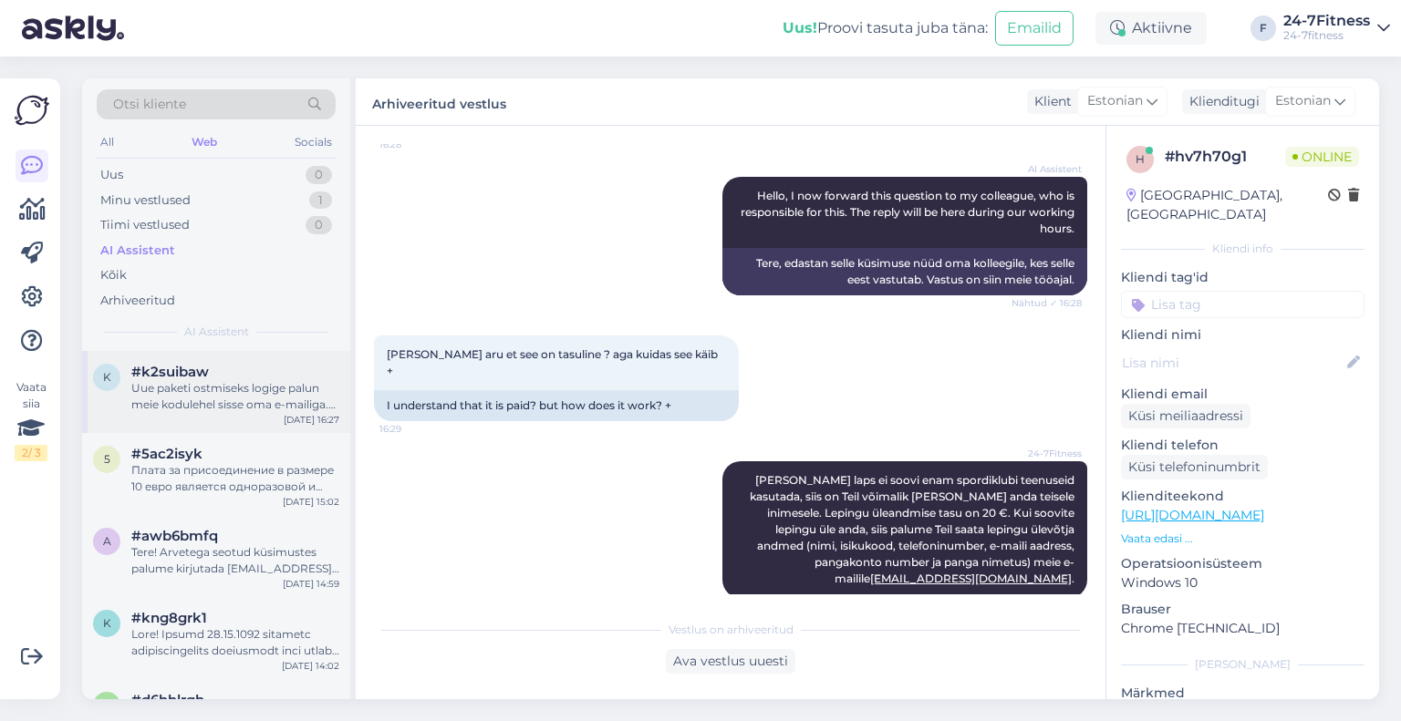
click at [239, 391] on div "Uue paketi ostmiseks logige palun meie kodulehel sisse oma e-mailiga. Valige 'M…" at bounding box center [235, 396] width 208 height 33
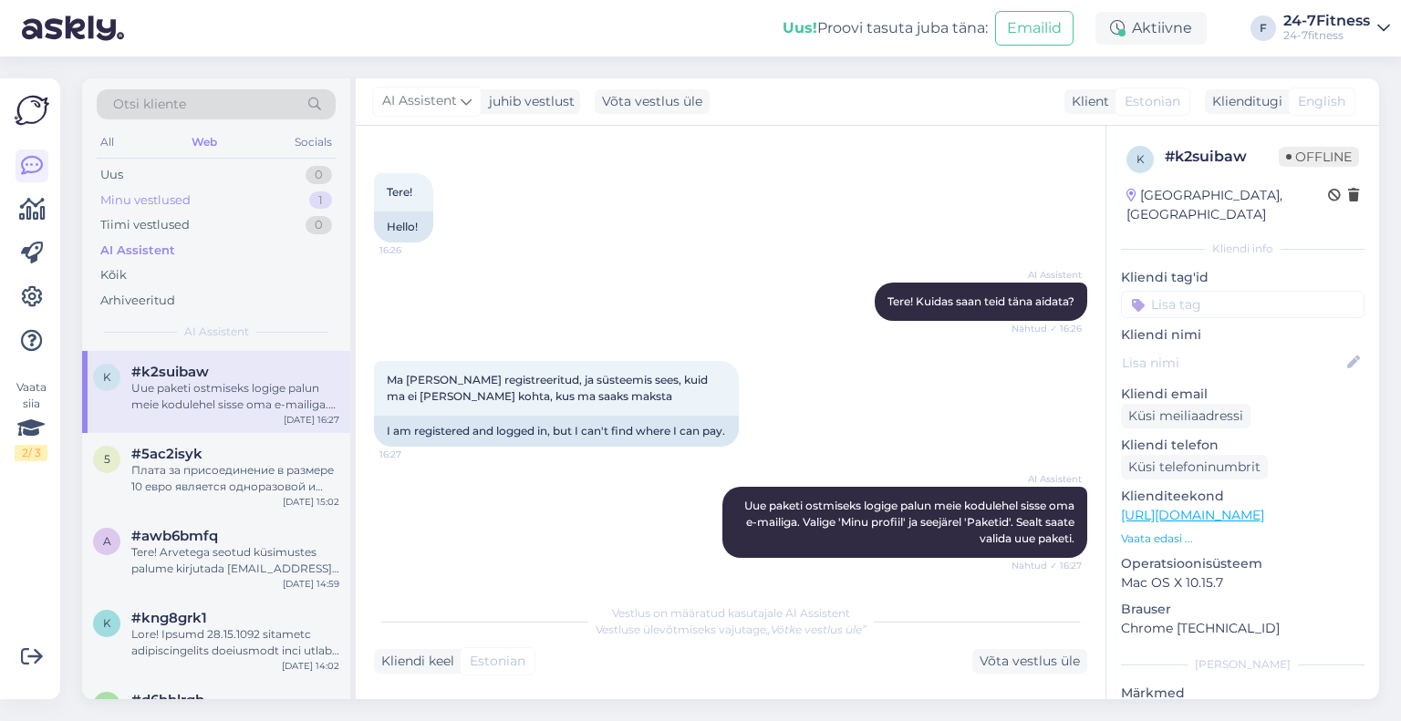
click at [135, 203] on div "Minu vestlused" at bounding box center [145, 201] width 90 height 18
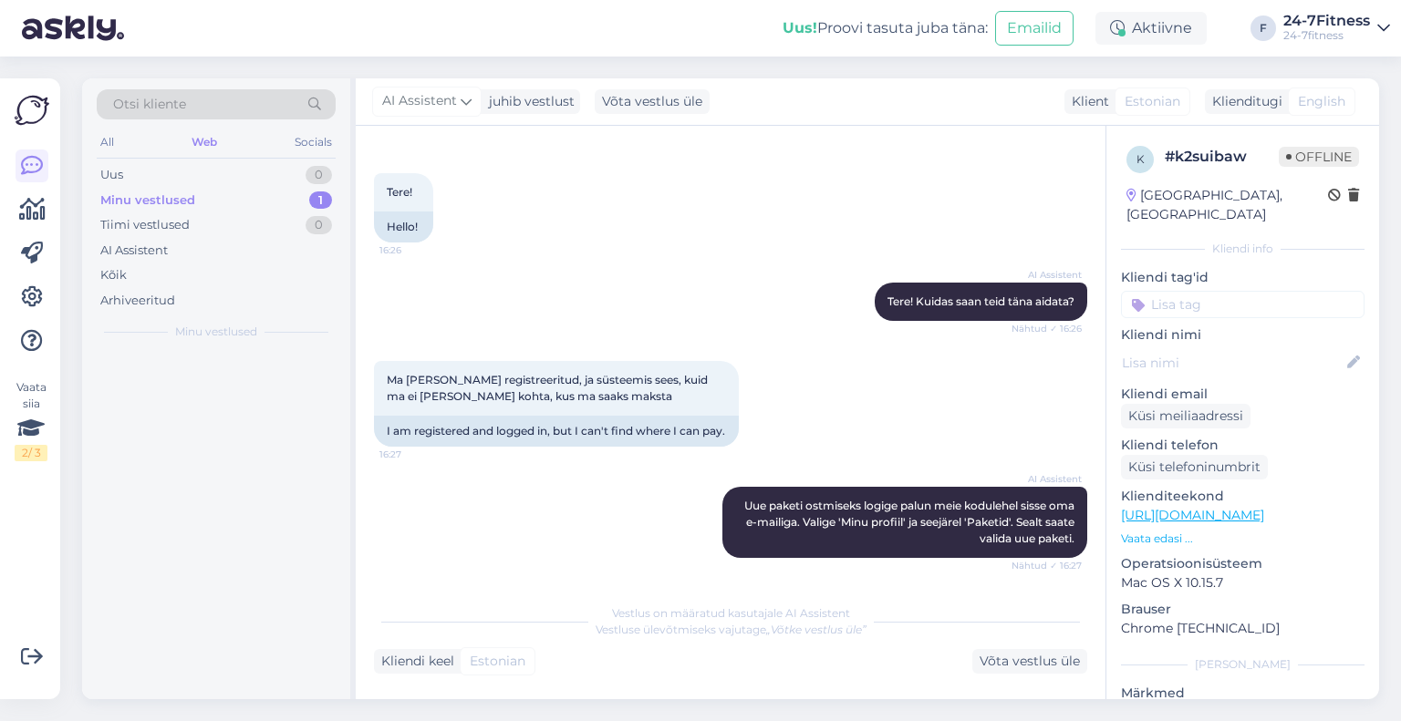
click at [177, 379] on div at bounding box center [216, 525] width 268 height 348
click at [177, 380] on div "Unfortunately, we do not yet have exact information about the gym equipment at …" at bounding box center [235, 396] width 208 height 33
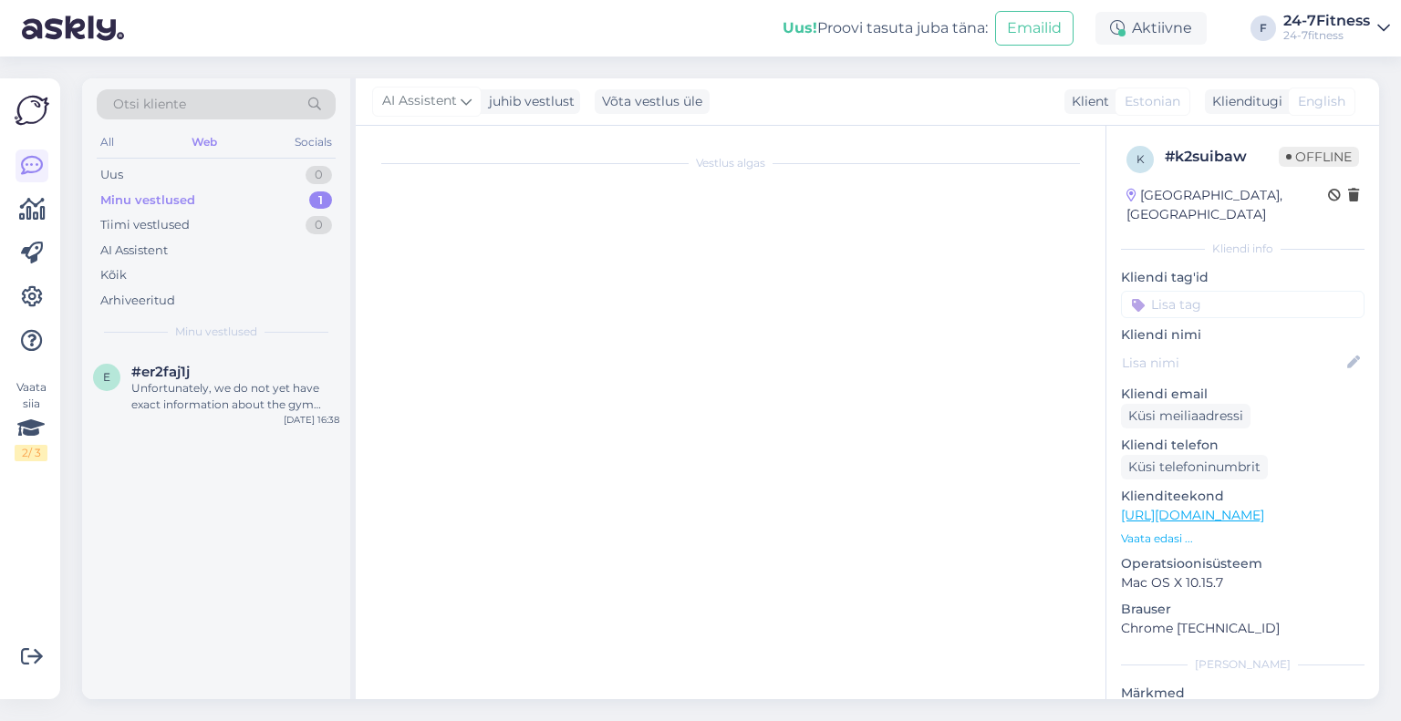
scroll to position [493, 0]
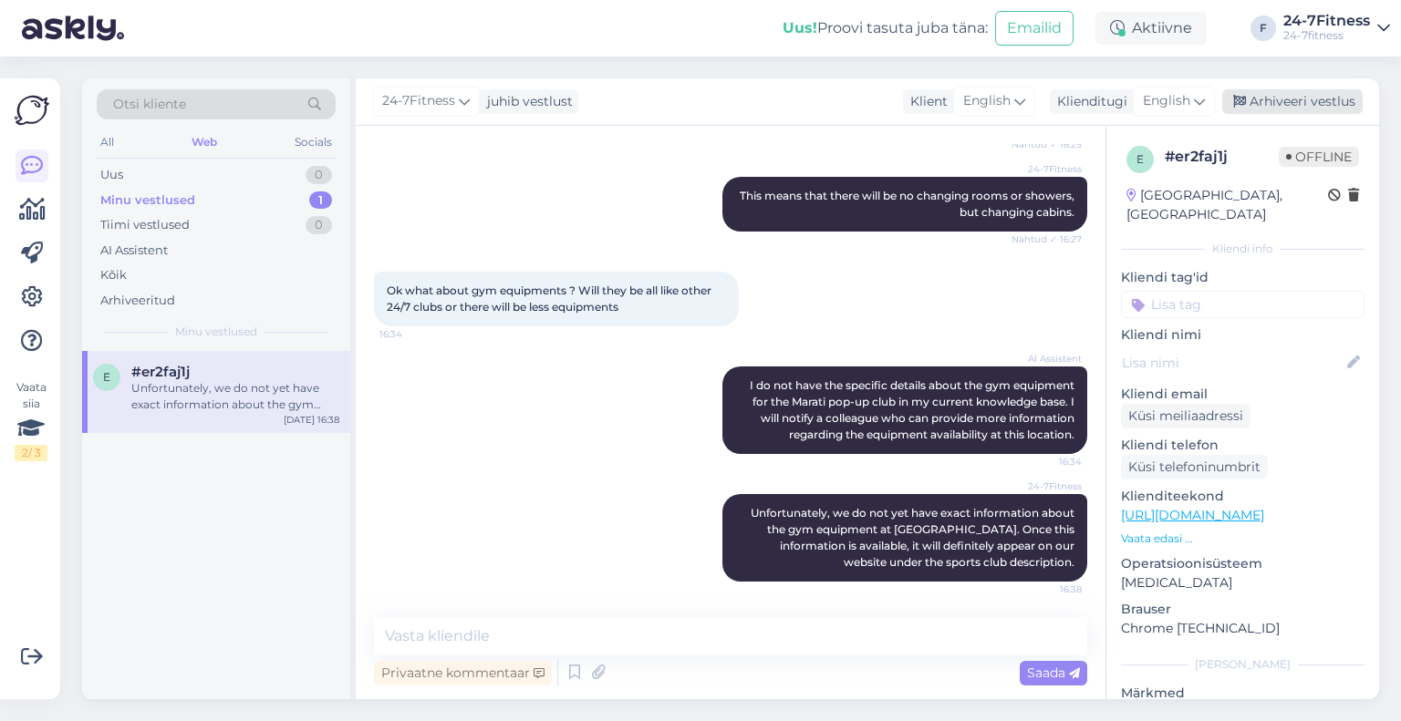
click at [1298, 98] on div "Arhiveeri vestlus" at bounding box center [1292, 101] width 140 height 25
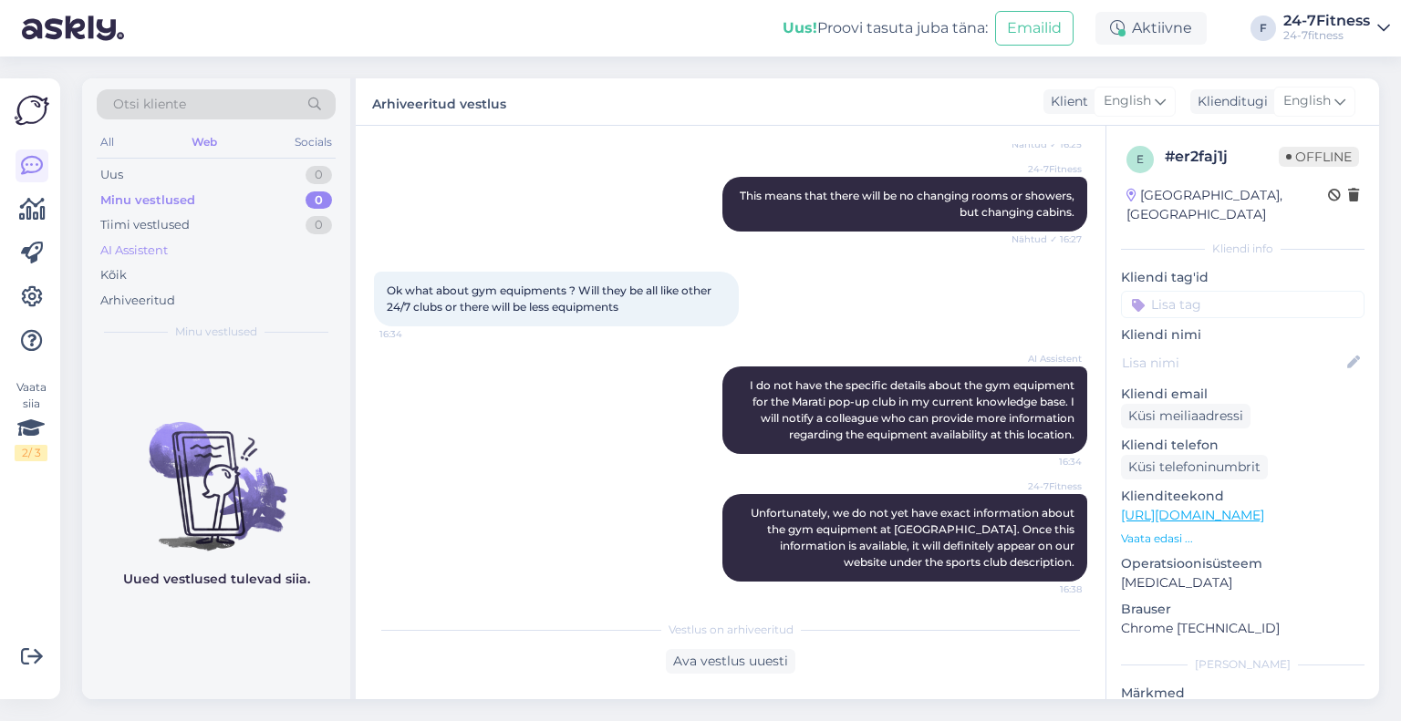
click at [126, 245] on div "AI Assistent" at bounding box center [133, 251] width 67 height 18
